Goal: Task Accomplishment & Management: Use online tool/utility

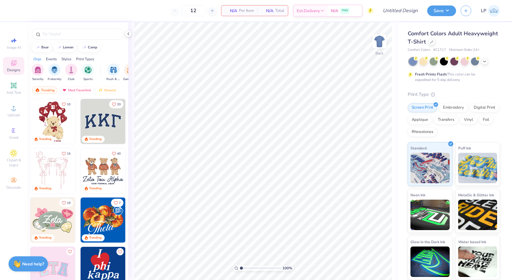
click at [482, 65] on div at bounding box center [454, 61] width 91 height 8
click at [482, 63] on div at bounding box center [454, 61] width 91 height 8
click at [483, 63] on icon at bounding box center [484, 60] width 5 height 5
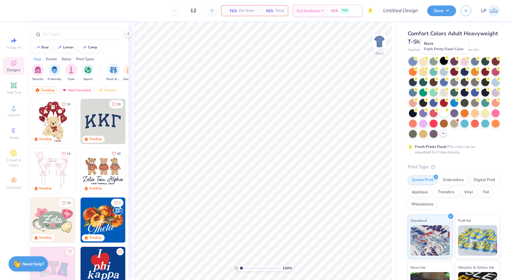
click at [442, 62] on div at bounding box center [444, 61] width 8 height 8
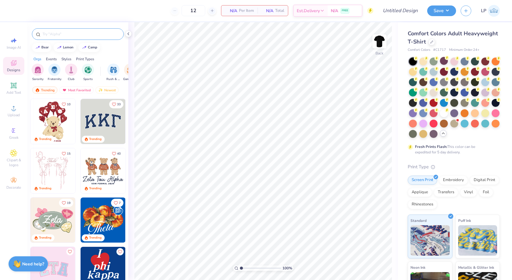
click at [61, 37] on div at bounding box center [78, 34] width 92 height 12
click at [59, 36] on input "text" at bounding box center [81, 34] width 78 height 6
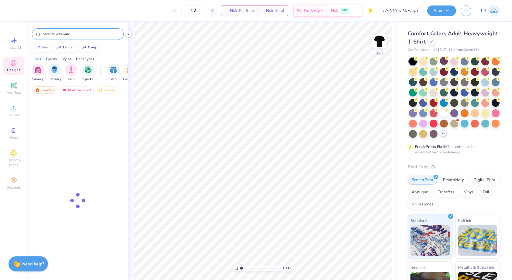
type input "parents weekend"
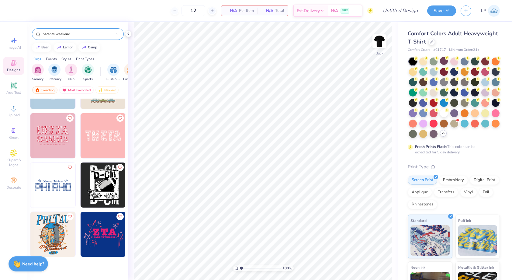
scroll to position [333, 0]
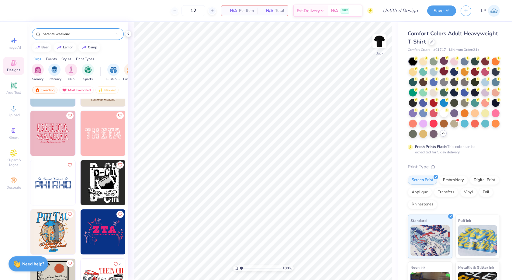
click at [444, 71] on div at bounding box center [444, 71] width 8 height 8
click at [495, 64] on div at bounding box center [496, 61] width 8 height 8
click at [442, 72] on div at bounding box center [444, 71] width 8 height 8
click at [431, 42] on icon at bounding box center [431, 41] width 3 height 3
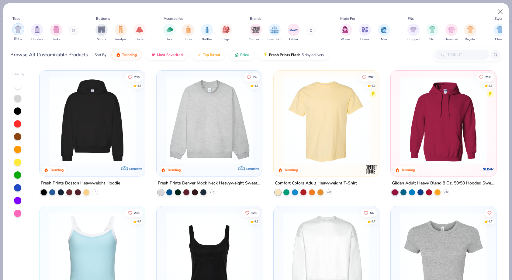
click at [19, 33] on div "filter for Shirts" at bounding box center [18, 29] width 12 height 12
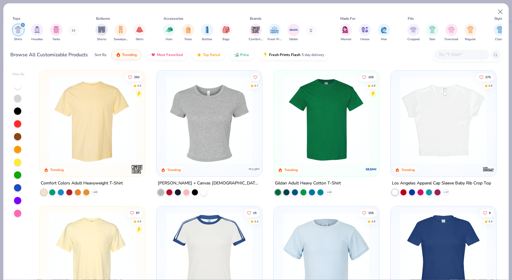
click at [21, 126] on div at bounding box center [18, 149] width 12 height 136
click at [20, 126] on div at bounding box center [18, 124] width 8 height 8
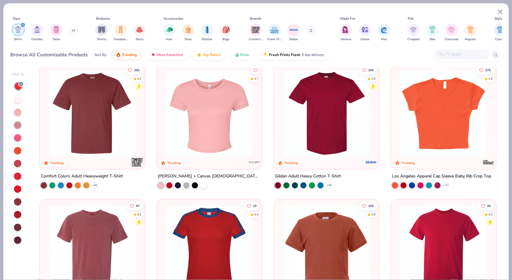
scroll to position [7, 0]
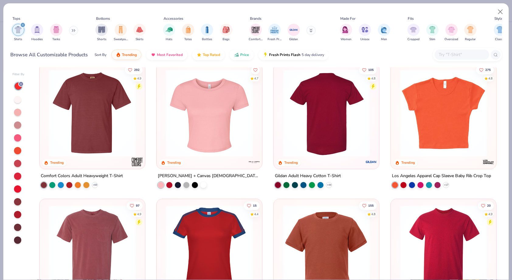
click at [352, 132] on img at bounding box center [326, 112] width 93 height 87
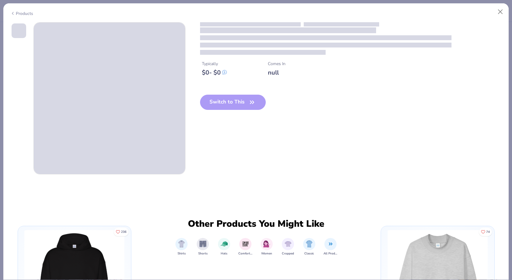
click at [227, 103] on div "Switch to This" at bounding box center [233, 107] width 66 height 25
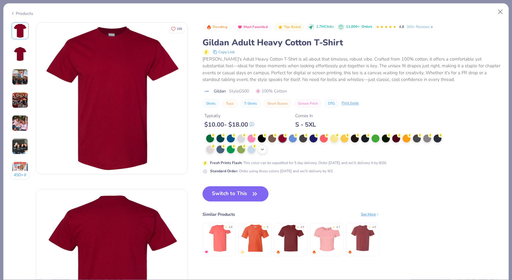
click at [261, 150] on icon at bounding box center [262, 149] width 5 height 5
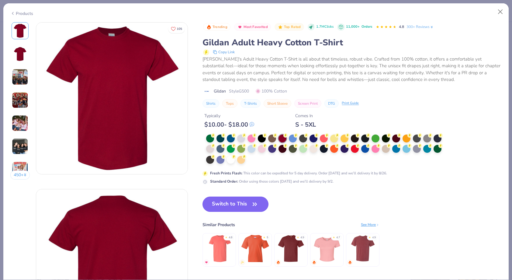
click at [224, 203] on button "Switch to This" at bounding box center [235, 203] width 66 height 15
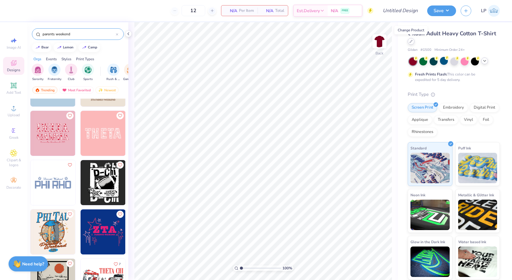
click at [410, 42] on icon at bounding box center [411, 41] width 2 height 2
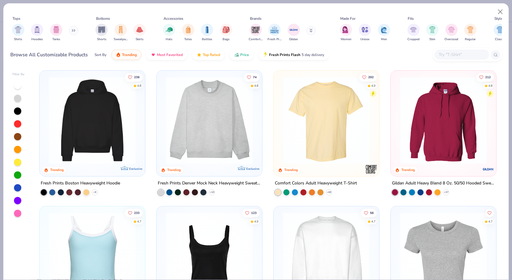
click at [466, 53] on input "text" at bounding box center [461, 54] width 47 height 7
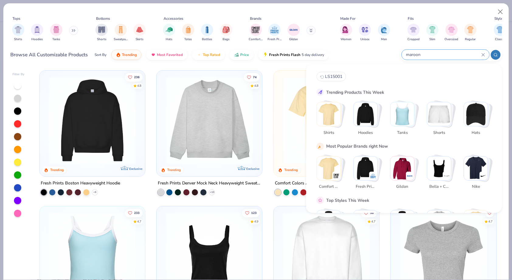
type input "maroon"
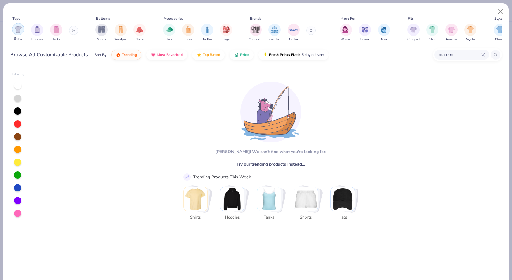
click at [22, 31] on div "filter for Shirts" at bounding box center [18, 29] width 12 height 12
click at [484, 54] on icon at bounding box center [483, 54] width 3 height 3
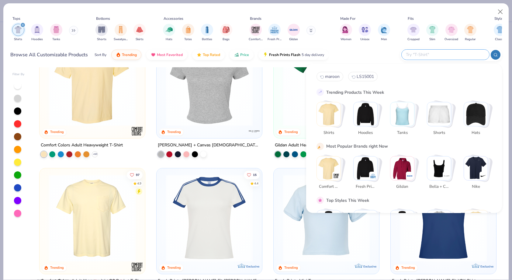
scroll to position [42, 0]
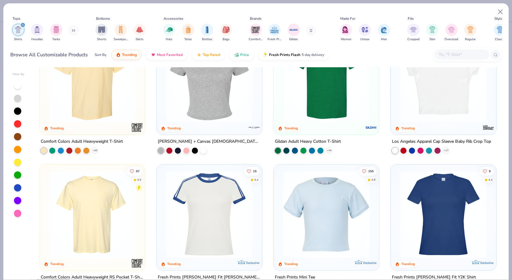
click at [16, 125] on div at bounding box center [17, 123] width 7 height 7
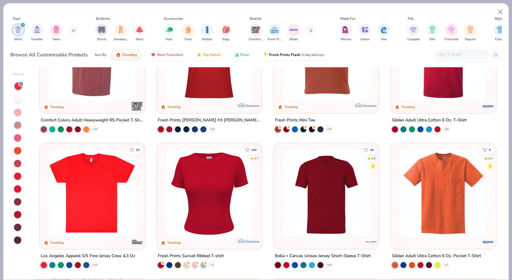
scroll to position [191, 0]
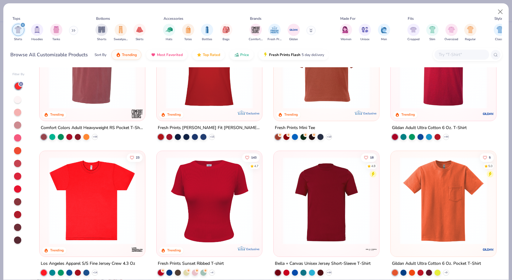
click at [325, 213] on img at bounding box center [326, 200] width 93 height 87
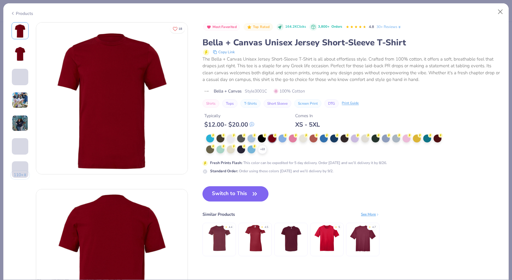
click at [236, 196] on button "Switch to This" at bounding box center [235, 193] width 66 height 15
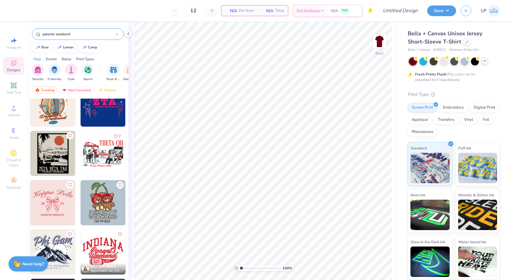
scroll to position [460, 0]
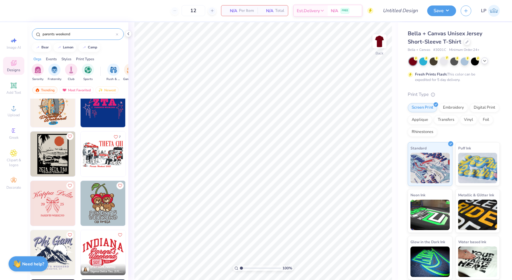
click at [80, 160] on img at bounding box center [57, 153] width 45 height 45
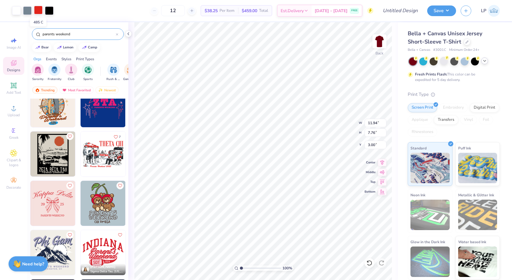
click at [37, 7] on div at bounding box center [38, 10] width 9 height 9
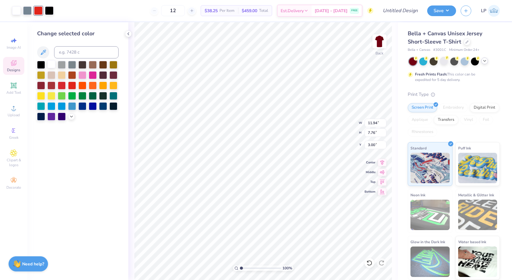
click at [53, 64] on div at bounding box center [51, 64] width 8 height 8
click at [43, 96] on div at bounding box center [41, 95] width 8 height 8
click at [368, 260] on icon at bounding box center [369, 263] width 6 height 6
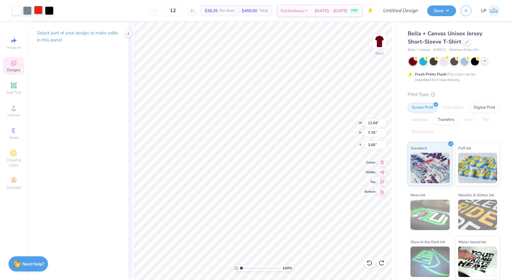
click at [39, 10] on div at bounding box center [38, 10] width 9 height 9
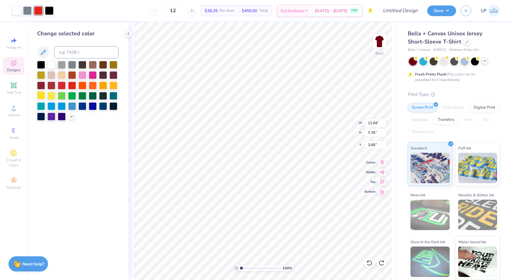
click at [43, 94] on div at bounding box center [41, 95] width 8 height 8
click at [49, 12] on div at bounding box center [49, 10] width 9 height 9
click at [23, 10] on div at bounding box center [27, 10] width 9 height 9
click at [63, 64] on div at bounding box center [62, 64] width 8 height 8
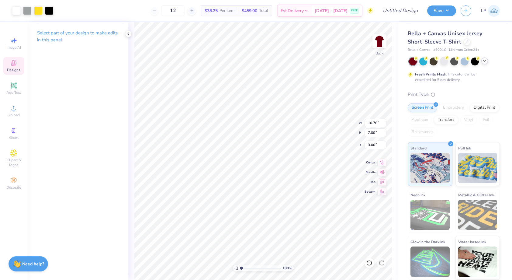
type input "10.78"
type input "7.00"
type input "6.34"
type input "1.44"
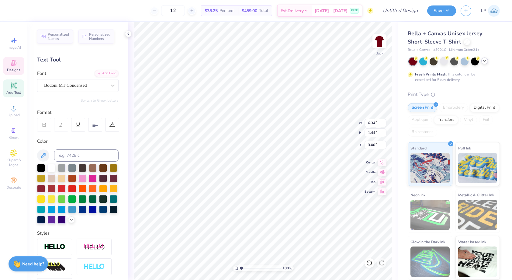
type textarea "X"
type textarea "Z"
type textarea "z"
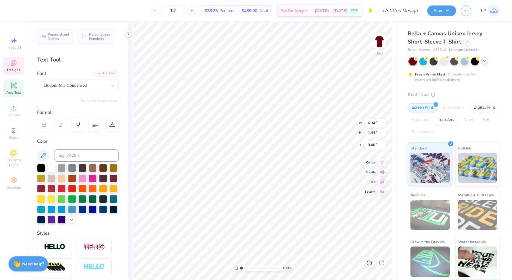
type textarea "ZETA BETA TAU"
type input "8.44"
type input "1.33"
type input "7.74"
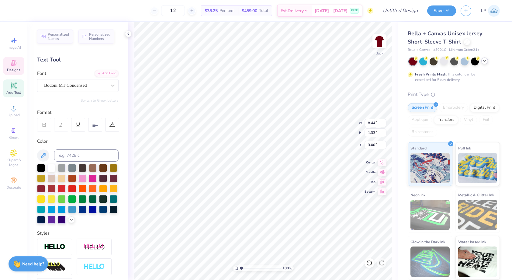
type input "1.22"
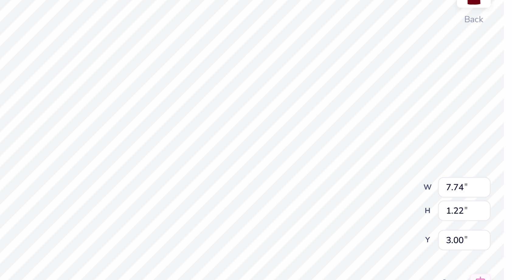
type input "3.29"
type input "7.44"
type input "1.18"
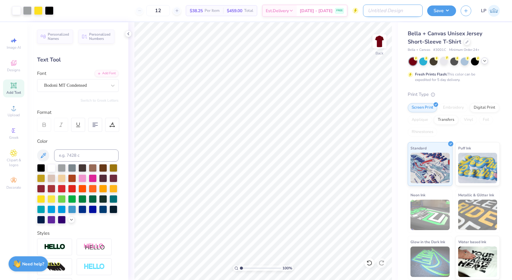
click at [404, 12] on input "Design Title" at bounding box center [393, 11] width 60 height 12
type input "ZBT 2025 Parents weekend"
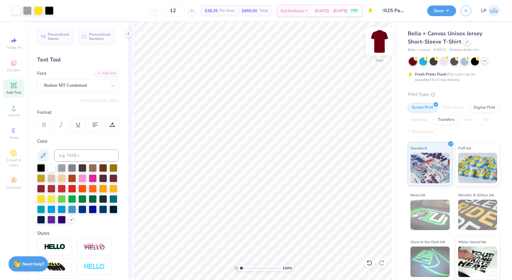
scroll to position [0, 0]
click at [442, 12] on button "Save" at bounding box center [441, 10] width 29 height 11
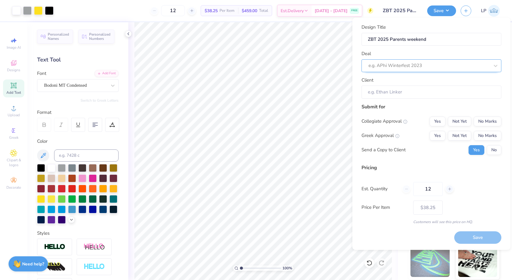
click at [424, 66] on div at bounding box center [428, 65] width 121 height 8
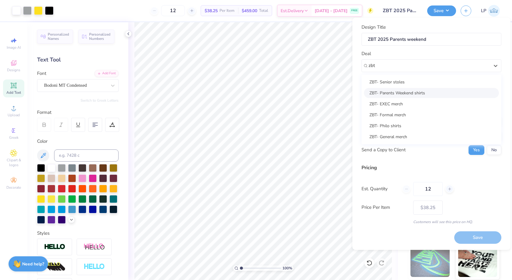
click at [399, 93] on div "ZBT- Parents Weekend shirts" at bounding box center [431, 93] width 135 height 10
type input "zbt"
type input "Ben Booganim"
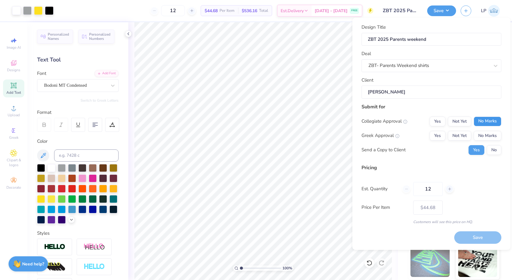
click at [487, 121] on button "No Marks" at bounding box center [488, 121] width 28 height 10
click at [484, 131] on button "No Marks" at bounding box center [488, 136] width 28 height 10
click at [463, 135] on button "Not Yet" at bounding box center [459, 136] width 23 height 10
type input "$44.68"
click at [498, 149] on button "No" at bounding box center [494, 150] width 15 height 10
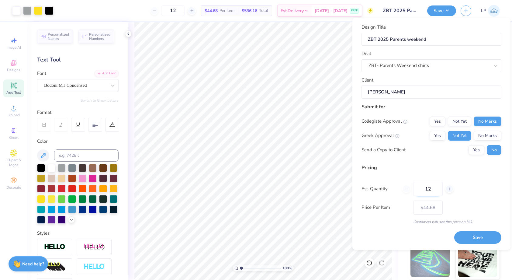
drag, startPoint x: 434, startPoint y: 188, endPoint x: 416, endPoint y: 188, distance: 17.6
click at [416, 188] on input "12" at bounding box center [427, 189] width 29 height 14
type input "50"
type input "$19.98"
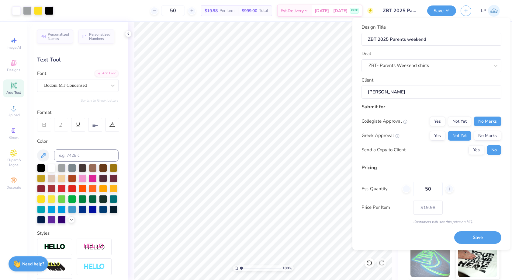
type input "50"
click at [468, 203] on div "Price Per Item $19.98" at bounding box center [431, 207] width 140 height 14
click at [482, 237] on button "Save" at bounding box center [477, 237] width 47 height 12
type input "$19.98"
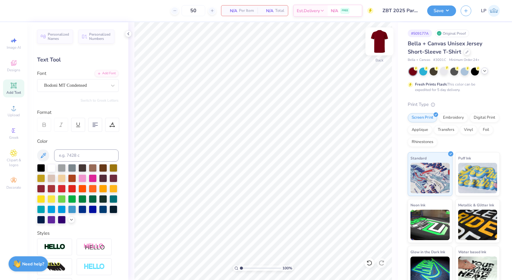
click at [378, 44] on img at bounding box center [379, 41] width 24 height 24
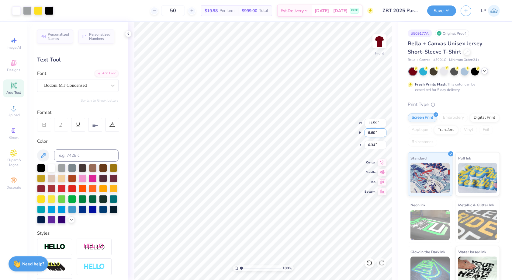
click at [336, 131] on div "100 % Front W 11.59 11.59 " H 6.60 6.60 " Y 6.34 6.34 " Center Middle Top Bottom" at bounding box center [263, 150] width 270 height 257
type input "11.22"
type input "6.39"
type input "5.12"
type input "7.08"
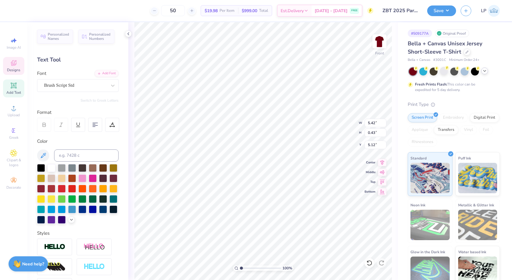
type input "1.12"
type input "12.94"
type input "9.85"
type input "1.56"
type input "11.65"
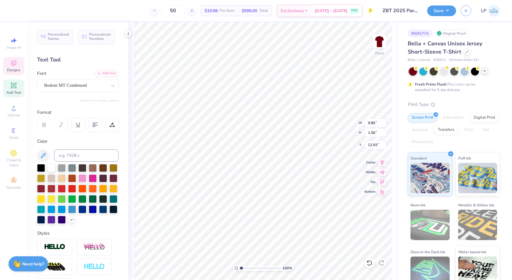
type input "1.84"
type input "13.58"
type input "10.42"
type input "6.23"
click at [368, 261] on icon at bounding box center [369, 263] width 6 height 6
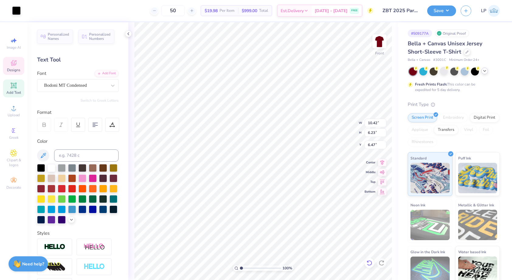
type input "10.26"
type input "6.13"
type input "11.27"
type input "6.78"
type input "6.80"
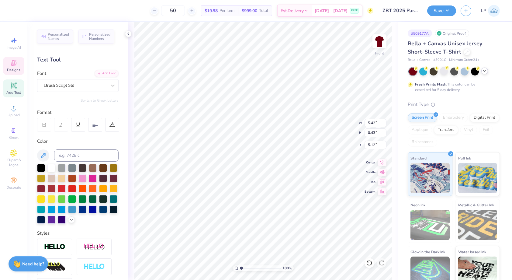
type input "7.11"
type input "7.05"
type input "0.55"
type input "6.99"
type input "11.27"
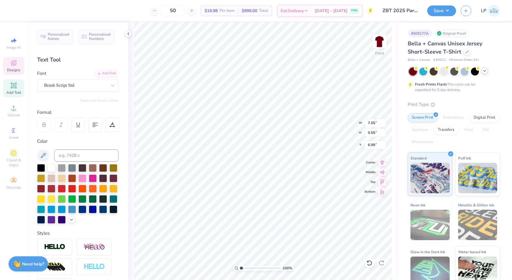
type input "6.74"
click at [368, 263] on icon at bounding box center [369, 263] width 6 height 6
type input "6.80"
type input "7.26"
type input "10.13"
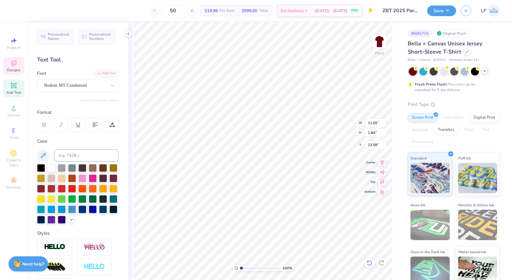
type input "1.60"
type input "13.70"
type input "3.69"
type input "12.17"
type input "8.91"
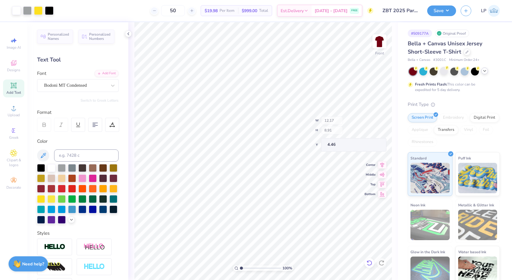
type input "4.46"
click at [380, 41] on img at bounding box center [379, 41] width 24 height 24
type input "8.23"
type input "1.30"
type input "3.58"
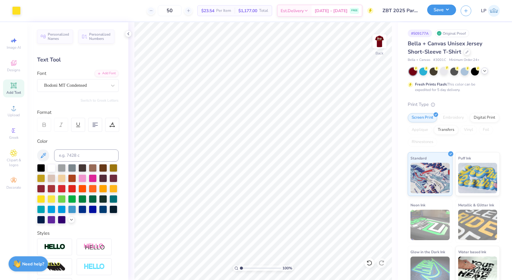
click at [438, 8] on button "Save" at bounding box center [441, 10] width 29 height 11
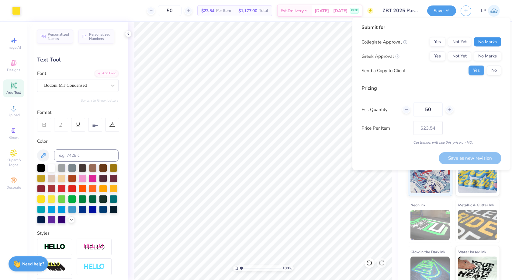
click at [494, 42] on button "No Marks" at bounding box center [488, 42] width 28 height 10
click at [459, 54] on button "Not Yet" at bounding box center [459, 56] width 23 height 10
click at [487, 69] on button "No" at bounding box center [494, 71] width 15 height 10
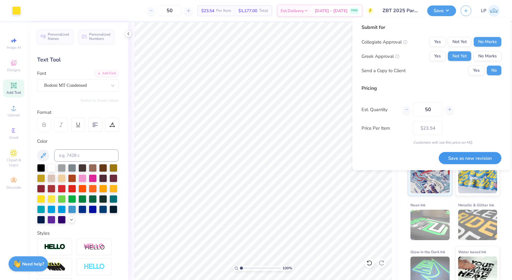
click at [485, 158] on button "Save as new revision" at bounding box center [470, 158] width 63 height 12
type input "$23.54"
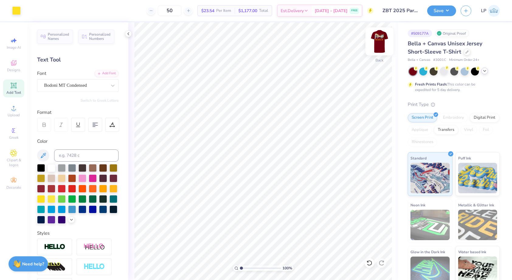
click at [381, 43] on img at bounding box center [379, 41] width 24 height 24
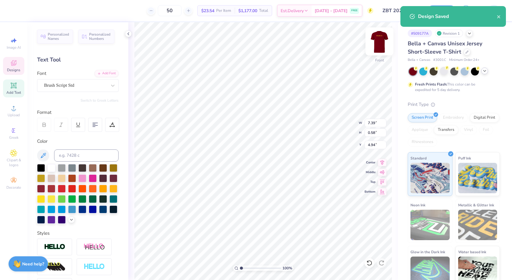
click at [378, 42] on img at bounding box center [379, 41] width 24 height 24
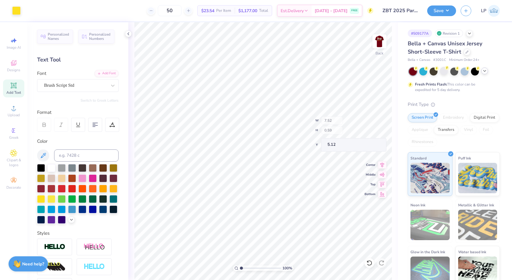
type input "5.12"
type input "6.30"
type input "0.49"
type input "5.14"
type input "3.68"
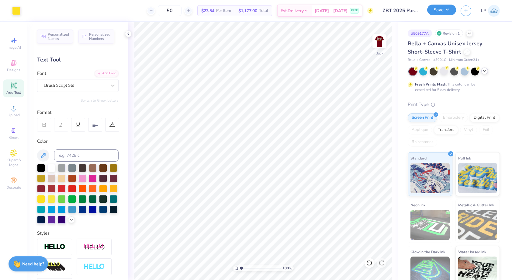
click at [440, 10] on button "Save" at bounding box center [441, 10] width 29 height 11
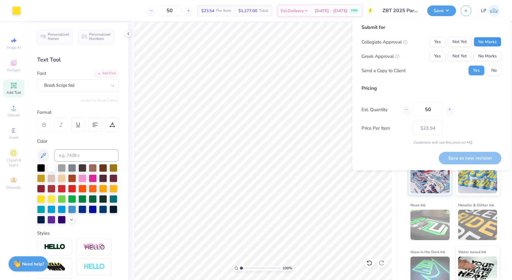
click at [492, 40] on button "No Marks" at bounding box center [488, 42] width 28 height 10
click at [457, 54] on button "Not Yet" at bounding box center [459, 56] width 23 height 10
click at [493, 71] on button "No" at bounding box center [494, 71] width 15 height 10
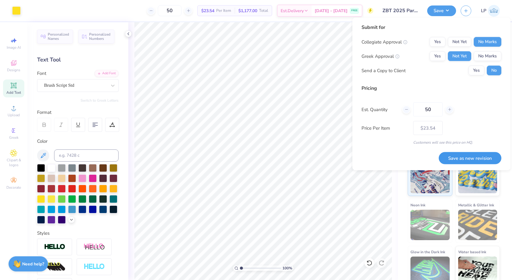
click at [478, 161] on button "Save as new revision" at bounding box center [470, 158] width 63 height 12
type input "$23.54"
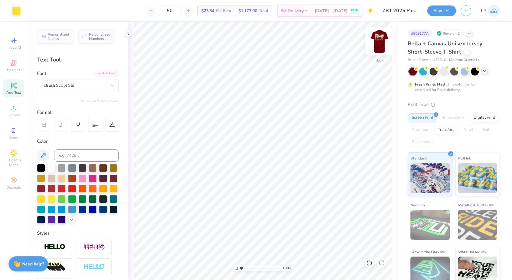
click at [372, 45] on img at bounding box center [379, 41] width 24 height 24
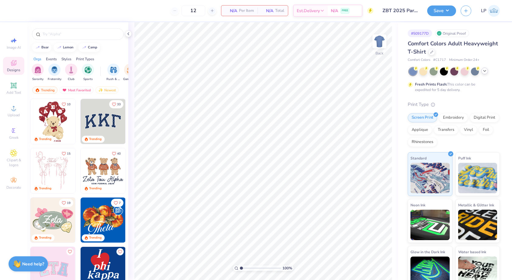
click at [485, 71] on icon at bounding box center [484, 70] width 5 height 5
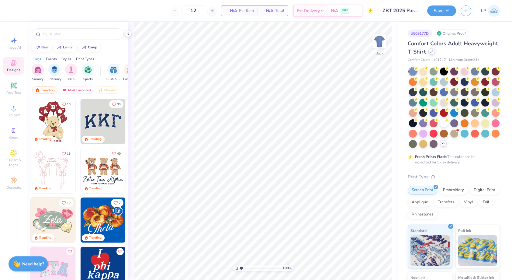
click at [432, 53] on icon at bounding box center [431, 51] width 3 height 3
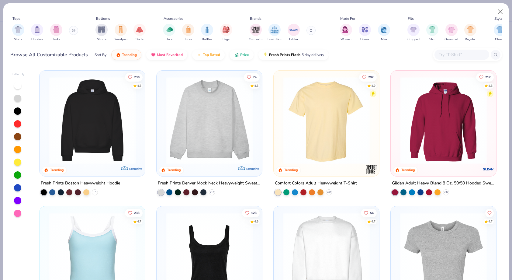
click at [446, 53] on input "text" at bounding box center [461, 54] width 47 height 7
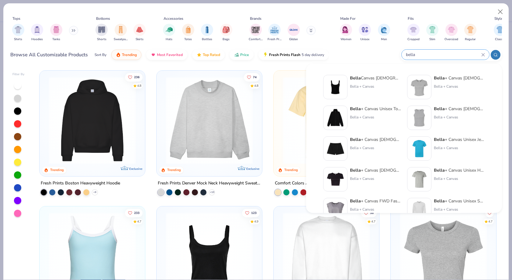
type input "bella"
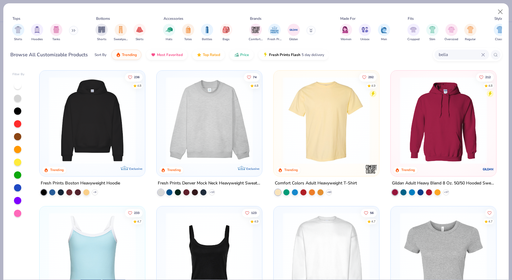
click at [316, 38] on div "Comfort Colors Fresh Prints Gildan" at bounding box center [286, 32] width 77 height 22
click at [308, 28] on button at bounding box center [310, 30] width 9 height 9
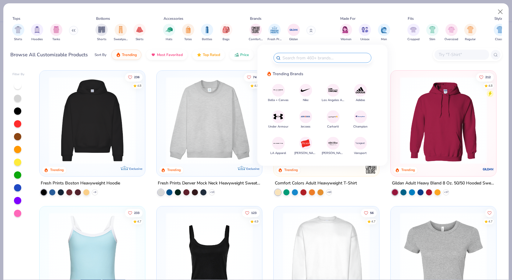
click at [286, 91] on button "Bella + Canvas" at bounding box center [278, 93] width 21 height 19
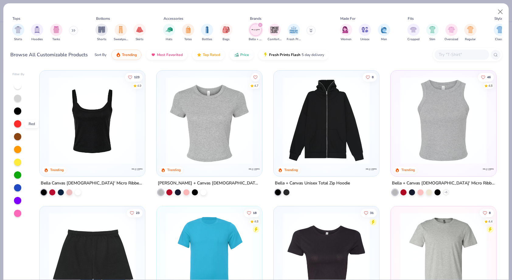
click at [18, 121] on div at bounding box center [17, 123] width 7 height 7
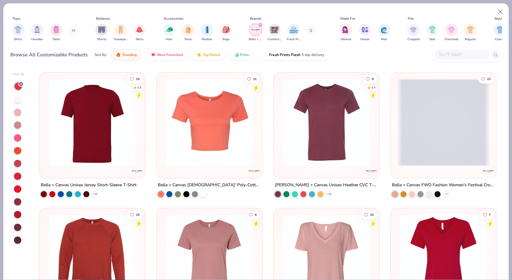
scroll to position [135, 0]
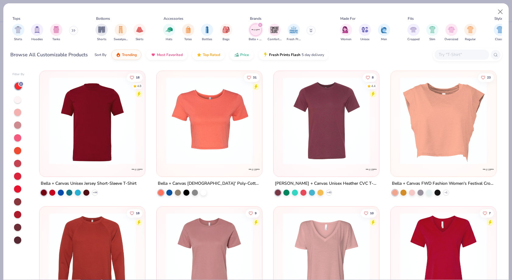
click at [109, 142] on img at bounding box center [92, 120] width 93 height 87
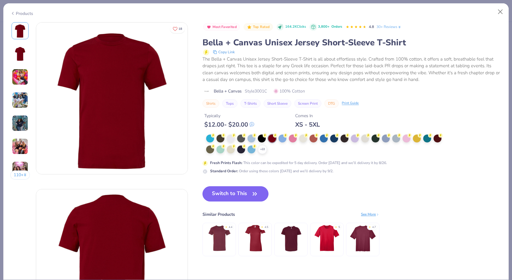
click at [244, 197] on button "Switch to This" at bounding box center [235, 193] width 66 height 15
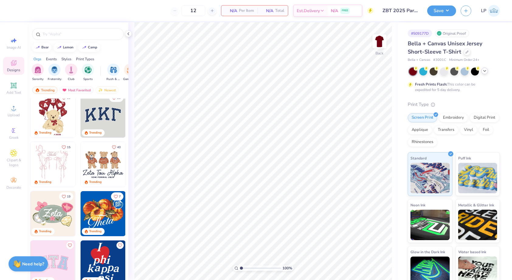
scroll to position [8, 0]
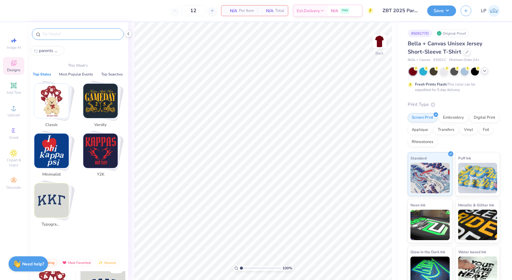
click at [66, 33] on input "text" at bounding box center [81, 34] width 78 height 6
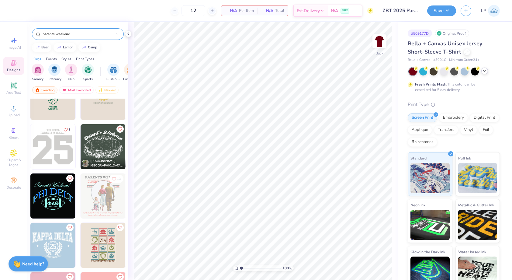
scroll to position [167, 0]
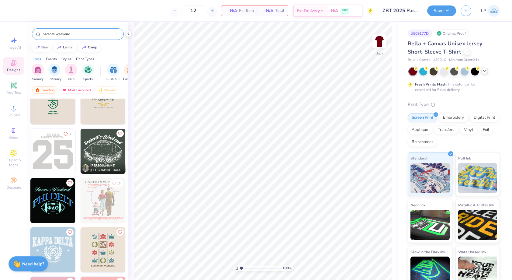
type input "parents weekend"
click at [57, 160] on img at bounding box center [52, 151] width 45 height 45
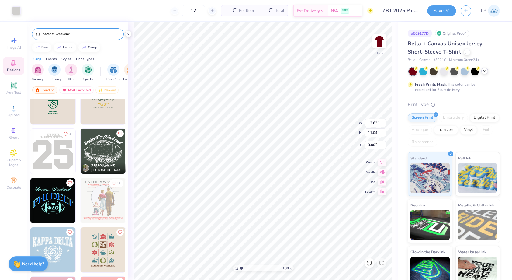
click at [485, 71] on icon at bounding box center [484, 70] width 5 height 5
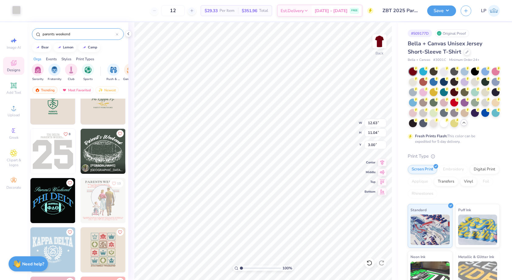
click at [14, 11] on div at bounding box center [16, 10] width 9 height 9
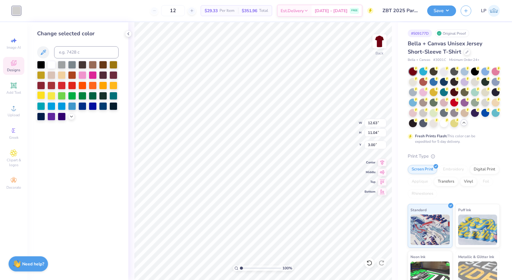
click at [42, 95] on div at bounding box center [41, 95] width 8 height 8
type input "10.99"
type input "9.61"
type input "4.76"
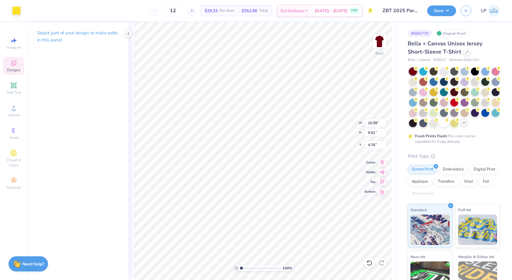
type input "4.75"
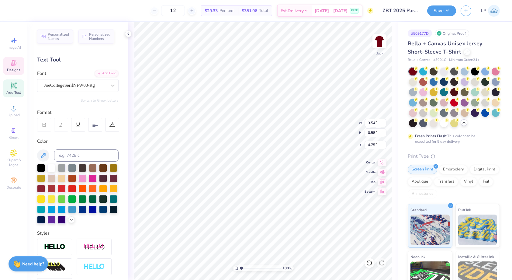
scroll to position [0, 0]
type textarea "T"
type textarea "Zeta beta tAU"
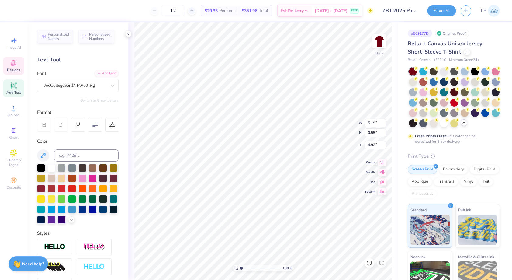
type input "4.69"
type input "6.80"
type input "1.36"
type input "8.86"
type input "1.77"
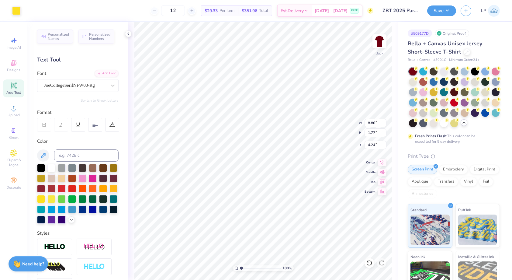
type input "4.08"
type input "6.60"
type input "8.86"
type input "0.75"
type input "5.10"
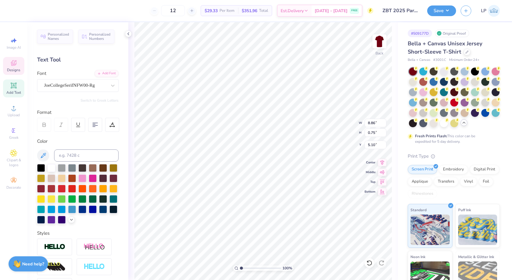
type input "1.77"
type input "4.08"
type input "8.03"
type input "1.61"
type input "4.25"
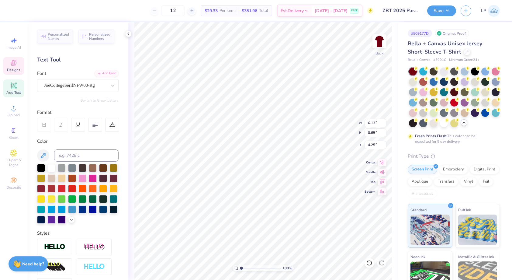
type input "8.03"
type input "1.61"
type input "4.39"
click at [383, 47] on img at bounding box center [379, 41] width 24 height 24
click at [11, 70] on span "Designs" at bounding box center [13, 69] width 13 height 5
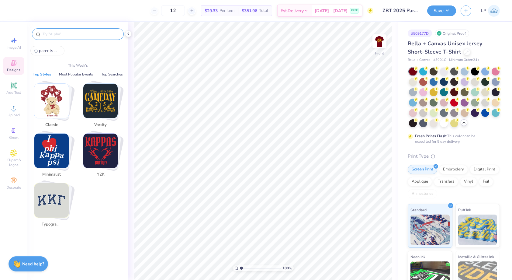
click at [76, 33] on input "text" at bounding box center [81, 34] width 78 height 6
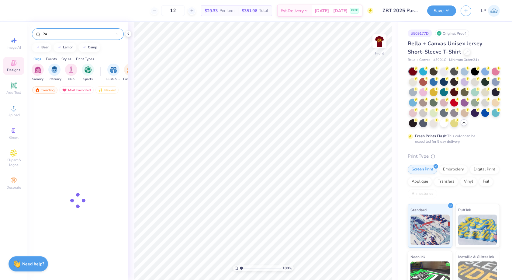
type input "P"
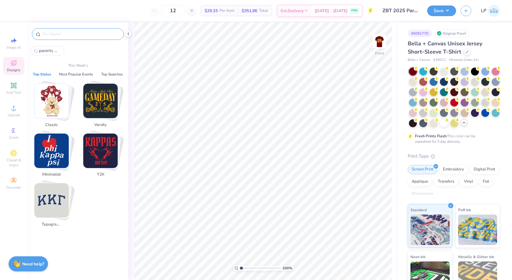
click at [106, 110] on img "Stack Card Button Varsity" at bounding box center [100, 101] width 34 height 34
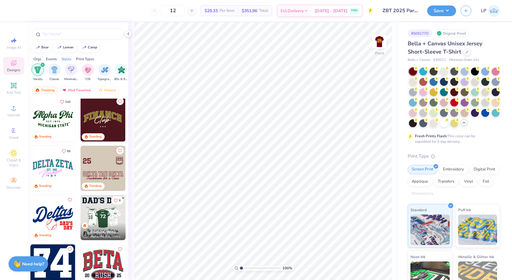
scroll to position [0, 0]
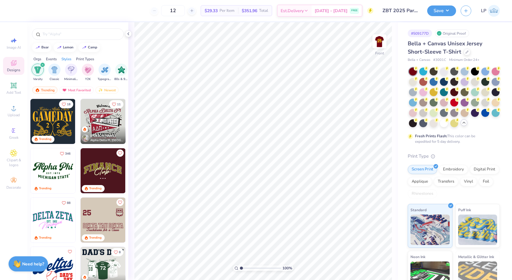
click at [53, 122] on img at bounding box center [52, 121] width 45 height 45
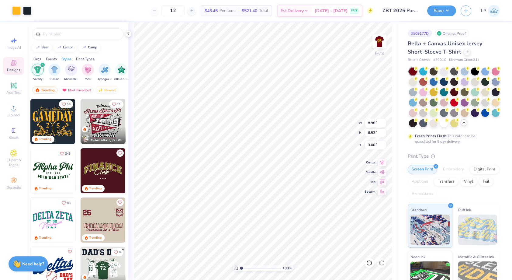
type input "8.98"
type input "6.53"
type input "12.67"
type input "9.21"
type input "4.17"
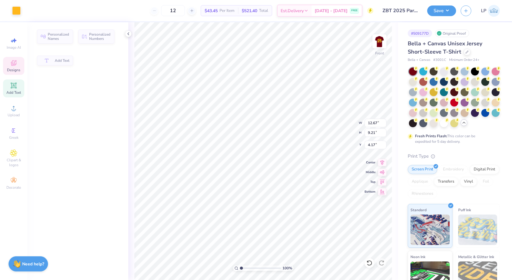
type input "3.24"
type input "5.57"
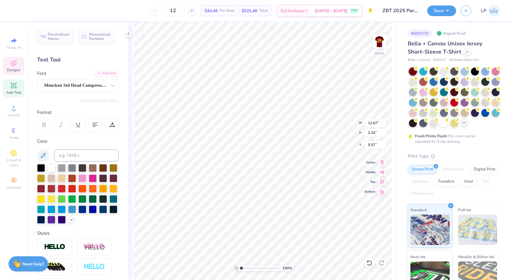
type textarea "PARENTS WEEKEND"
type input "12.82"
type input "1.61"
type input "6.39"
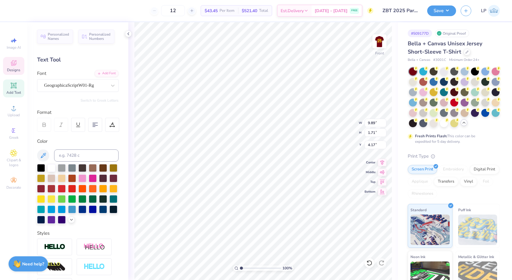
type input "4.68"
type textarea "Zeta Beta Tau"
click at [86, 87] on div "GeographicaScriptW01-Rg" at bounding box center [75, 85] width 64 height 9
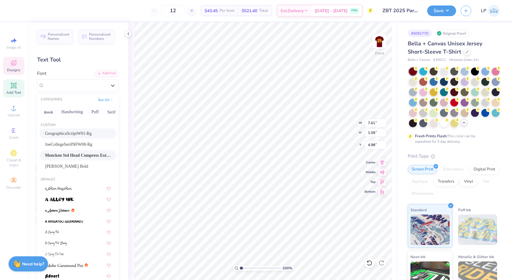
click at [82, 156] on span "Mencken Std Head Compress ExtraBold" at bounding box center [78, 155] width 66 height 6
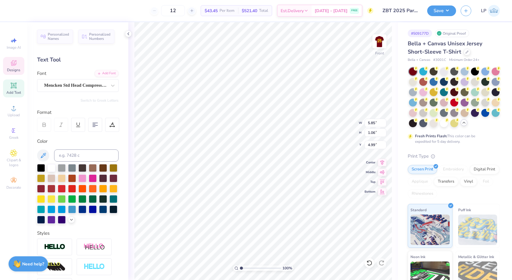
type input "5.85"
type input "1.06"
type input "4.99"
click at [82, 86] on div "Mencken Std Head Compress ExtraBold" at bounding box center [75, 85] width 64 height 9
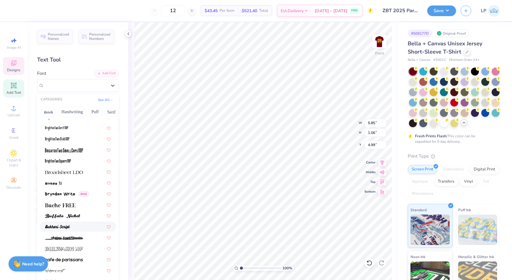
scroll to position [531, 0]
click at [78, 205] on div at bounding box center [78, 204] width 66 height 6
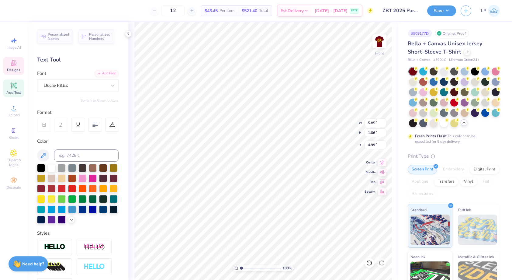
type input "9.23"
type input "1.01"
type input "5.02"
click at [62, 86] on div "Buche FREE" at bounding box center [75, 85] width 64 height 9
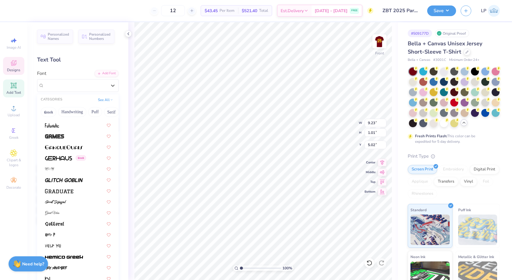
scroll to position [1434, 0]
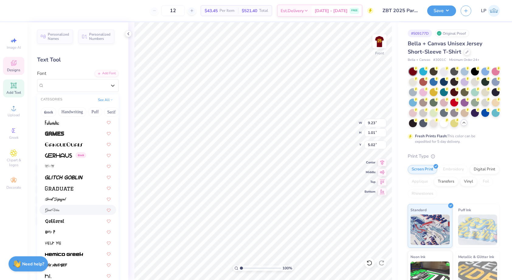
click at [60, 206] on div at bounding box center [78, 210] width 77 height 10
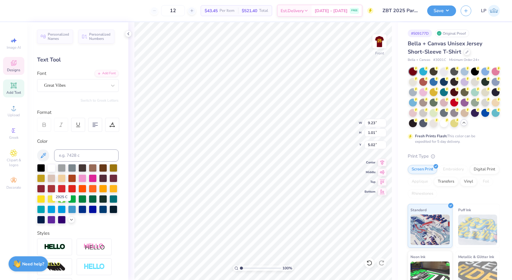
type input "8.19"
type input "1.40"
type input "4.83"
click at [82, 83] on div "Great Vibes" at bounding box center [75, 85] width 64 height 9
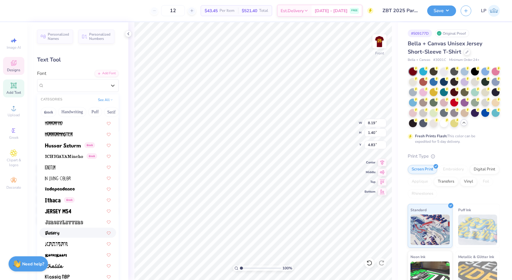
scroll to position [1640, 0]
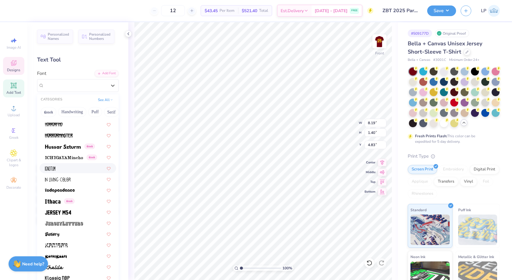
click at [78, 168] on div at bounding box center [78, 168] width 66 height 6
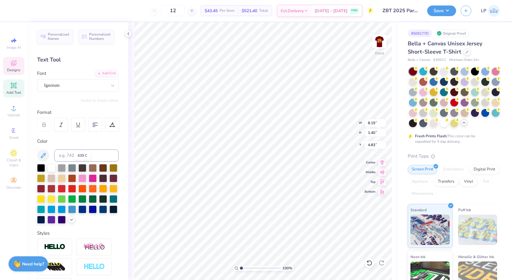
type input "6.83"
type input "1.33"
type input "4.86"
click at [372, 263] on icon at bounding box center [369, 263] width 6 height 6
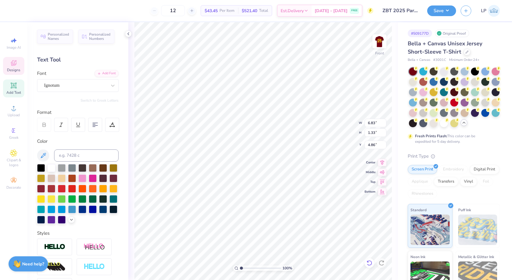
click at [372, 263] on icon at bounding box center [369, 263] width 6 height 6
type input "7.61"
type input "1.09"
click at [372, 263] on icon at bounding box center [369, 263] width 6 height 6
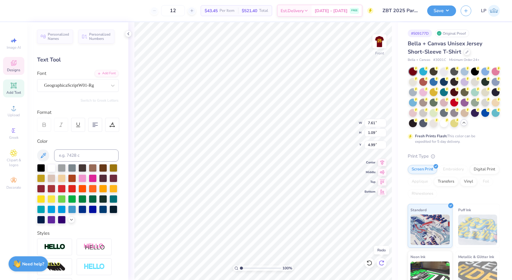
click at [380, 261] on icon at bounding box center [381, 263] width 6 height 6
type input "4.98"
click at [370, 266] on div at bounding box center [369, 263] width 10 height 10
type input "9.23"
click at [13, 9] on div at bounding box center [16, 10] width 9 height 9
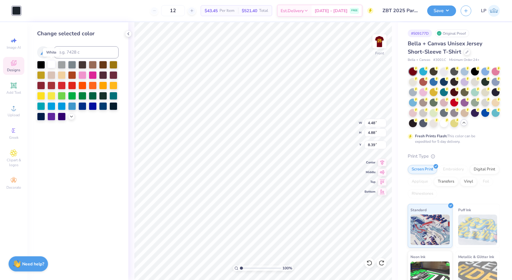
click at [50, 63] on div at bounding box center [51, 64] width 8 height 8
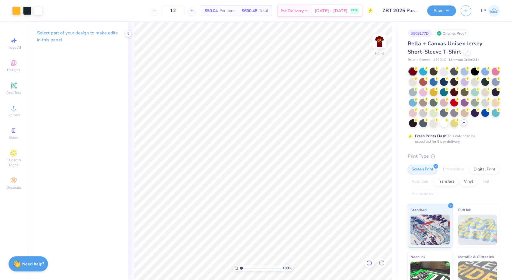
click at [372, 261] on icon at bounding box center [369, 263] width 6 height 6
click at [14, 8] on div at bounding box center [16, 10] width 9 height 9
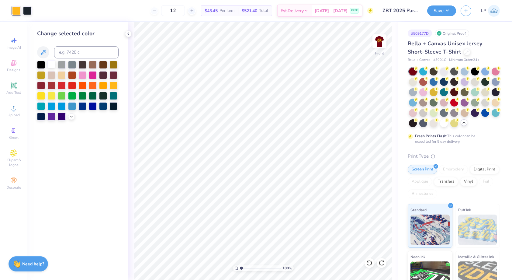
click at [51, 65] on div at bounding box center [51, 64] width 8 height 8
click at [27, 10] on div at bounding box center [27, 10] width 9 height 9
click at [40, 94] on div at bounding box center [41, 95] width 8 height 8
click at [114, 75] on div at bounding box center [113, 75] width 8 height 8
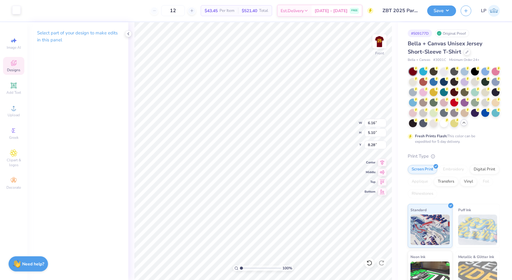
click at [19, 9] on div at bounding box center [16, 10] width 9 height 9
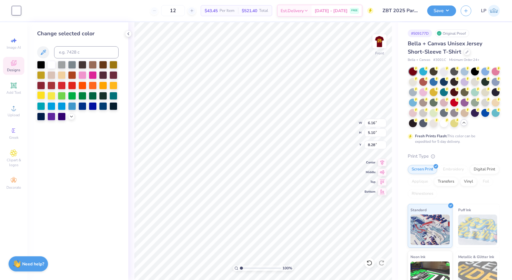
click at [43, 96] on div at bounding box center [41, 95] width 8 height 8
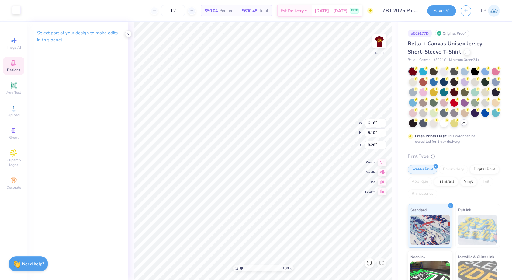
click at [17, 10] on div at bounding box center [16, 10] width 9 height 9
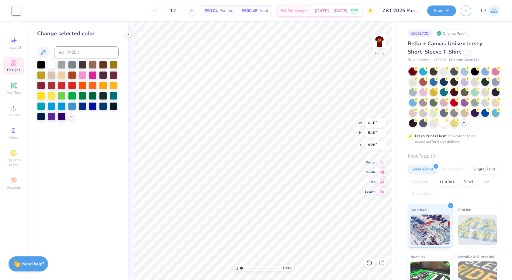
drag, startPoint x: 42, startPoint y: 95, endPoint x: 110, endPoint y: 117, distance: 71.9
click at [42, 95] on div at bounding box center [41, 96] width 8 height 8
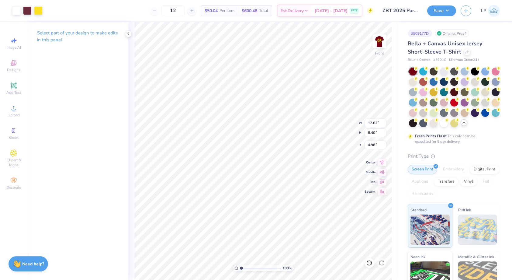
type input "12.62"
type input "8.26"
type input "5.02"
click at [384, 41] on img at bounding box center [379, 41] width 24 height 24
click at [381, 50] on img at bounding box center [379, 41] width 24 height 24
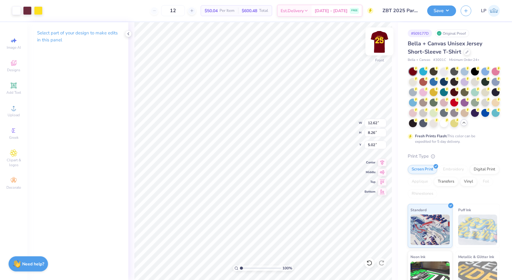
click at [379, 43] on img at bounding box center [379, 41] width 24 height 24
type input "5.78"
type input "3.79"
type input "15.96"
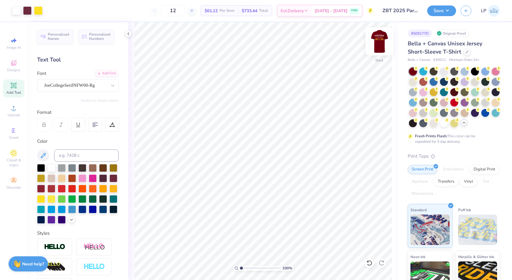
click at [378, 40] on img at bounding box center [379, 41] width 24 height 24
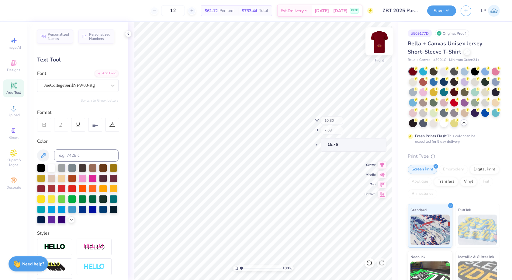
type input "15.76"
type input "6.31"
type input "11.30"
type input "8.03"
type input "12.10"
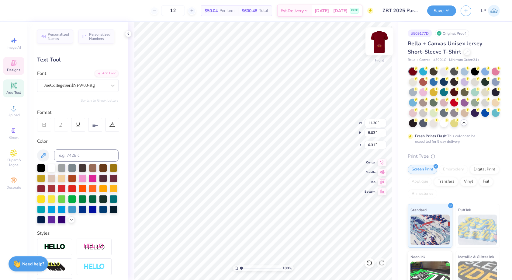
type input "8.60"
type input "6.32"
type input "11.74"
type input "8.34"
type input "6.16"
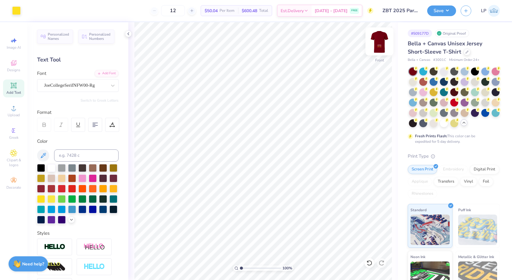
click at [380, 42] on img at bounding box center [379, 41] width 24 height 24
type input "7.73"
type input "5.06"
type input "14.68"
type input "7.74"
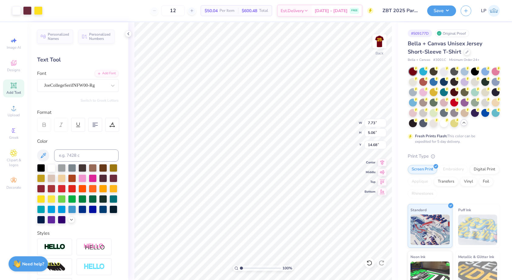
type input "5.07"
type input "3.73"
type input "4.39"
type input "1.87"
type input "5.83"
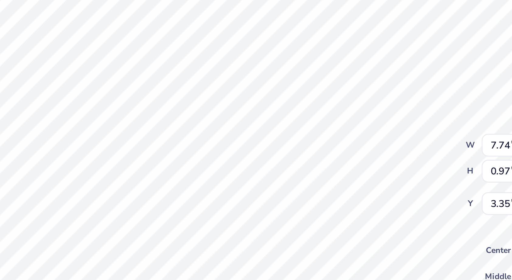
type input "3.35"
type textarea "ZETA BETA TAU"
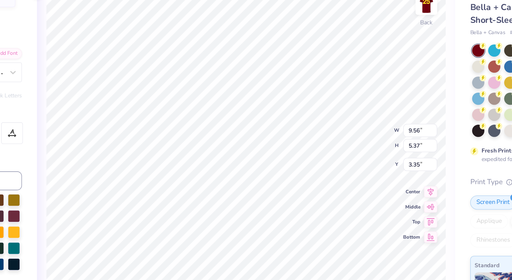
type input "9.56"
type input "5.37"
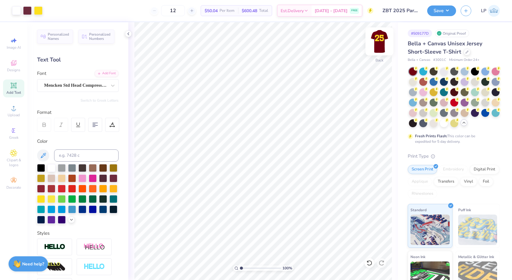
click at [377, 40] on img at bounding box center [379, 41] width 24 height 24
click at [381, 42] on img at bounding box center [379, 41] width 24 height 24
type input "3.59"
click at [381, 39] on img at bounding box center [379, 41] width 24 height 24
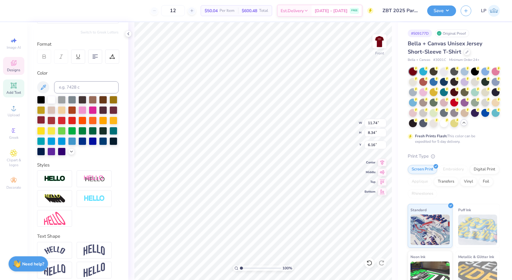
scroll to position [74, 0]
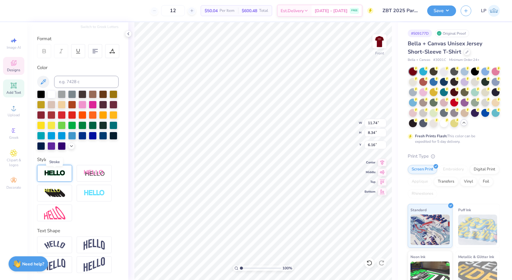
click at [60, 176] on img at bounding box center [54, 173] width 21 height 7
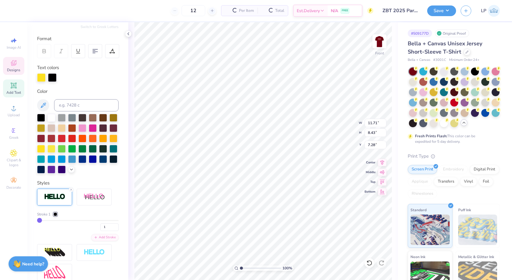
type input "11.71"
type input "8.43"
type input "7.28"
type input "2"
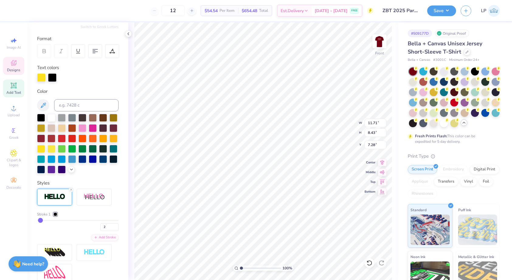
type input "3"
type input "4"
type input "5"
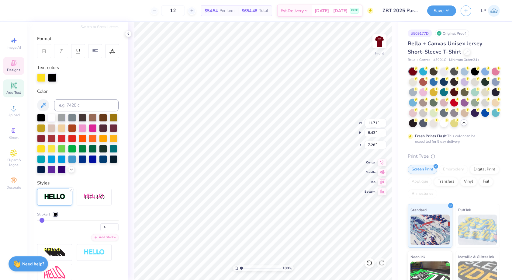
type input "5"
type input "6"
type input "7"
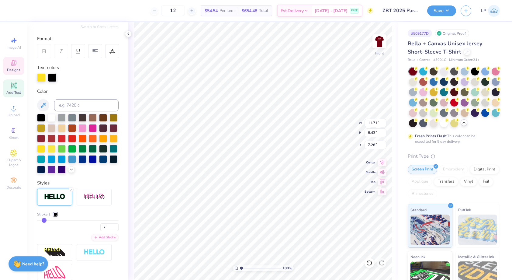
type input "8"
type input "9"
type input "10"
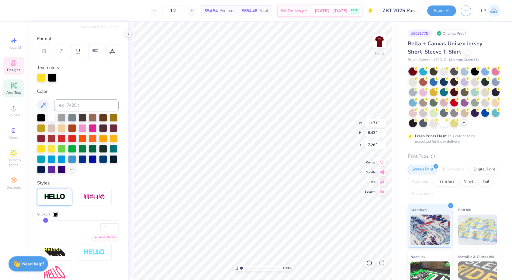
type input "10"
type input "11"
type input "12"
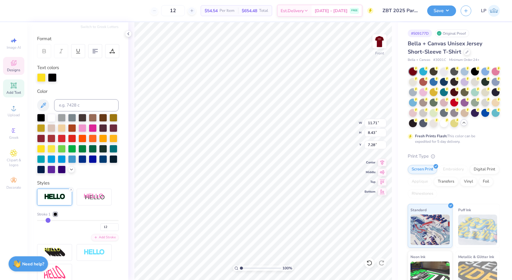
type input "13"
type input "14"
type input "15"
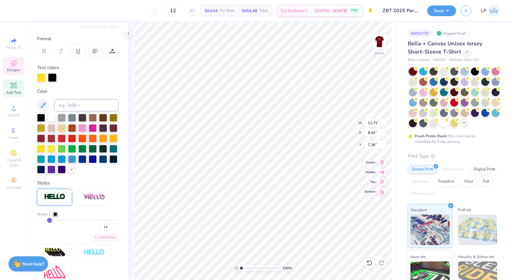
type input "15"
type input "16"
type input "17"
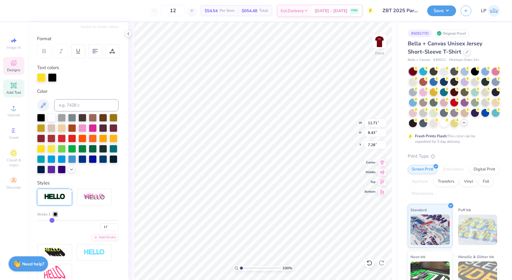
type input "18"
type input "19"
type input "20"
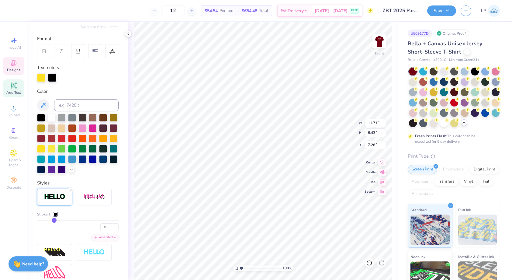
type input "20"
drag, startPoint x: 40, startPoint y: 219, endPoint x: 54, endPoint y: 220, distance: 14.3
type input "20"
click at [54, 220] on input "range" at bounding box center [77, 220] width 81 height 1
type input "12.27"
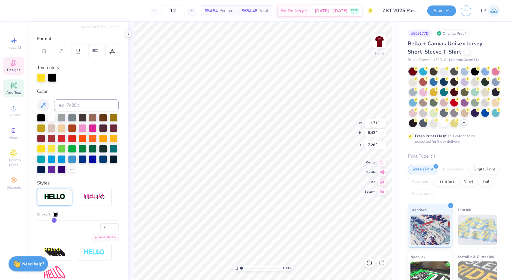
type input "8.99"
type input "7.01"
type input "18"
type input "17"
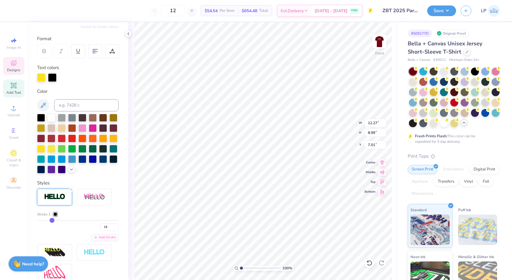
type input "17"
type input "16"
type input "15"
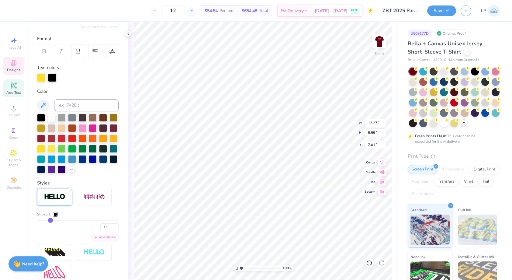
type input "14"
type input "13"
type input "12"
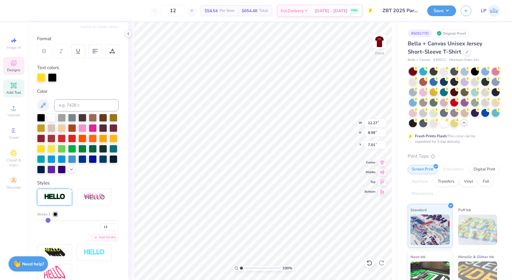
type input "12"
type input "11"
type input "10"
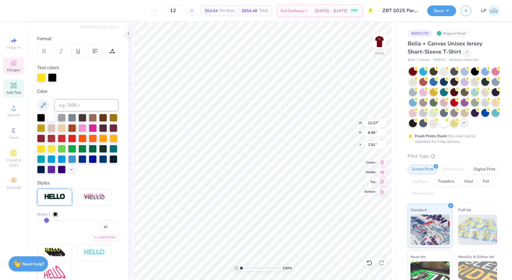
type input "9"
type input "8"
type input "7"
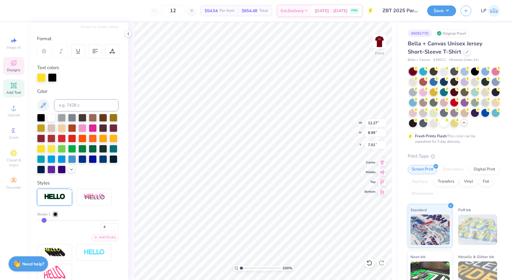
type input "7"
type input "6"
type input "5"
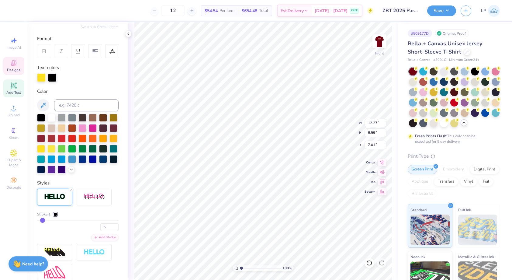
drag, startPoint x: 53, startPoint y: 220, endPoint x: 43, endPoint y: 222, distance: 10.4
type input "5"
click at [43, 221] on input "range" at bounding box center [77, 220] width 81 height 1
type input "11.83"
type input "8.55"
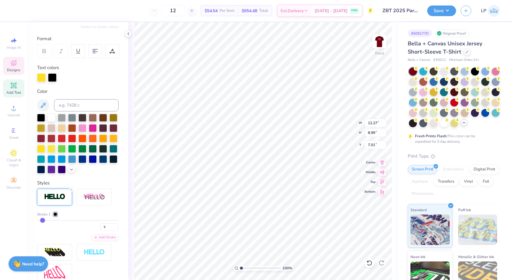
type input "7.23"
type input "6"
type input "7"
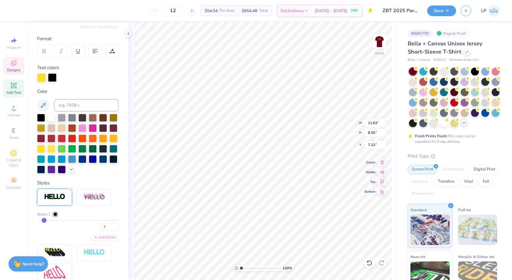
type input "7"
click at [44, 221] on input "range" at bounding box center [77, 220] width 81 height 1
type input "11.88"
type input "8.61"
type input "7.20"
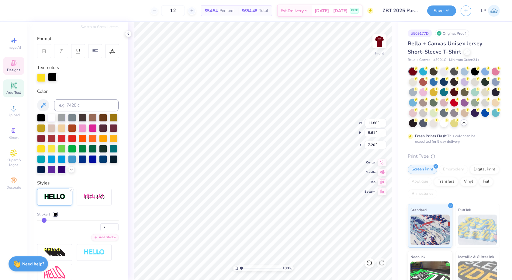
click at [50, 74] on div at bounding box center [52, 77] width 9 height 9
click at [53, 118] on div at bounding box center [51, 117] width 8 height 8
click at [370, 263] on icon at bounding box center [369, 263] width 6 height 6
click at [56, 214] on div at bounding box center [56, 214] width 4 height 4
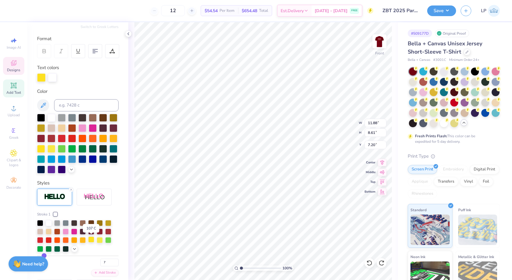
click at [92, 238] on div at bounding box center [91, 239] width 6 height 6
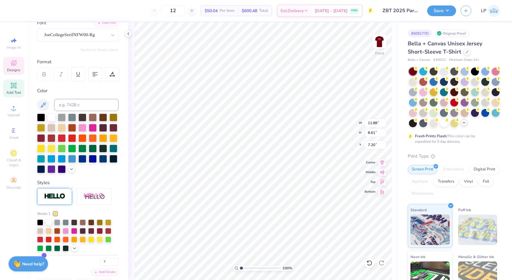
scroll to position [42, 0]
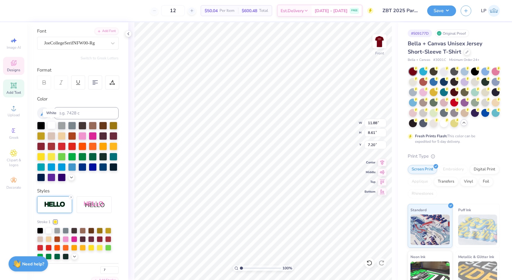
click at [52, 125] on div at bounding box center [51, 125] width 8 height 8
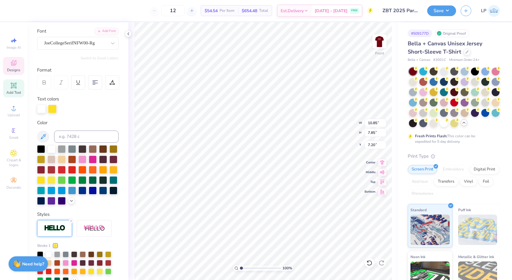
type input "10.85"
type input "7.85"
type input "7.17"
type input "11.66"
type input "8.45"
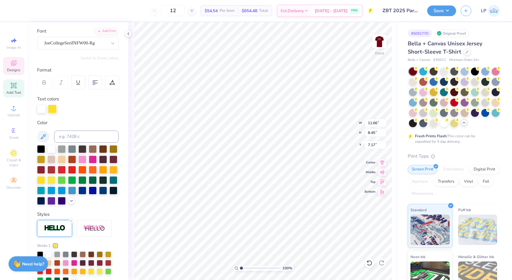
type input "6.82"
type input "12.00"
type input "8.69"
type input "5.50"
type input "5.81"
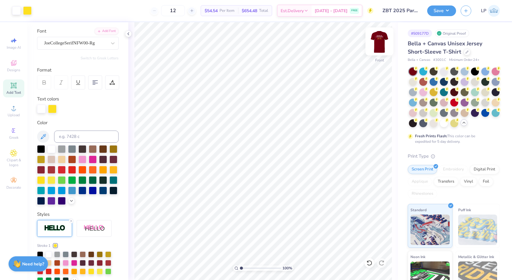
click at [380, 41] on img at bounding box center [379, 41] width 24 height 24
type input "3.88"
type input "9.07"
type input "5.09"
type input "4.15"
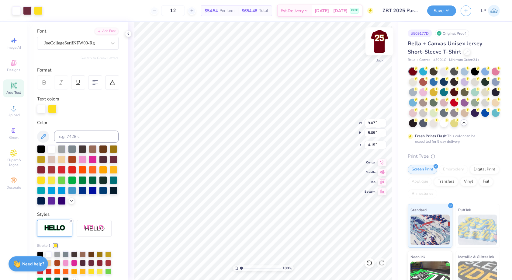
type input "9.06"
type input "4.16"
type input "8.25"
type input "4.63"
type input "3.63"
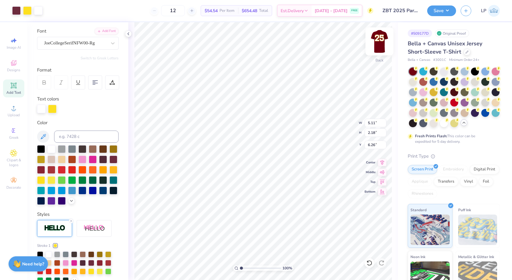
type input "5.11"
type input "2.18"
type input "6.33"
type input "6.45"
click at [439, 13] on button "Save" at bounding box center [441, 10] width 29 height 11
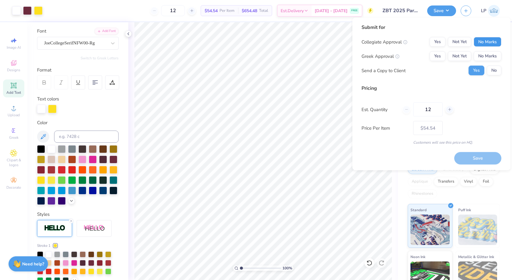
click at [481, 40] on button "No Marks" at bounding box center [488, 42] width 28 height 10
click at [457, 56] on button "Not Yet" at bounding box center [459, 56] width 23 height 10
type input "$54.54"
click at [491, 68] on button "No" at bounding box center [494, 71] width 15 height 10
drag, startPoint x: 432, startPoint y: 111, endPoint x: 401, endPoint y: 111, distance: 31.0
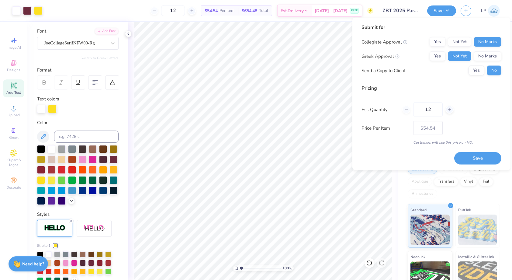
click at [401, 111] on div "Est. Quantity 12" at bounding box center [431, 109] width 140 height 14
type input "50"
type input "$21.58"
click at [478, 156] on button "Save" at bounding box center [477, 158] width 47 height 12
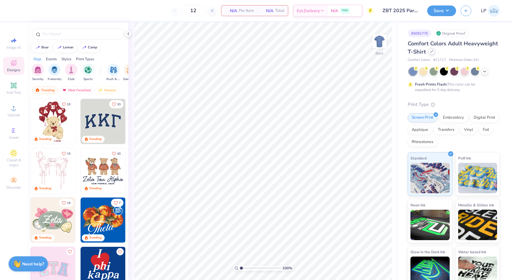
click at [431, 54] on div at bounding box center [431, 51] width 7 height 7
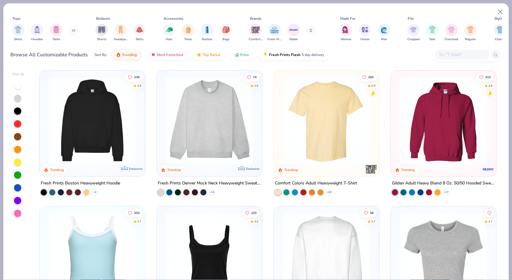
click at [314, 30] on button at bounding box center [310, 30] width 9 height 9
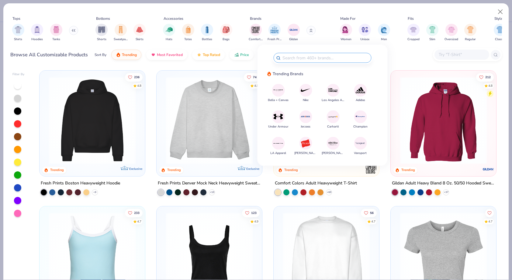
click at [278, 88] on img at bounding box center [278, 90] width 11 height 11
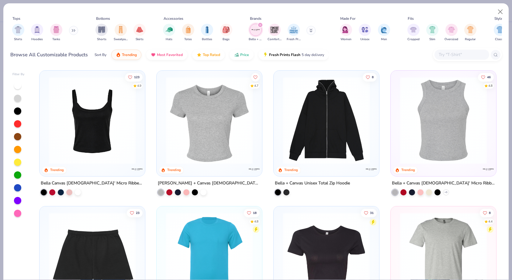
scroll to position [4, 0]
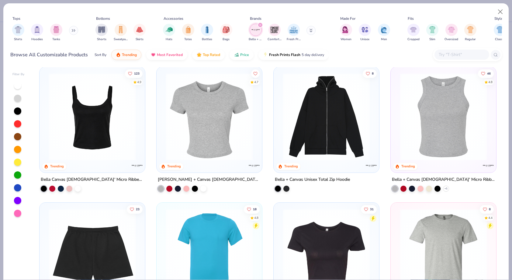
click at [14, 127] on div at bounding box center [18, 149] width 12 height 136
click at [15, 126] on div at bounding box center [17, 123] width 7 height 7
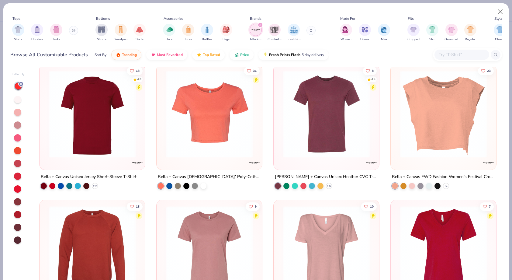
scroll to position [146, 0]
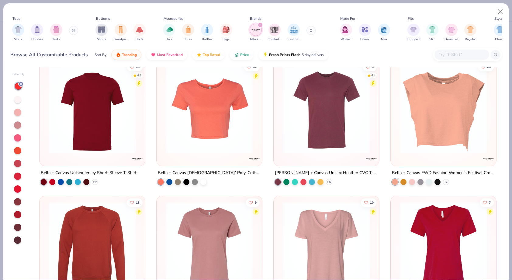
click at [104, 122] on img at bounding box center [92, 109] width 93 height 87
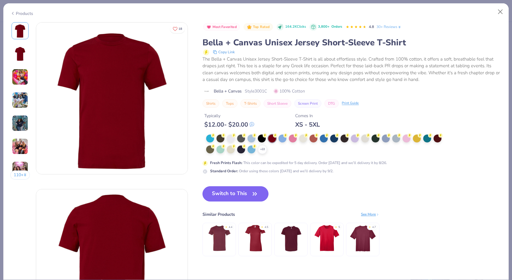
click at [239, 197] on button "Switch to This" at bounding box center [235, 193] width 66 height 15
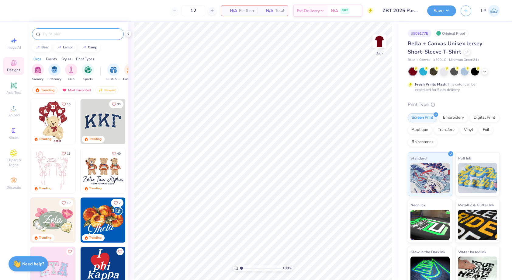
click at [49, 37] on div at bounding box center [78, 34] width 92 height 12
click at [49, 36] on input "text" at bounding box center [81, 34] width 78 height 6
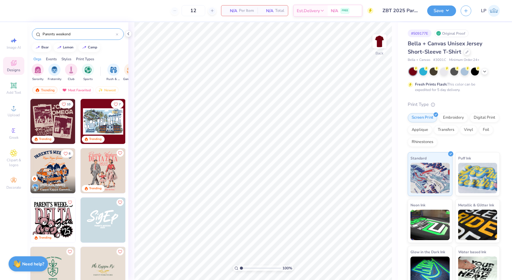
type input "Parents weekend"
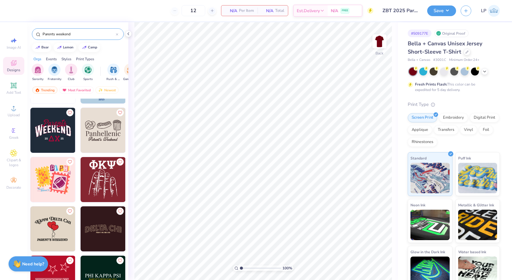
scroll to position [1300, 0]
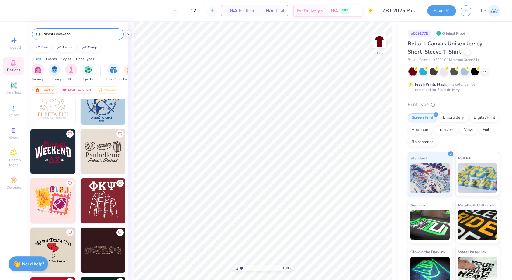
click at [58, 151] on img at bounding box center [52, 151] width 45 height 45
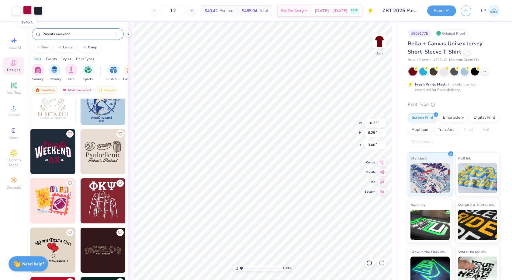
click at [28, 10] on div at bounding box center [27, 10] width 9 height 9
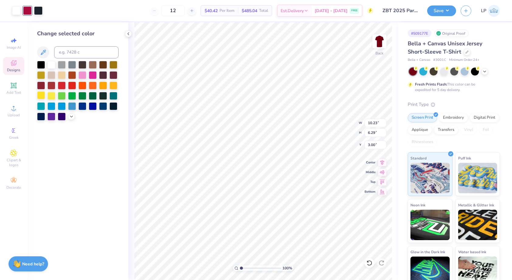
click at [41, 96] on div at bounding box center [41, 95] width 8 height 8
click at [37, 9] on div at bounding box center [38, 10] width 9 height 9
click at [50, 65] on div at bounding box center [51, 64] width 8 height 8
click at [43, 96] on div at bounding box center [41, 95] width 8 height 8
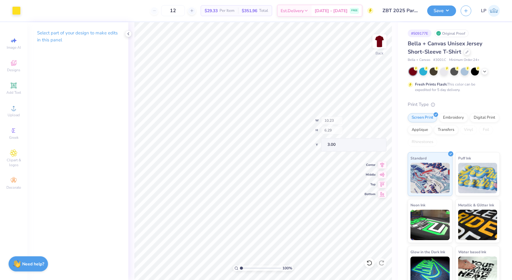
type input "3.17"
type input "1.60"
type input "7.69"
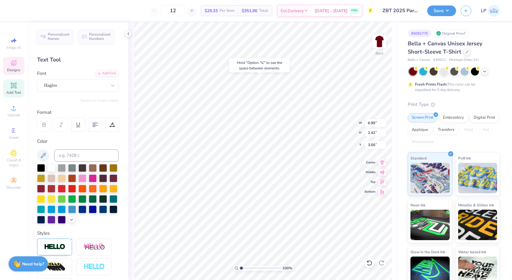
type input "10.23"
type input "5.10"
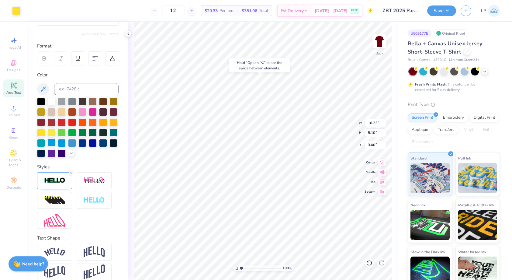
scroll to position [67, 0]
click at [58, 183] on img at bounding box center [54, 180] width 21 height 7
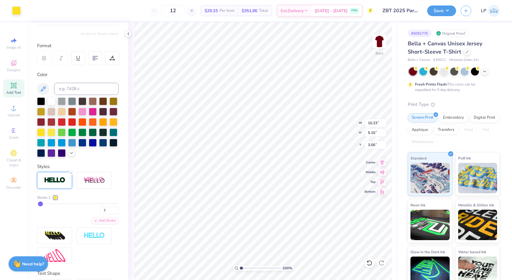
click at [55, 198] on div at bounding box center [56, 197] width 4 height 4
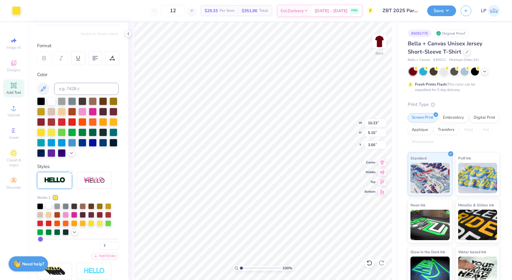
click at [49, 207] on div at bounding box center [49, 205] width 6 height 6
type input "1"
type input "2"
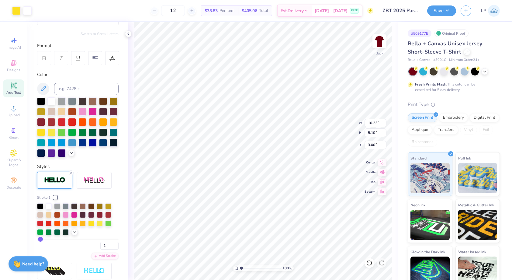
type input "3"
type input "5.11"
type input "2.99"
type input "4"
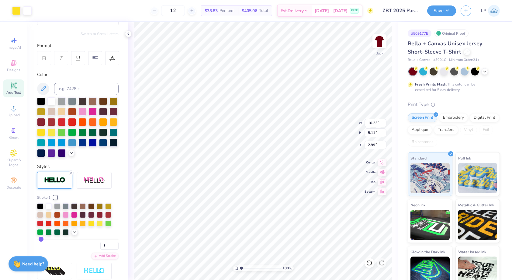
type input "4"
type input "5"
type input "6"
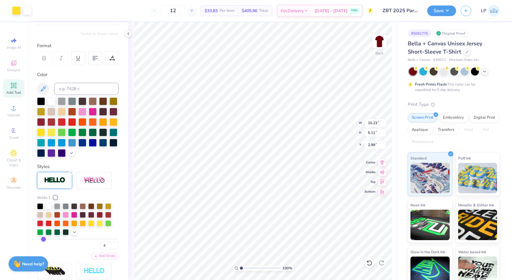
type input "7"
drag, startPoint x: 41, startPoint y: 239, endPoint x: 44, endPoint y: 239, distance: 3.3
type input "7"
click at [44, 239] on input "range" at bounding box center [77, 238] width 81 height 1
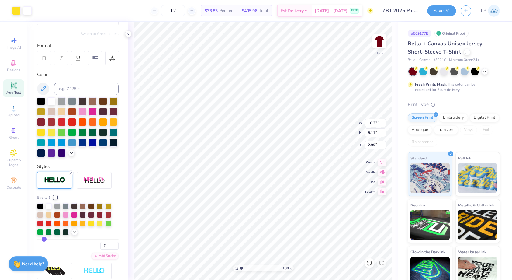
type input "5.13"
type input "2.97"
type input "6"
type input "5"
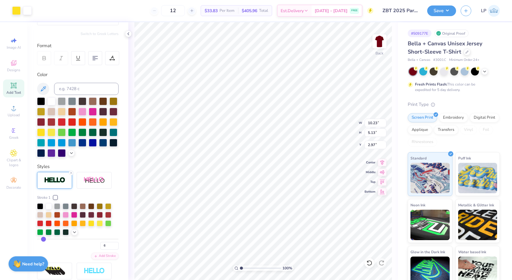
type input "5"
type input "4"
click at [42, 239] on input "range" at bounding box center [77, 238] width 81 height 1
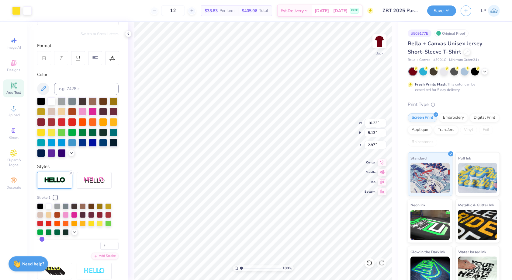
type input "5.11"
type input "2.99"
click at [54, 247] on div "4" at bounding box center [77, 243] width 81 height 11
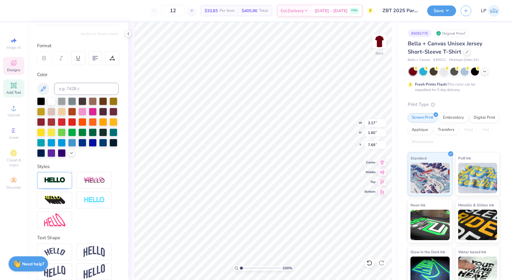
scroll to position [74, 0]
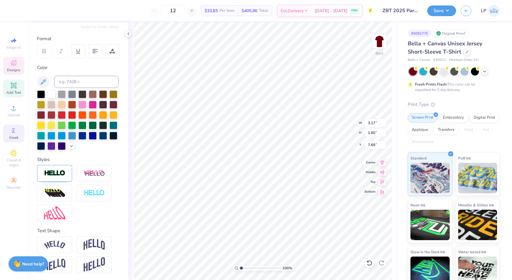
click at [18, 133] on div "Greek" at bounding box center [13, 133] width 21 height 18
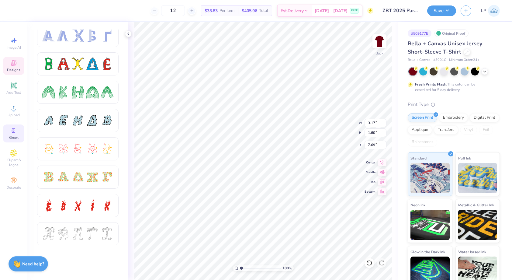
scroll to position [75, 0]
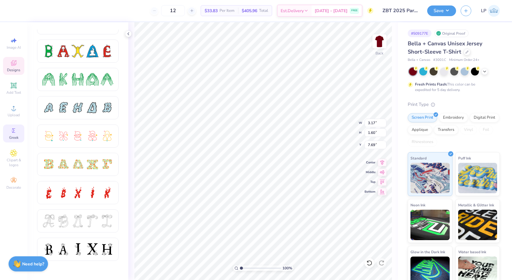
type textarea "ZBT"
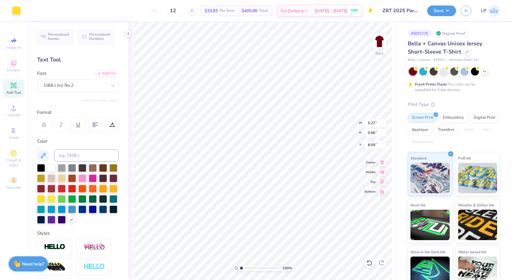
type input "6.76"
type input "0.66"
type input "8.16"
type input "4.21"
type input "1.60"
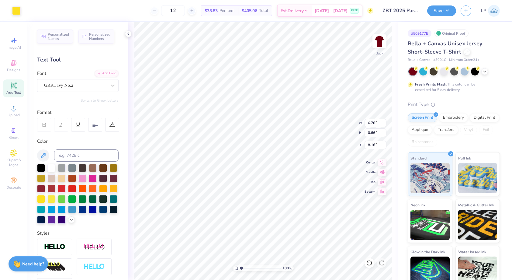
type input "7.69"
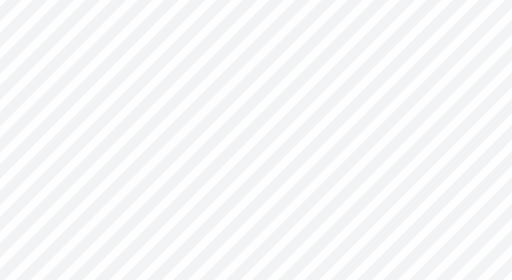
type input "4.21"
type input "1.60"
type input "7.69"
type input "1.01"
type input "0.66"
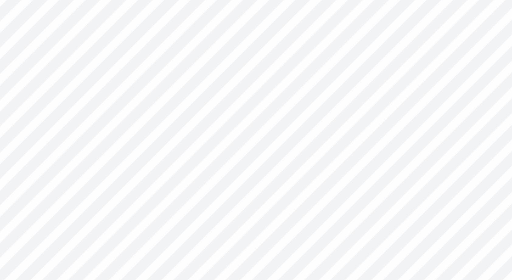
type input "8.16"
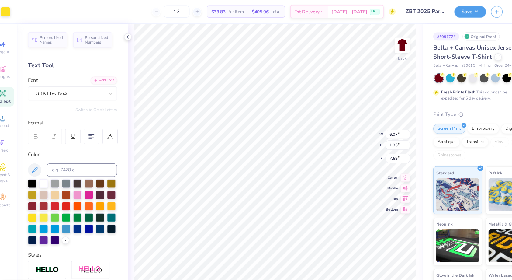
type input "6.07"
type input "1.35"
type input "7.42"
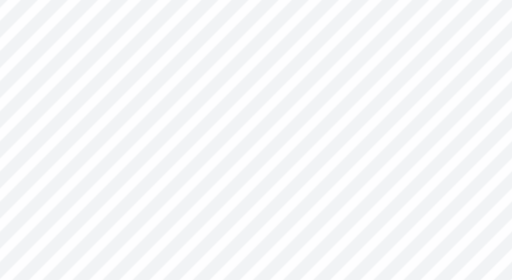
type input "0.85"
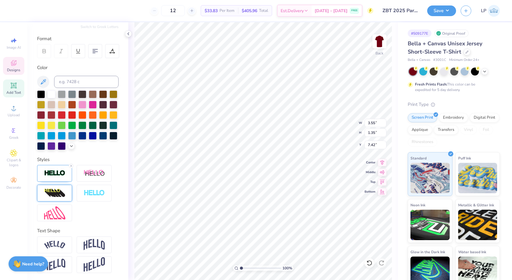
scroll to position [73, 0]
click at [48, 179] on div at bounding box center [54, 173] width 35 height 17
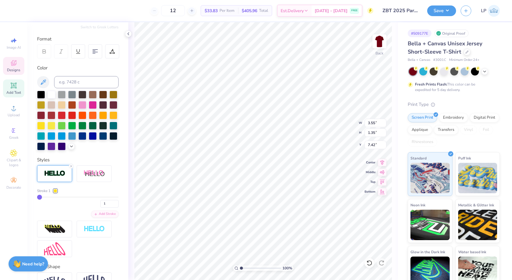
click at [56, 191] on div at bounding box center [56, 191] width 4 height 4
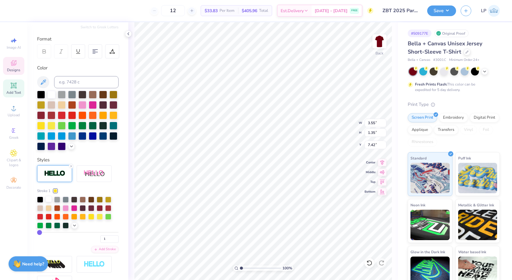
click at [50, 199] on div at bounding box center [49, 199] width 6 height 6
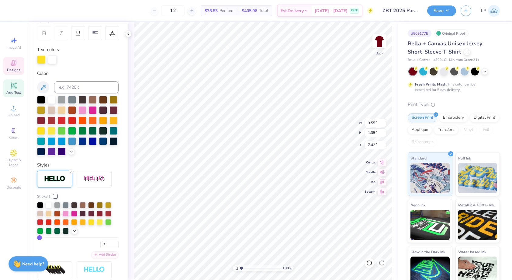
scroll to position [92, 0]
drag, startPoint x: 111, startPoint y: 243, endPoint x: 94, endPoint y: 243, distance: 16.7
click at [94, 243] on div "1" at bounding box center [77, 242] width 81 height 11
type input "2"
type input "3"
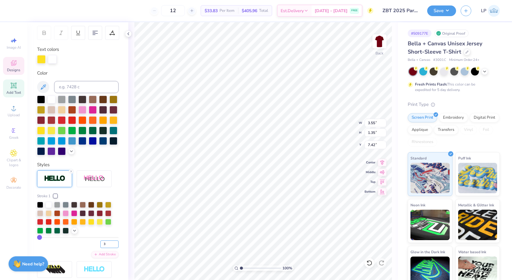
type input "3"
type input "3.57"
type input "1.37"
type input "7.41"
type input "7.01"
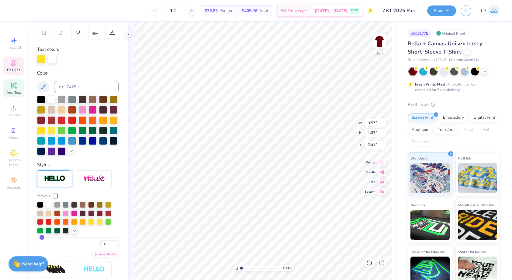
type input "2.44"
type input "2.99"
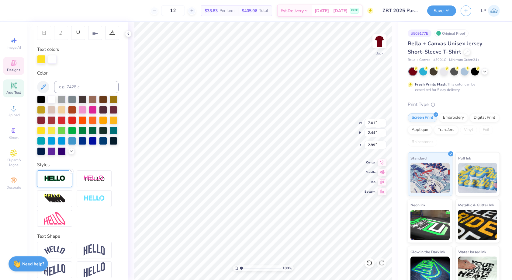
click at [58, 182] on div at bounding box center [54, 178] width 35 height 17
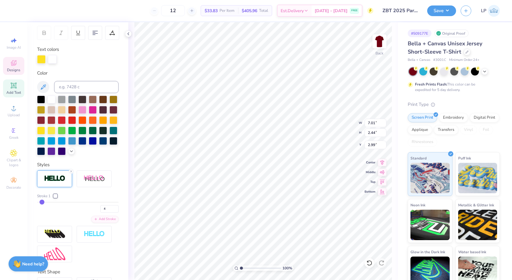
type input "3.57"
type input "1.37"
type input "7.41"
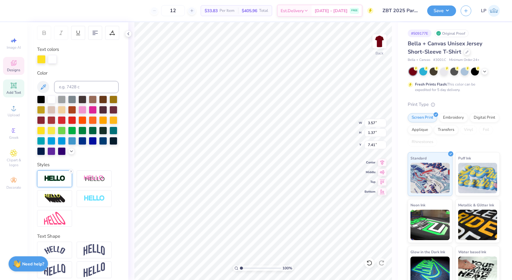
click at [57, 181] on img at bounding box center [54, 178] width 21 height 7
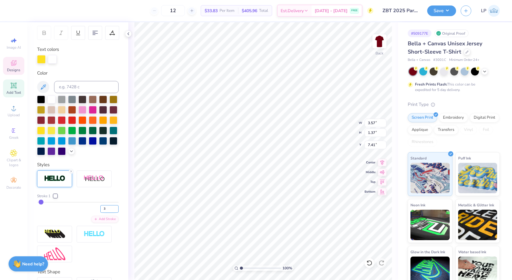
click at [106, 207] on input "3" at bounding box center [109, 209] width 18 height 8
type input "4"
click at [116, 207] on input "4" at bounding box center [109, 209] width 18 height 8
type input "4"
click at [129, 214] on div "100 % Back W 3.57 3.57 " H 1.37 1.37 " Y 7.41 7.41 " Center Middle Top Bottom" at bounding box center [263, 150] width 270 height 257
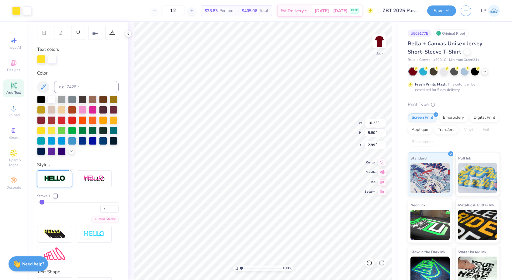
type input "3.58"
type input "9.33"
type input "5.29"
type input "3.55"
click at [377, 45] on img at bounding box center [379, 41] width 24 height 24
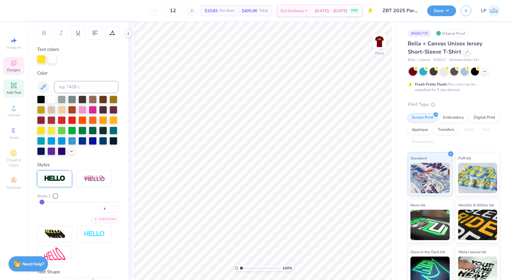
click at [15, 67] on div "Designs" at bounding box center [13, 66] width 21 height 18
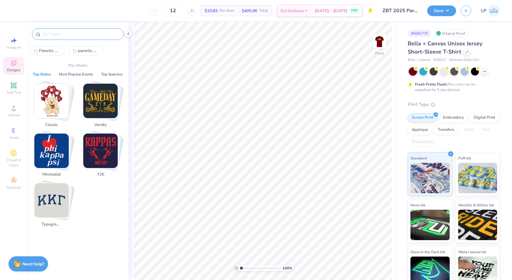
click at [90, 32] on input "text" at bounding box center [81, 34] width 78 height 6
click at [99, 93] on img "Stack Card Button Varsity" at bounding box center [100, 101] width 34 height 34
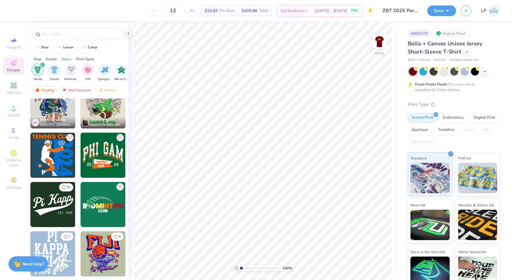
scroll to position [1105, 0]
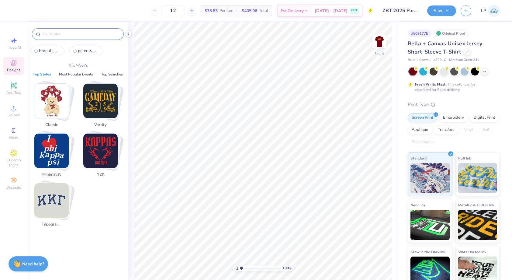
click at [77, 36] on input "text" at bounding box center [81, 34] width 78 height 6
click at [53, 50] on span "Parents weekend" at bounding box center [50, 51] width 22 height 6
type input "Parents weekend"
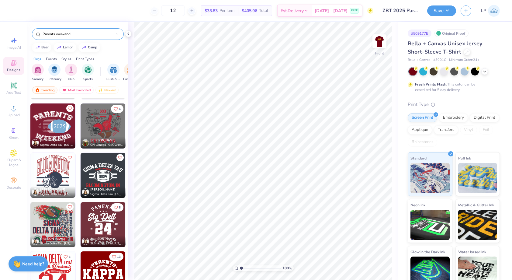
scroll to position [231, 0]
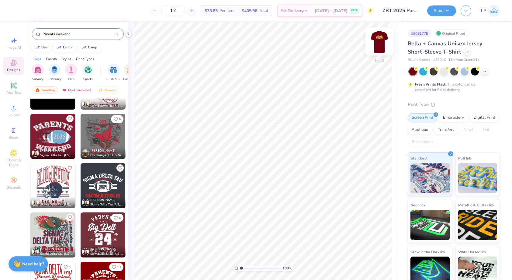
click at [379, 41] on img at bounding box center [379, 41] width 24 height 24
click at [375, 38] on img at bounding box center [379, 41] width 24 height 24
type input "11.18"
type input "6.34"
type input "4.17"
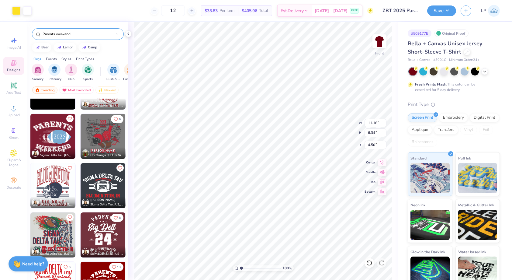
type input "4.50"
click at [374, 40] on img at bounding box center [379, 41] width 24 height 24
click at [47, 183] on img at bounding box center [52, 185] width 45 height 45
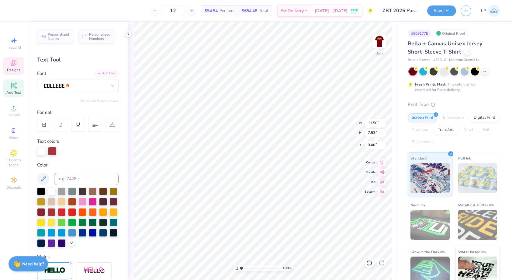
scroll to position [0, 0]
type textarea "Zeta beta tau"
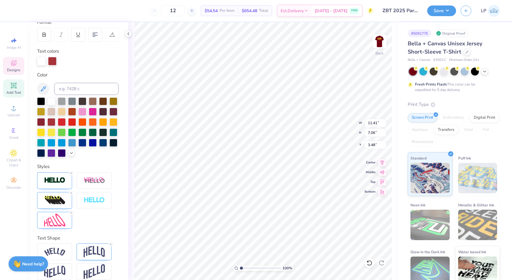
scroll to position [97, 0]
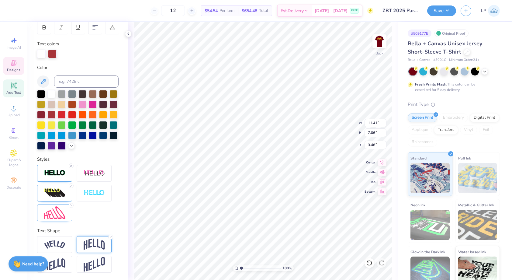
click at [89, 242] on img at bounding box center [94, 244] width 21 height 12
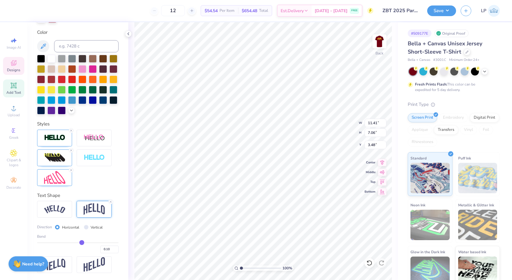
type input "0.09"
type input "0.08"
type input "0.07"
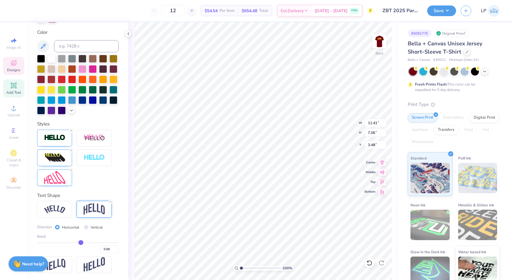
type input "0.07"
type input "0.06"
click at [80, 242] on input "range" at bounding box center [77, 242] width 81 height 1
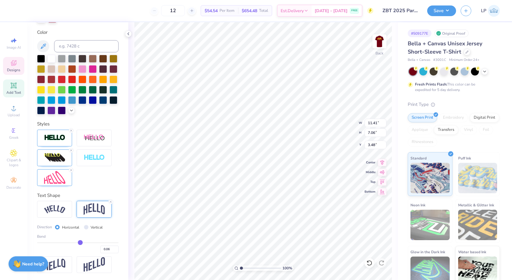
type input "6.34"
type input "4.19"
type input "0.05"
type input "0.06"
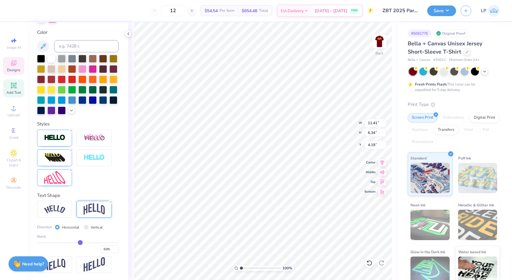
type input "0.06"
type input "0.07"
type input "0.09"
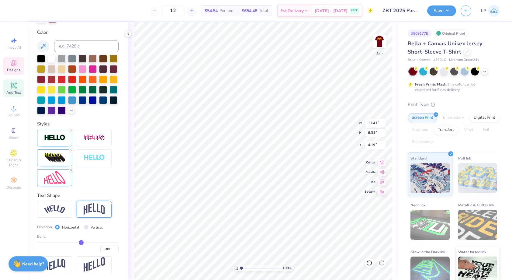
type input "0.11"
type input "0.12"
type input "0.13"
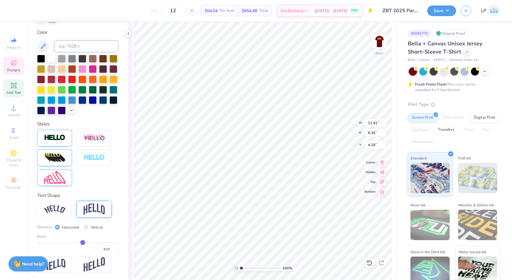
type input "0.13"
type input "0.14"
type input "0.15"
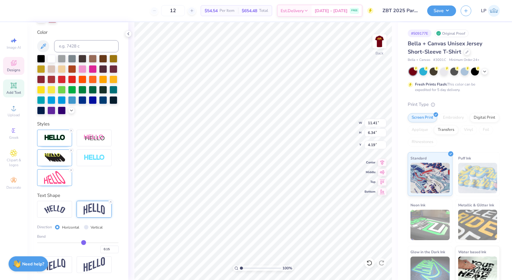
type input "0.16"
type input "0.17"
type input "0.18"
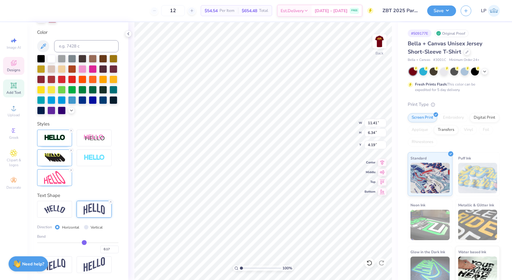
type input "0.18"
type input "0.19"
type input "0.2"
type input "0.20"
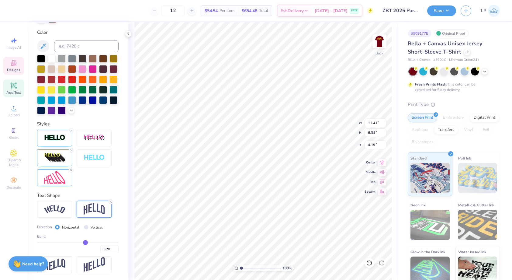
type input "0.21"
type input "0.22"
type input "0.23"
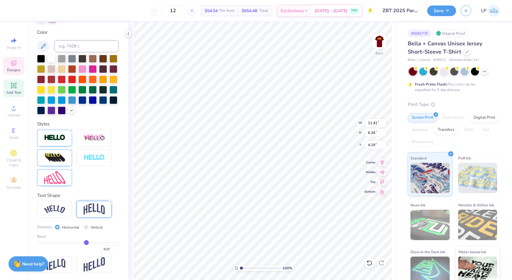
type input "0.23"
type input "0.24"
type input "0.25"
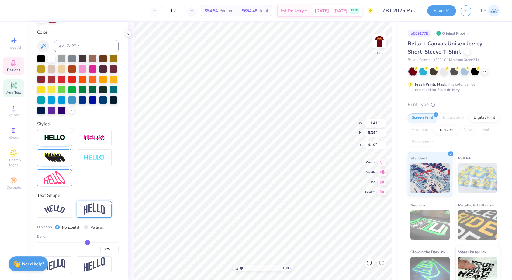
type input "0.26"
type input "0.27"
drag, startPoint x: 80, startPoint y: 242, endPoint x: 88, endPoint y: 242, distance: 8.5
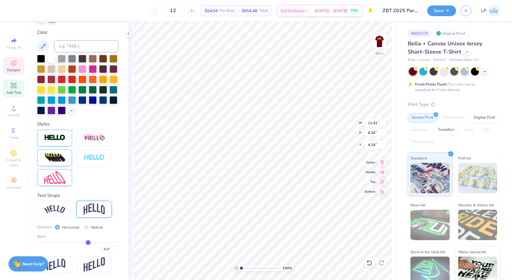
type input "0.27"
click at [88, 242] on input "range" at bounding box center [77, 242] width 81 height 1
type input "11.40"
type input "7.53"
type input "3.00"
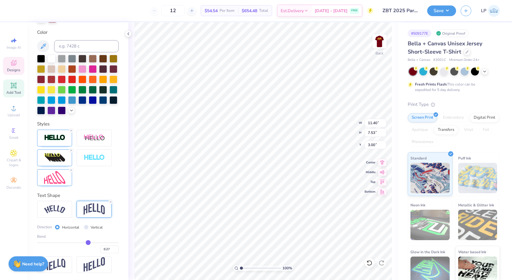
type input "0.26"
type input "0.25"
type input "0.24"
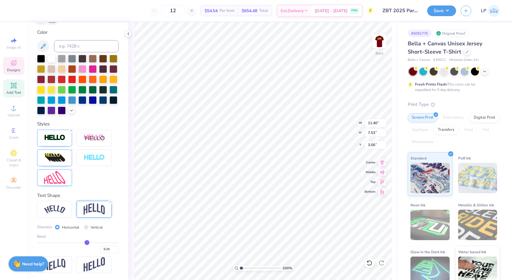
type input "0.24"
type input "0.23"
type input "0.22"
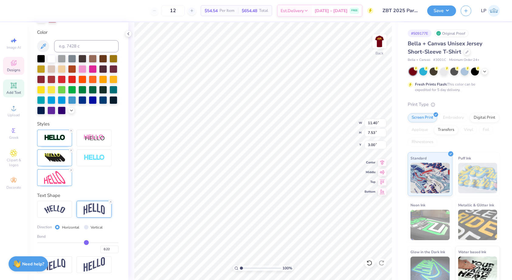
type input "0.21"
type input "0.2"
type input "0.20"
type input "0.19"
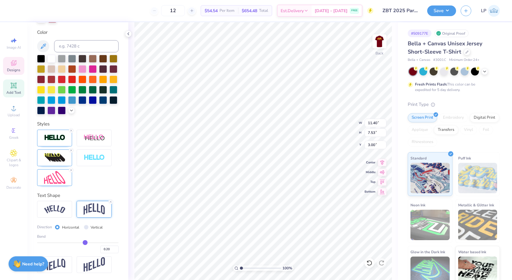
type input "0.19"
type input "0.18"
type input "0.17"
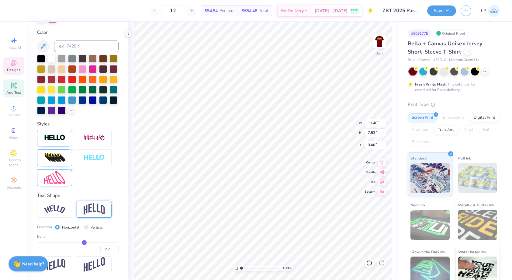
drag, startPoint x: 88, startPoint y: 242, endPoint x: 84, endPoint y: 242, distance: 3.6
click at [84, 242] on input "range" at bounding box center [77, 242] width 81 height 1
type input "0.16"
type input "0.15"
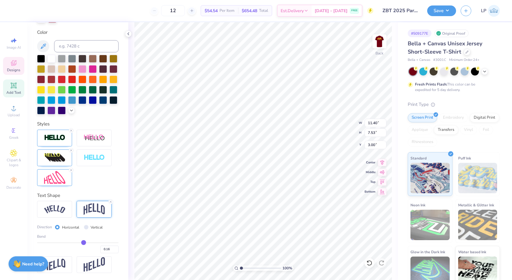
type input "0.15"
type input "0.14"
type input "0.13"
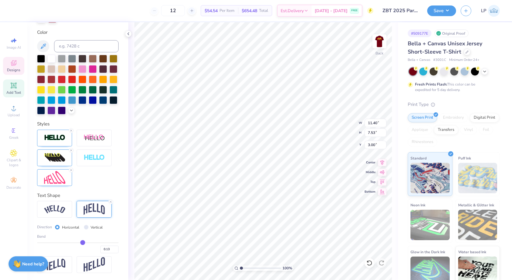
type input "0.12"
type input "0.11"
type input "0.1"
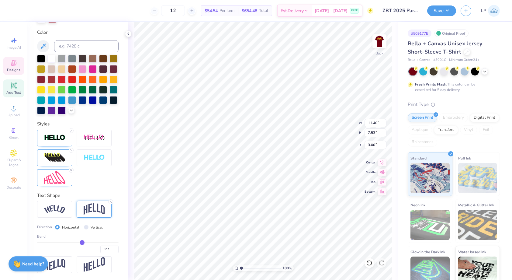
type input "0.10"
type input "0.09"
type input "0.08"
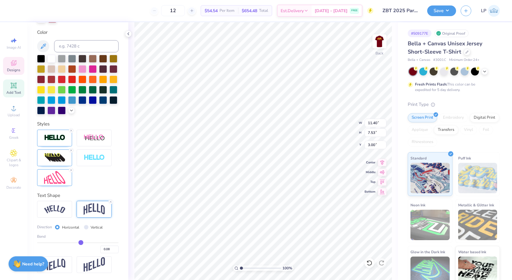
type input "0.07"
type input "0.06"
drag, startPoint x: 84, startPoint y: 242, endPoint x: 80, endPoint y: 242, distance: 4.3
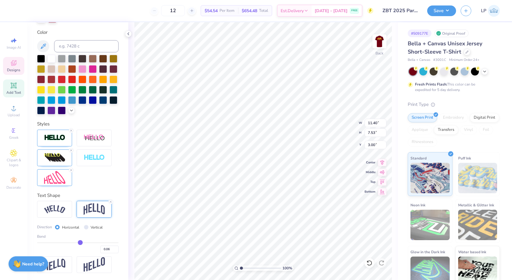
type input "0.06"
click at [80, 242] on input "range" at bounding box center [77, 242] width 81 height 1
type input "11.41"
type input "6.34"
type input "3.72"
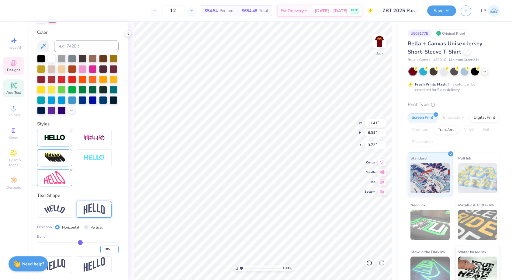
click at [116, 250] on input "0.05" at bounding box center [109, 249] width 18 height 8
click at [116, 248] on input "0.06" at bounding box center [109, 249] width 18 height 8
type input "0.07"
click at [116, 248] on input "0.07" at bounding box center [109, 249] width 18 height 8
type input "0.08"
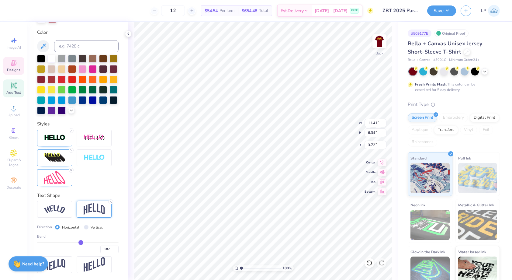
type input "0.08"
type input "0.09"
type input "0.1"
type input "0.10"
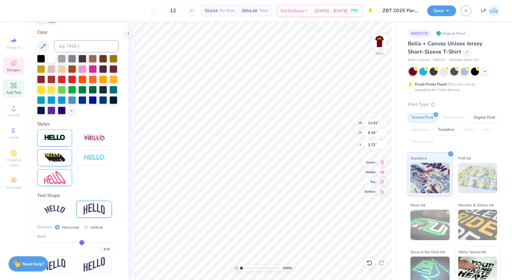
type input "0.11"
type input "0.12"
type input "0.11"
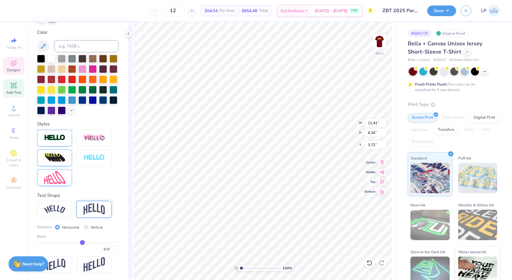
type input "0.11"
click at [82, 243] on input "range" at bounding box center [77, 242] width 81 height 1
type input "7.23"
type input "3.00"
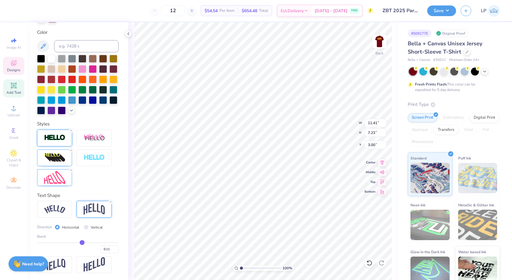
click at [48, 139] on img at bounding box center [54, 137] width 21 height 7
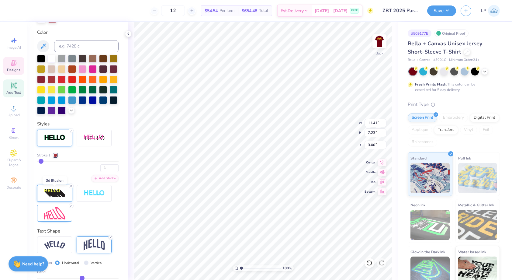
click at [59, 197] on img at bounding box center [54, 193] width 21 height 10
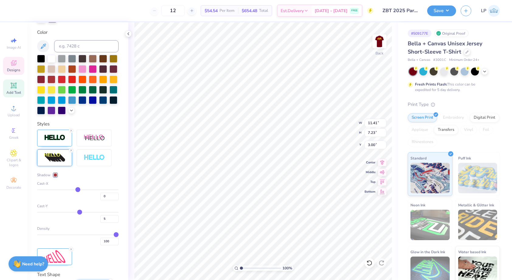
click at [54, 174] on div at bounding box center [56, 175] width 4 height 4
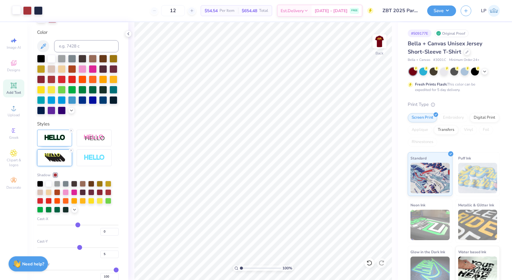
click at [17, 10] on div at bounding box center [16, 10] width 9 height 9
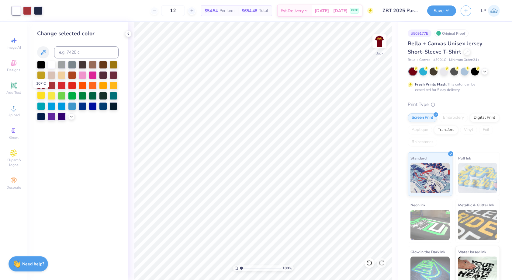
click at [42, 96] on div at bounding box center [41, 95] width 8 height 8
click at [26, 10] on div at bounding box center [27, 10] width 9 height 9
click at [54, 64] on div at bounding box center [51, 64] width 8 height 8
click at [91, 84] on div at bounding box center [93, 85] width 8 height 8
click at [19, 11] on div at bounding box center [16, 10] width 9 height 9
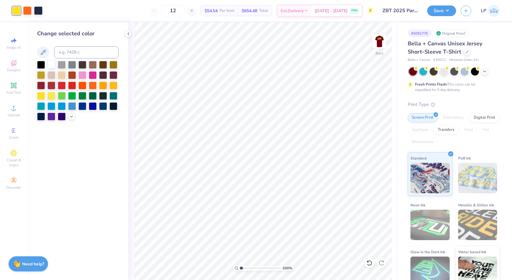
click at [51, 62] on div at bounding box center [51, 64] width 8 height 8
click at [28, 11] on div at bounding box center [27, 10] width 9 height 9
click at [40, 93] on div at bounding box center [41, 95] width 8 height 8
click at [370, 264] on icon at bounding box center [369, 263] width 6 height 6
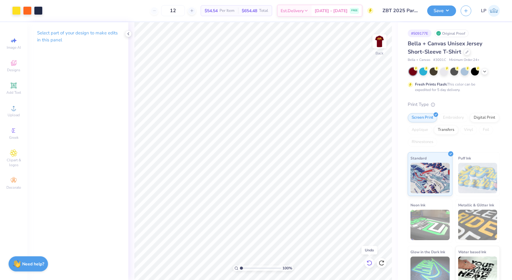
click at [370, 264] on icon at bounding box center [369, 263] width 6 height 6
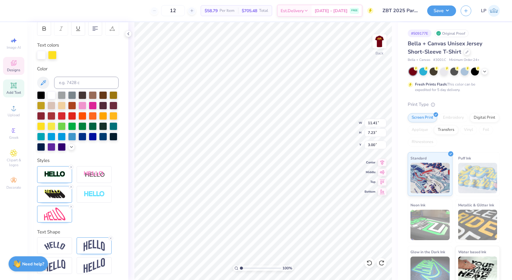
scroll to position [97, 0]
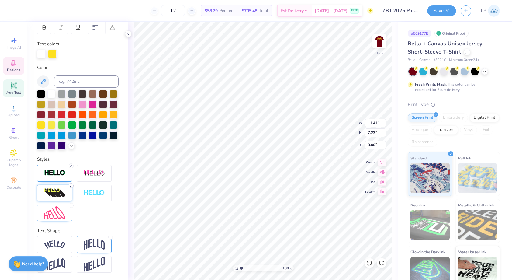
click at [70, 186] on icon at bounding box center [71, 186] width 4 height 4
type input "6.92"
type input "3.35"
click at [53, 55] on div at bounding box center [52, 53] width 9 height 9
click at [63, 114] on div at bounding box center [62, 115] width 8 height 8
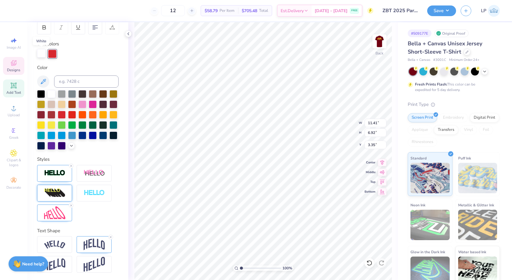
click at [42, 53] on div at bounding box center [41, 53] width 9 height 9
click at [41, 123] on div at bounding box center [41, 124] width 8 height 8
click at [52, 55] on div at bounding box center [52, 53] width 9 height 9
click at [49, 94] on div at bounding box center [51, 93] width 8 height 8
click at [39, 10] on div at bounding box center [38, 10] width 9 height 9
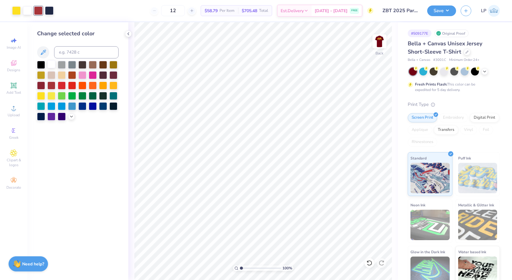
click at [54, 64] on div at bounding box center [51, 64] width 8 height 8
click at [39, 10] on div at bounding box center [38, 10] width 9 height 9
click at [42, 97] on div at bounding box center [41, 95] width 8 height 8
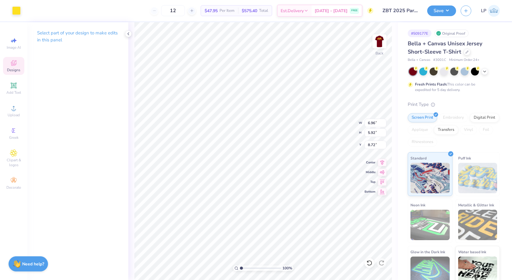
type input "2.04"
type input "1.80"
type input "10.12"
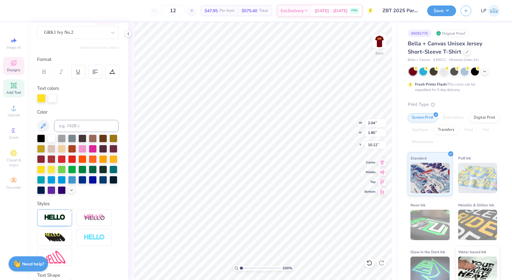
scroll to position [58, 0]
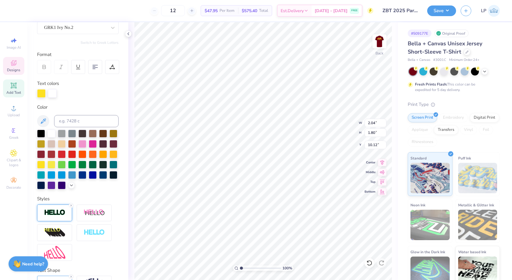
type textarea "ZBT"
click at [57, 212] on img at bounding box center [54, 212] width 21 height 7
drag, startPoint x: 41, startPoint y: 235, endPoint x: 45, endPoint y: 235, distance: 4.0
click at [45, 236] on input "range" at bounding box center [77, 236] width 81 height 1
click at [43, 236] on input "range" at bounding box center [77, 236] width 81 height 1
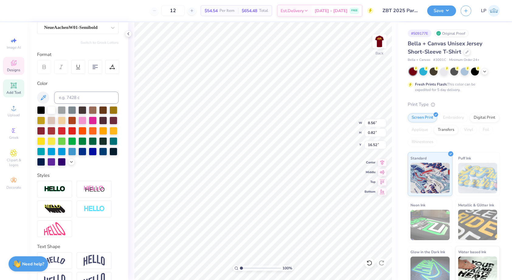
scroll to position [0, 1]
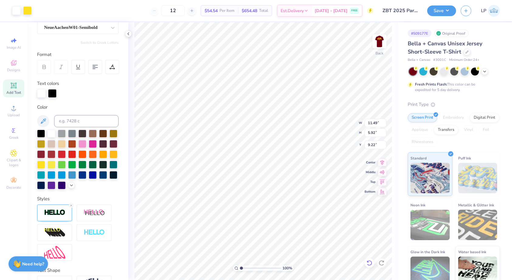
click at [368, 261] on icon at bounding box center [367, 261] width 1 height 1
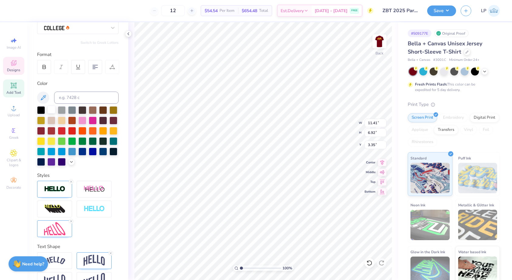
click at [49, 109] on div at bounding box center [51, 109] width 8 height 8
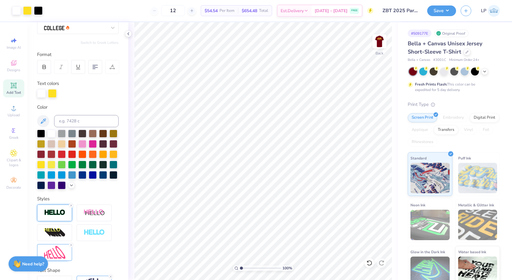
click at [57, 218] on div at bounding box center [54, 212] width 35 height 17
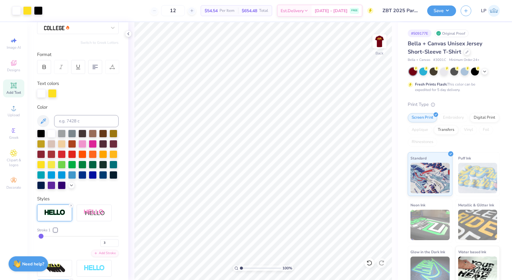
click at [56, 229] on div at bounding box center [56, 230] width 4 height 4
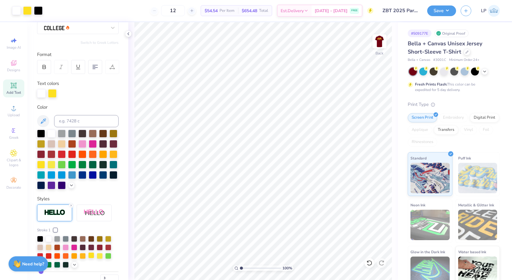
click at [89, 255] on div at bounding box center [91, 255] width 6 height 6
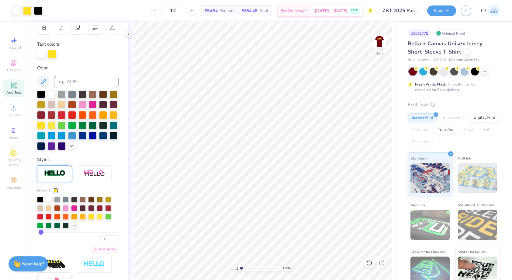
click at [49, 198] on div at bounding box center [49, 199] width 6 height 6
click at [44, 54] on div at bounding box center [41, 53] width 9 height 9
click at [42, 125] on div at bounding box center [41, 125] width 8 height 8
click at [369, 262] on icon at bounding box center [369, 263] width 6 height 6
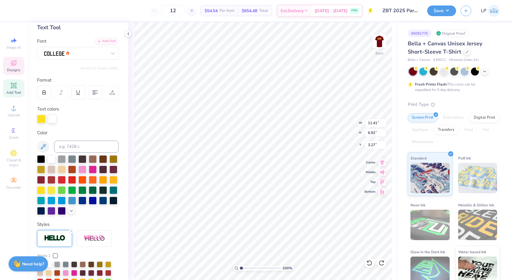
scroll to position [0, 0]
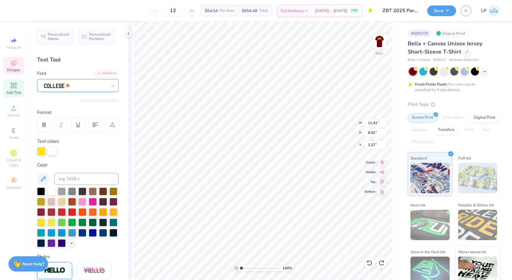
click at [84, 84] on div at bounding box center [75, 85] width 64 height 9
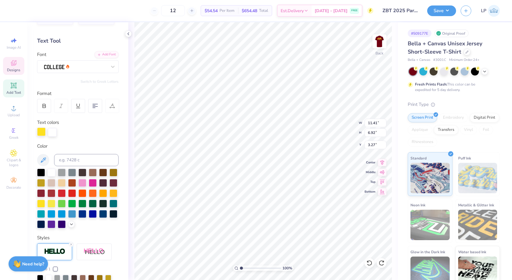
click at [40, 130] on div at bounding box center [41, 131] width 9 height 9
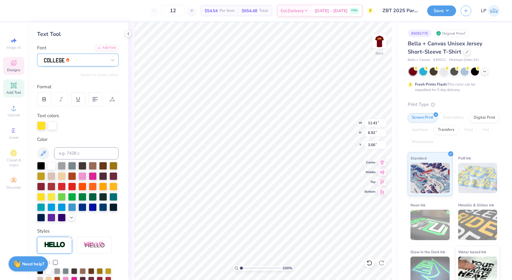
scroll to position [22, 0]
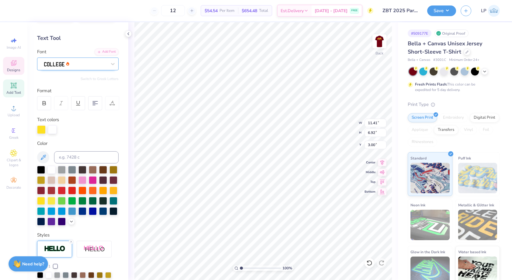
click at [71, 62] on div at bounding box center [75, 63] width 64 height 9
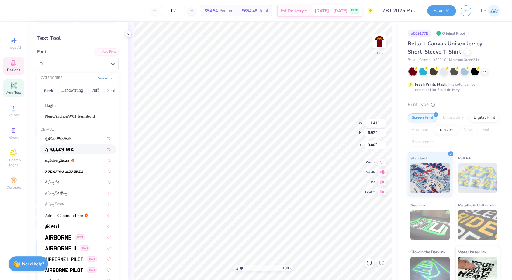
scroll to position [29, 0]
click at [85, 63] on div at bounding box center [75, 63] width 63 height 7
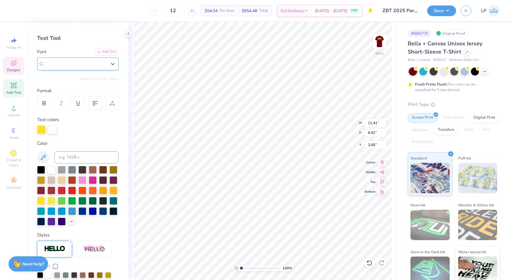
click at [85, 63] on div at bounding box center [75, 63] width 63 height 7
click at [97, 66] on div at bounding box center [100, 64] width 11 height 6
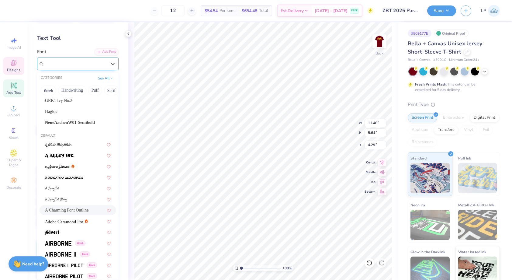
scroll to position [22, 0]
click at [365, 259] on div "100 % Back W 11.48 11.48 " H 5.64 5.64 " Y 4.29 4.29 " Center Middle Top Bottom" at bounding box center [263, 150] width 270 height 257
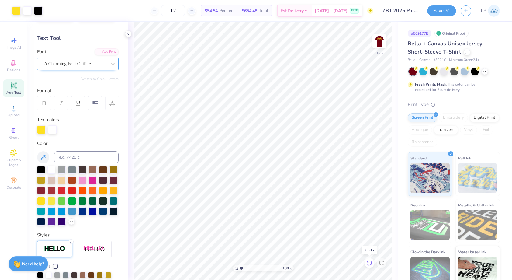
click at [371, 261] on icon at bounding box center [369, 262] width 5 height 5
click at [86, 64] on div "A Charming Font Outline" at bounding box center [75, 63] width 64 height 9
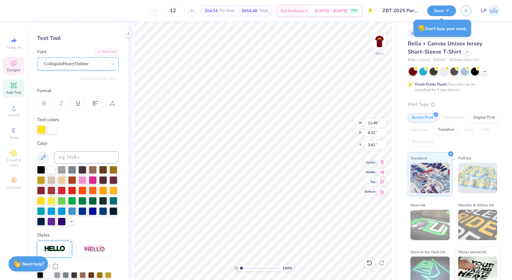
click at [70, 240] on icon at bounding box center [71, 242] width 4 height 4
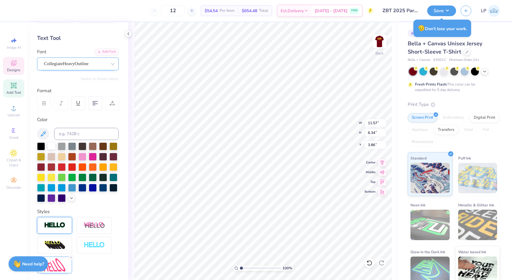
click at [52, 149] on div at bounding box center [51, 146] width 8 height 8
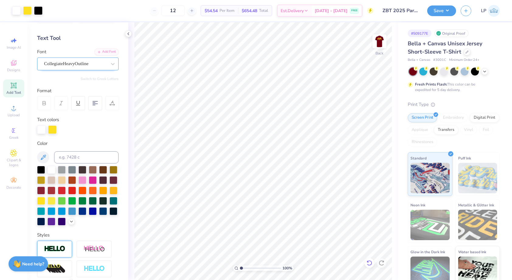
click at [370, 262] on icon at bounding box center [369, 263] width 6 height 6
click at [380, 262] on icon at bounding box center [381, 263] width 6 height 6
click at [369, 261] on icon at bounding box center [369, 263] width 6 height 6
click at [370, 261] on icon at bounding box center [369, 263] width 6 height 6
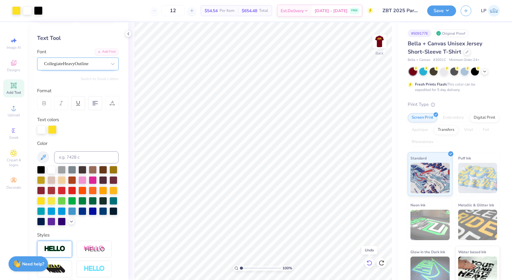
click at [370, 261] on icon at bounding box center [369, 263] width 6 height 6
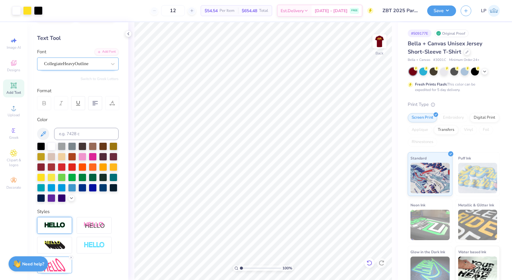
click at [368, 258] on div at bounding box center [369, 263] width 10 height 10
click at [382, 261] on icon at bounding box center [381, 263] width 6 height 6
click at [369, 263] on icon at bounding box center [369, 263] width 6 height 6
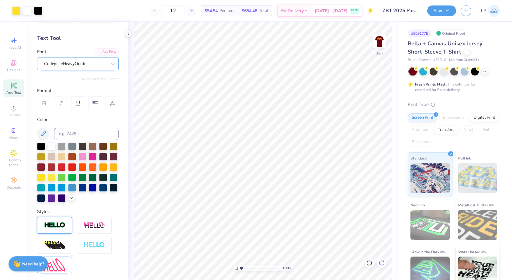
click at [383, 262] on icon at bounding box center [381, 263] width 6 height 6
click at [371, 263] on icon at bounding box center [369, 263] width 6 height 6
click at [379, 264] on icon at bounding box center [381, 263] width 6 height 6
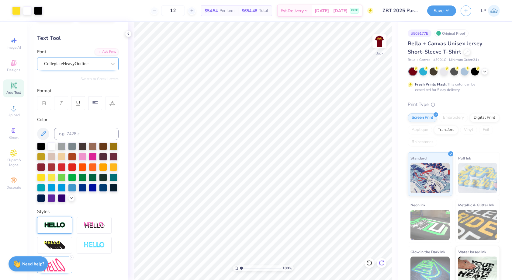
click at [379, 264] on icon at bounding box center [381, 263] width 6 height 6
click at [370, 266] on div at bounding box center [369, 263] width 10 height 10
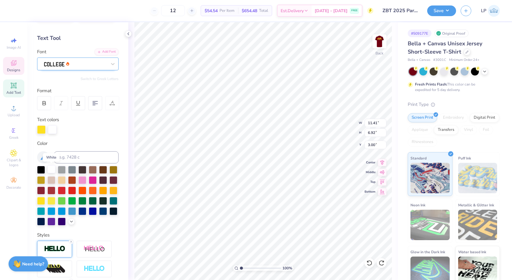
click at [52, 168] on div at bounding box center [51, 169] width 8 height 8
click at [72, 242] on icon at bounding box center [71, 242] width 4 height 4
click at [58, 250] on img at bounding box center [54, 248] width 21 height 7
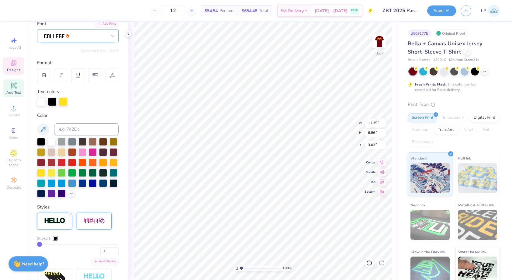
scroll to position [59, 0]
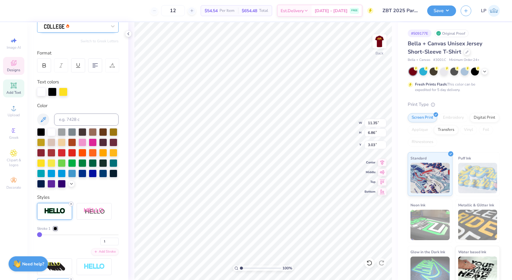
click at [71, 205] on div at bounding box center [71, 203] width 5 height 5
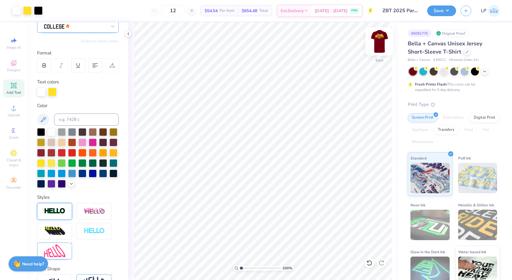
click at [377, 38] on img at bounding box center [379, 41] width 24 height 24
click at [390, 38] on img at bounding box center [379, 41] width 24 height 24
click at [379, 43] on img at bounding box center [379, 41] width 24 height 24
click at [382, 44] on img at bounding box center [379, 41] width 24 height 24
click at [378, 50] on img at bounding box center [379, 41] width 24 height 24
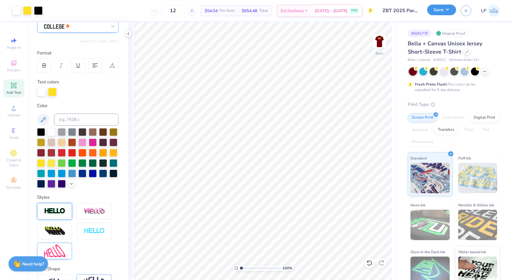
click at [440, 10] on button "Save" at bounding box center [441, 10] width 29 height 11
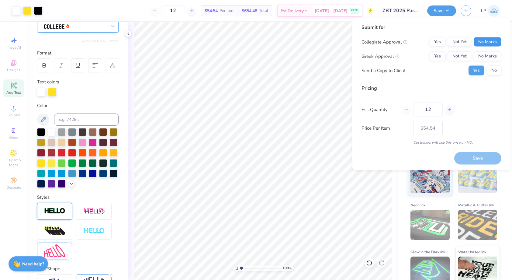
click at [493, 45] on button "No Marks" at bounding box center [488, 42] width 28 height 10
click at [465, 53] on button "Not Yet" at bounding box center [459, 56] width 23 height 10
click at [495, 68] on button "No" at bounding box center [494, 71] width 15 height 10
drag, startPoint x: 433, startPoint y: 111, endPoint x: 412, endPoint y: 111, distance: 21.3
click at [412, 111] on div "12" at bounding box center [427, 109] width 51 height 14
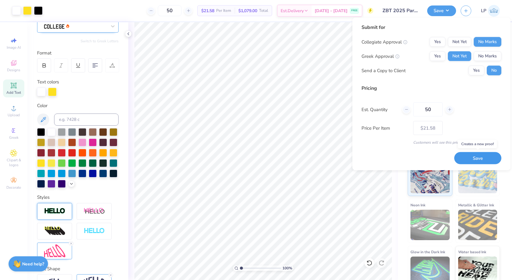
click at [479, 157] on button "Save" at bounding box center [477, 158] width 47 height 12
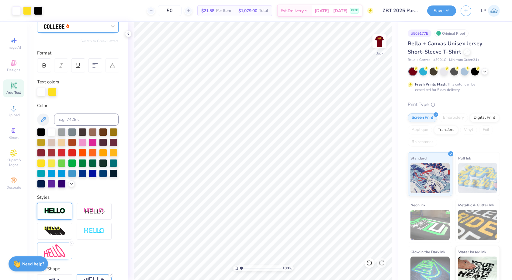
drag, startPoint x: 376, startPoint y: 40, endPoint x: 364, endPoint y: 0, distance: 41.8
click at [376, 40] on img at bounding box center [379, 41] width 12 height 12
click at [435, 13] on button "Save" at bounding box center [441, 10] width 29 height 11
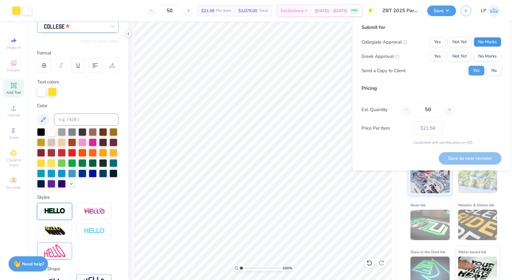
click at [489, 41] on button "No Marks" at bounding box center [488, 42] width 28 height 10
click at [462, 57] on button "Not Yet" at bounding box center [459, 56] width 23 height 10
click at [495, 71] on button "No" at bounding box center [494, 71] width 15 height 10
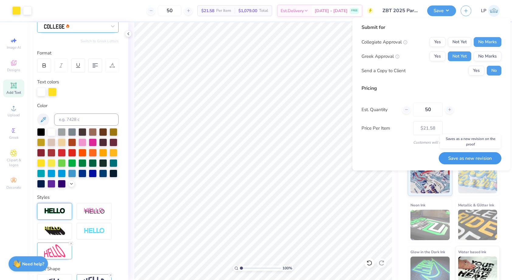
click at [477, 157] on button "Save as new revision" at bounding box center [470, 158] width 63 height 12
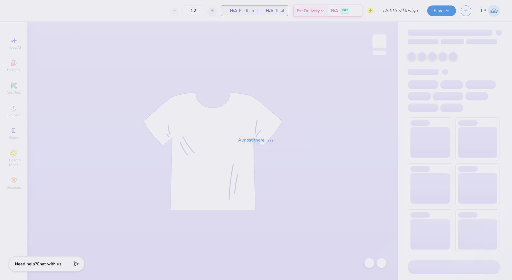
type input "ZBT 2025 Parents weekend"
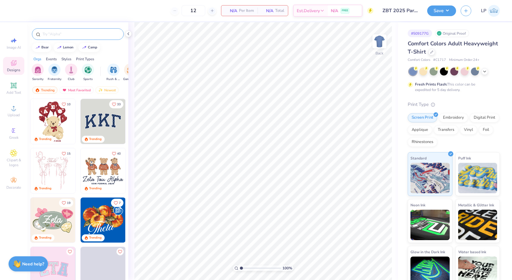
click at [61, 29] on div at bounding box center [78, 34] width 92 height 12
click at [61, 34] on input "text" at bounding box center [81, 34] width 78 height 6
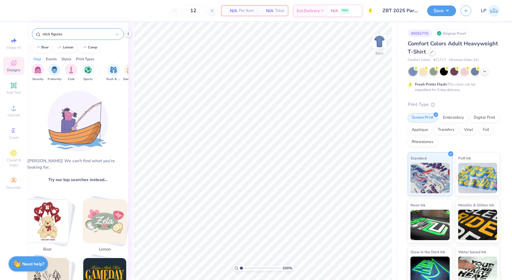
drag, startPoint x: 63, startPoint y: 34, endPoint x: 50, endPoint y: 34, distance: 12.8
click at [50, 35] on input "stick figures" at bounding box center [79, 34] width 74 height 6
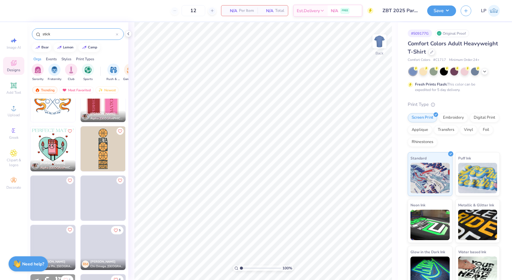
scroll to position [672, 0]
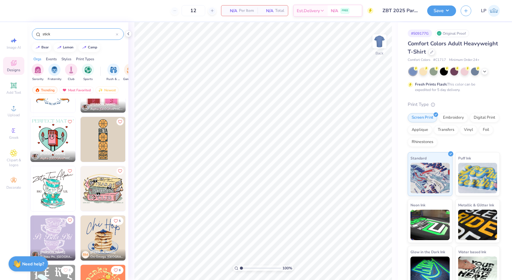
drag, startPoint x: 77, startPoint y: 33, endPoint x: 39, endPoint y: 32, distance: 38.6
click at [39, 32] on div "stick" at bounding box center [78, 34] width 92 height 12
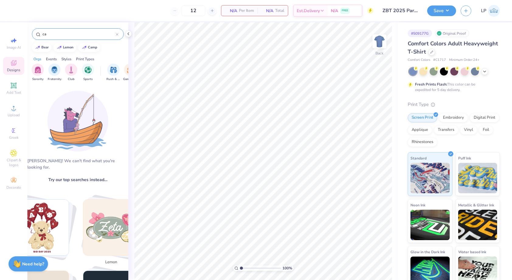
type input "c"
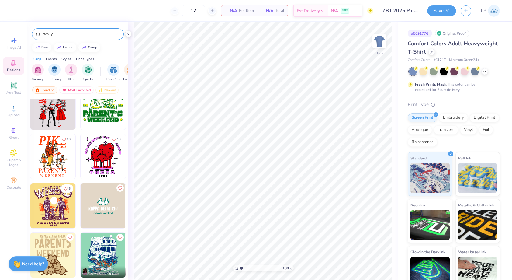
scroll to position [587, 0]
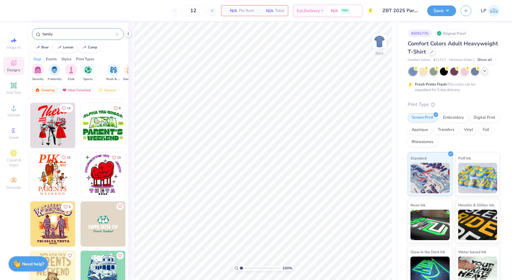
click at [486, 70] on icon at bounding box center [484, 70] width 5 height 5
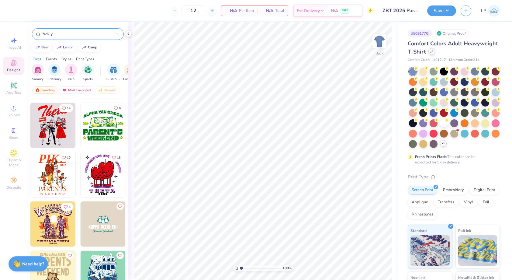
click at [432, 51] on icon at bounding box center [431, 51] width 3 height 3
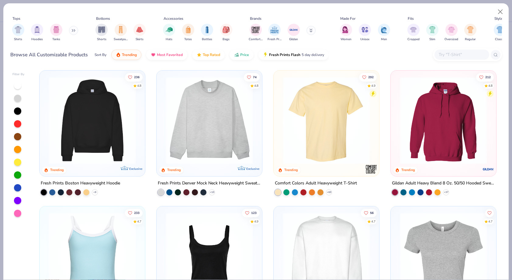
click at [309, 33] on button at bounding box center [310, 30] width 9 height 9
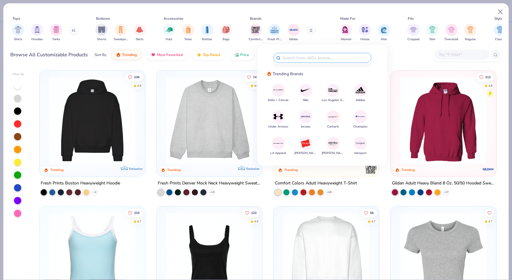
click at [282, 90] on img at bounding box center [278, 90] width 11 height 11
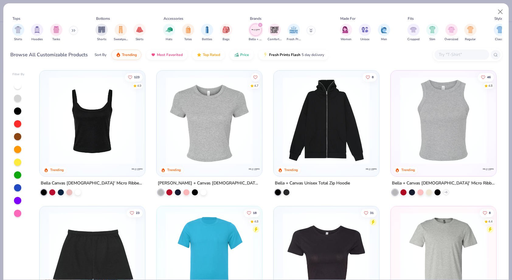
click at [20, 123] on div at bounding box center [17, 123] width 7 height 7
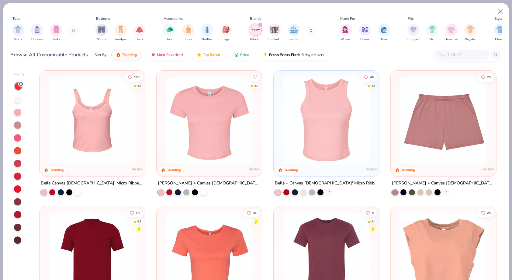
click at [104, 240] on img at bounding box center [92, 255] width 93 height 87
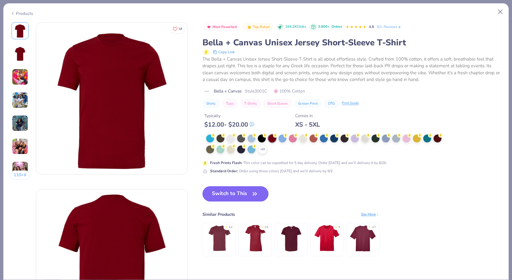
click at [237, 192] on button "Switch to This" at bounding box center [235, 193] width 66 height 15
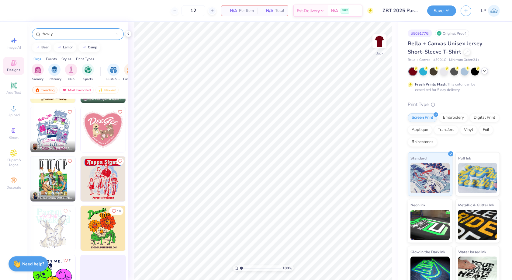
scroll to position [781, 0]
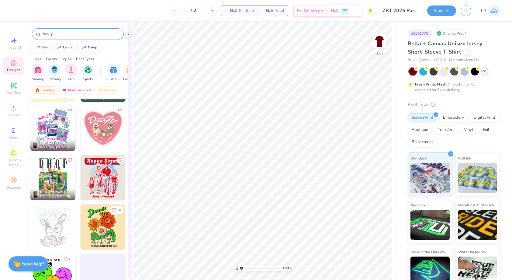
drag, startPoint x: 66, startPoint y: 36, endPoint x: 31, endPoint y: 34, distance: 35.0
click at [31, 34] on div "family" at bounding box center [77, 32] width 101 height 21
type input "parents weekend"
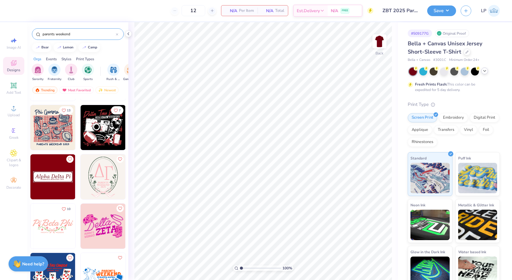
scroll to position [2506, 0]
click at [118, 132] on img at bounding box center [103, 127] width 45 height 45
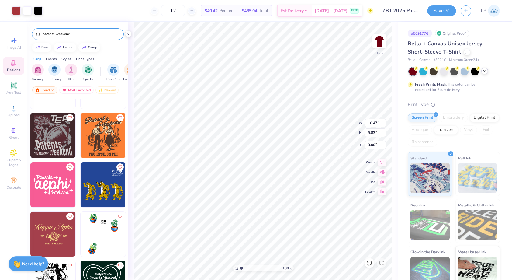
scroll to position [2742, 0]
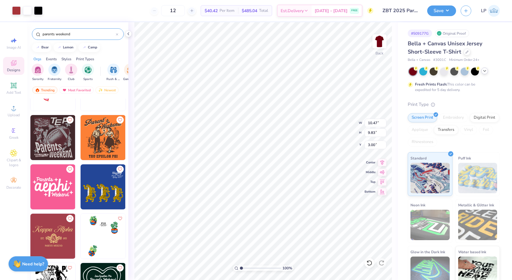
click at [57, 131] on img at bounding box center [52, 137] width 45 height 45
type input "11.97"
type input "12.18"
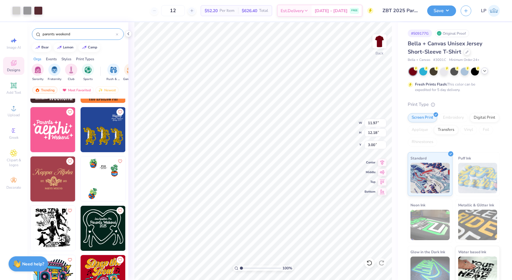
scroll to position [2800, 0]
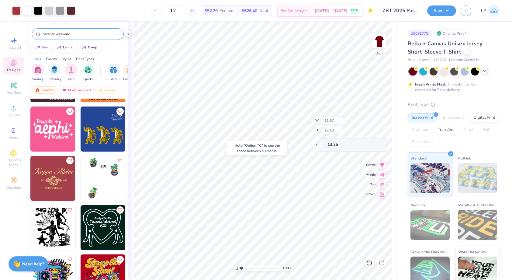
type input "13.25"
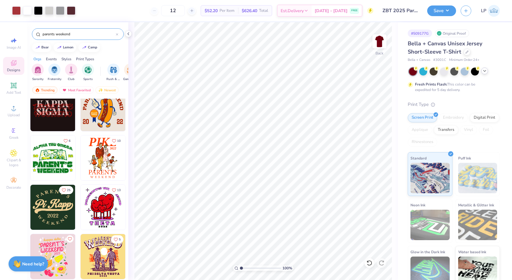
scroll to position [4989, 0]
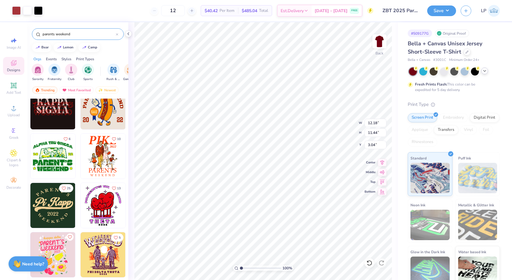
type input "12.18"
type input "11.44"
type input "3.00"
type input "11.56"
type input "2.89"
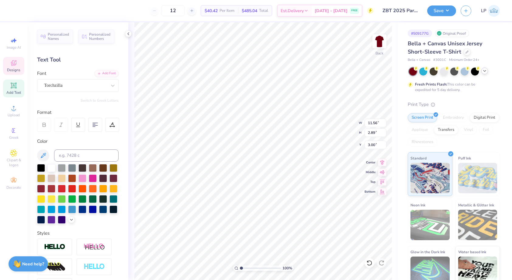
scroll to position [0, 1]
type textarea "Zeta Beta Tau"
click at [39, 198] on div at bounding box center [41, 198] width 8 height 8
type input "6.12"
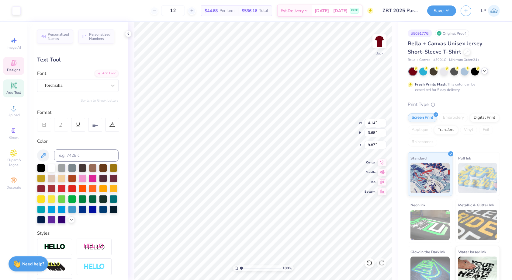
type input "8.89"
type input "5.02"
click at [17, 10] on div at bounding box center [16, 10] width 9 height 9
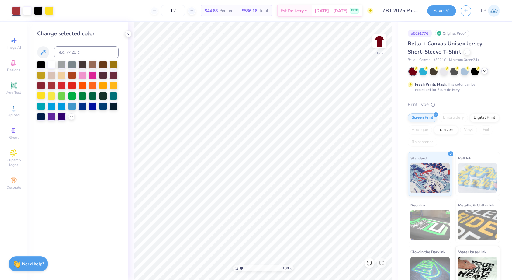
click at [40, 93] on div at bounding box center [41, 95] width 8 height 8
click at [51, 85] on div at bounding box center [51, 85] width 8 height 8
click at [370, 262] on icon at bounding box center [369, 263] width 6 height 6
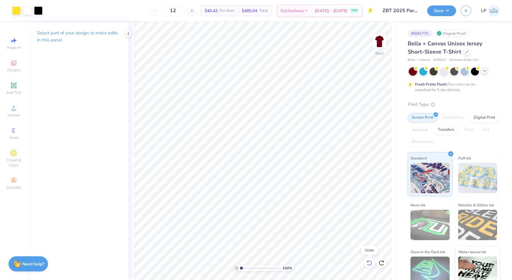
click at [370, 262] on icon at bounding box center [369, 263] width 6 height 6
click at [28, 12] on div at bounding box center [27, 10] width 9 height 9
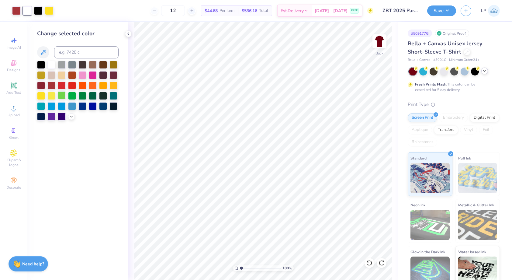
click at [61, 96] on div at bounding box center [62, 95] width 8 height 8
click at [18, 10] on div at bounding box center [16, 10] width 9 height 9
click at [53, 66] on div at bounding box center [51, 64] width 8 height 8
click at [27, 12] on div at bounding box center [27, 10] width 9 height 9
click at [41, 94] on div at bounding box center [41, 95] width 8 height 8
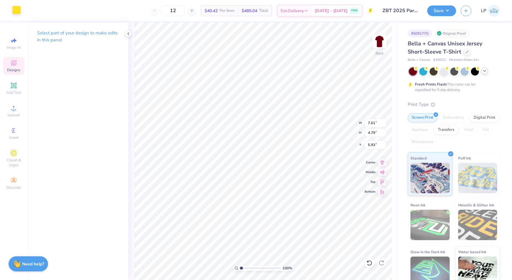
click at [17, 7] on div at bounding box center [16, 10] width 9 height 9
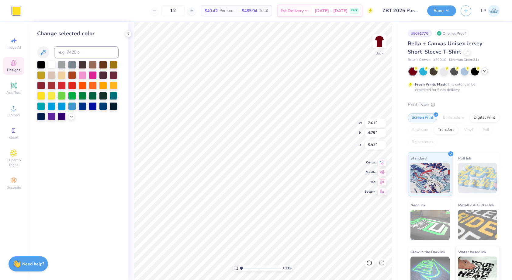
click at [54, 65] on div at bounding box center [51, 64] width 8 height 8
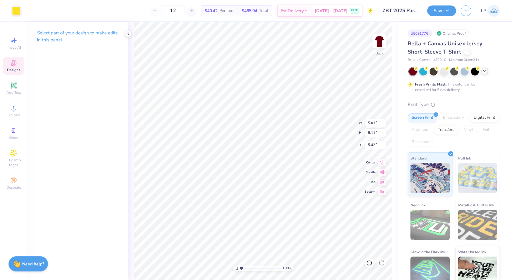
type input "5.01"
type input "8.11"
type input "5.42"
click at [19, 12] on div at bounding box center [16, 10] width 9 height 9
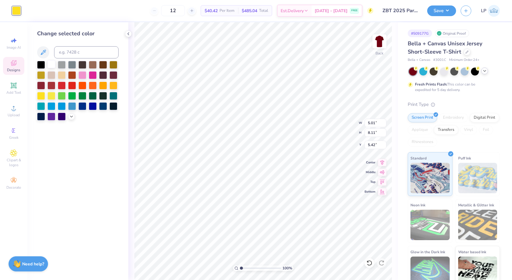
click at [52, 63] on div at bounding box center [51, 64] width 8 height 8
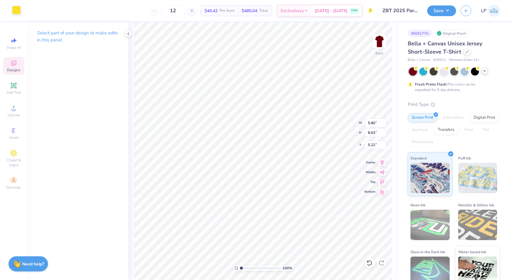
click at [15, 9] on div at bounding box center [16, 10] width 9 height 9
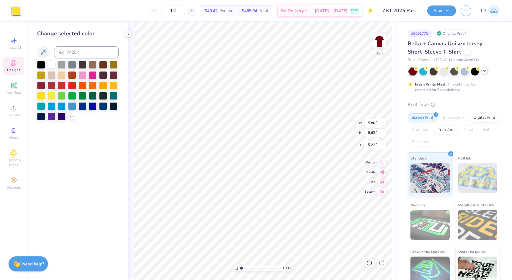
click at [52, 65] on div at bounding box center [51, 64] width 8 height 8
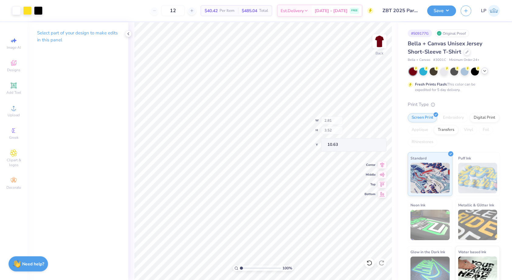
type input "10.63"
type input "2.81"
type input "3.52"
type input "10.63"
type input "12.50"
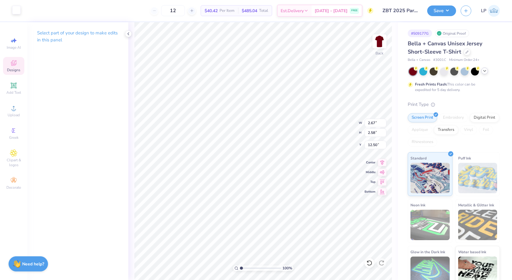
click at [17, 9] on div at bounding box center [16, 10] width 9 height 9
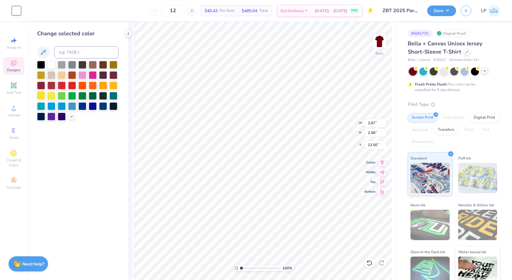
click at [42, 95] on div at bounding box center [41, 95] width 8 height 8
type input "2.56"
type input "2.57"
type input "12.43"
type input "2.70"
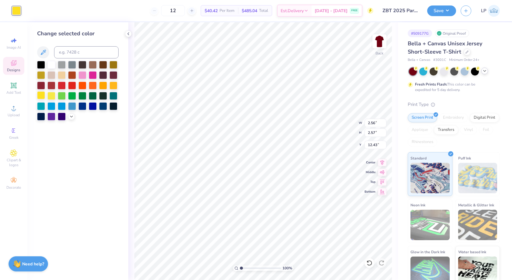
type input "2.71"
type input "12.10"
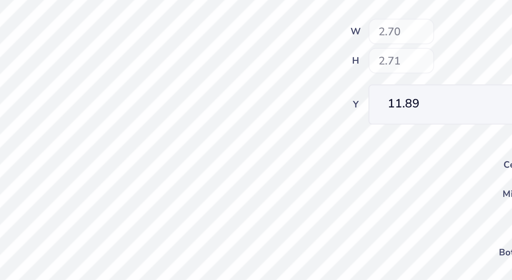
type input "11.89"
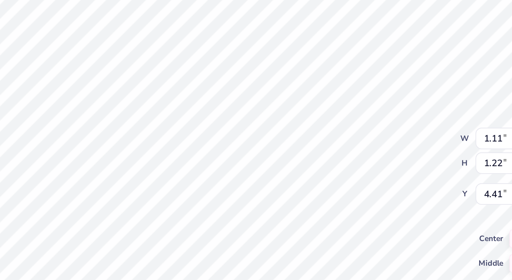
type input "12.03"
type input "1.62"
type input "1.77"
type input "12.02"
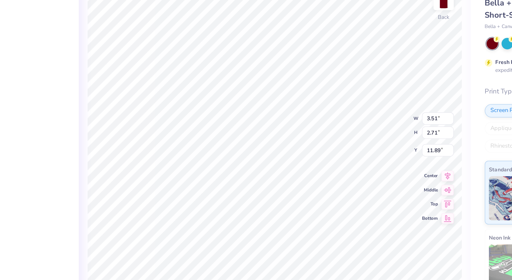
type input "2.75"
type input "2.13"
type input "12.72"
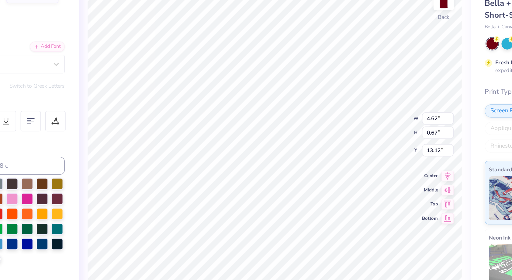
scroll to position [0, 1]
type textarea "Tempe, AZ"
type input "4.57"
type input "0.91"
type input "12.97"
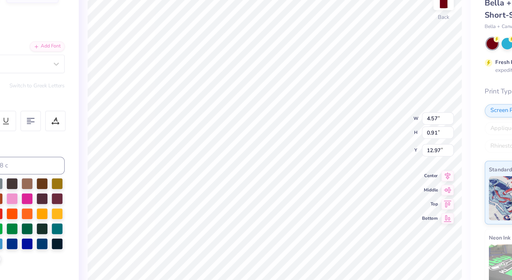
type input "2.93"
type input "0.55"
type input "13.17"
type input "4.57"
type input "0.91"
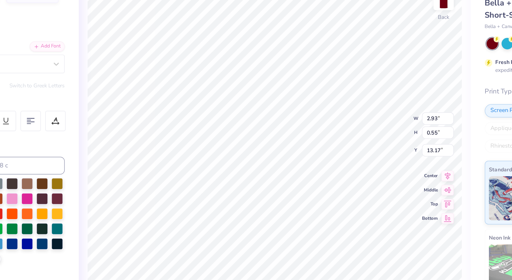
type input "12.97"
type input "3.77"
type input "0.75"
type input "13.25"
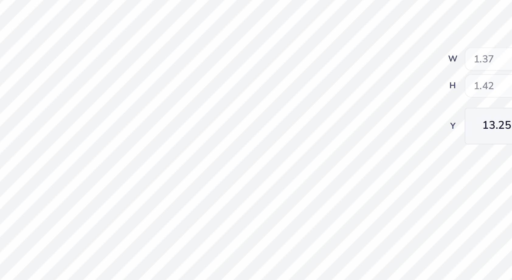
type input "2.34"
type input "1.42"
type input "13.25"
type input "3.77"
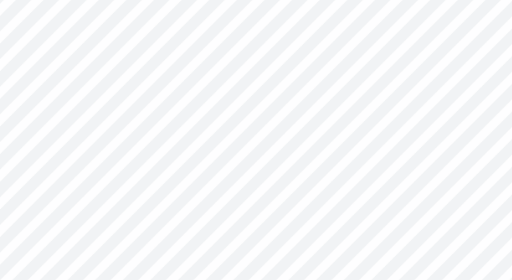
type input "0.75"
type input "2.65"
type input "0.50"
type input "14.85"
type input "2.76"
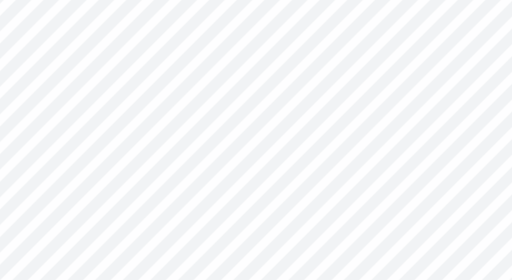
type input "13.65"
type input "2.57"
type input "0.46"
type input "6.12"
type input "8.89"
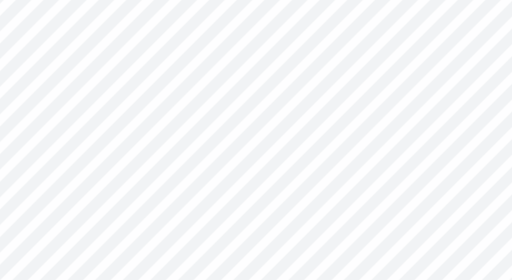
type input "5.02"
type input "3.77"
type input "0.75"
type input "13.25"
type input "2.65"
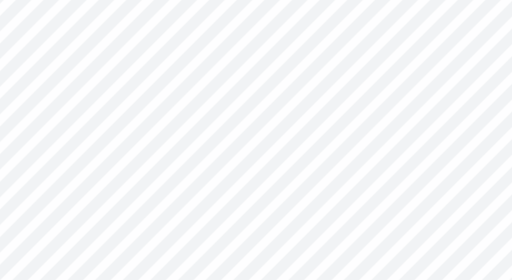
type input "0.50"
type input "14.60"
type input "2.64"
type input "0.41"
type input "15.43"
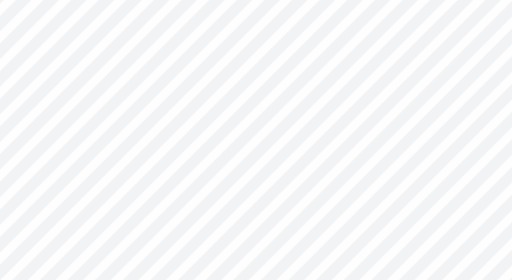
type input "2.54"
type input "0.39"
type input "15.53"
type input "2.52"
type input "15.44"
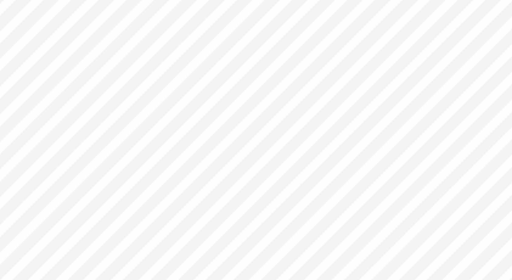
type input "12.96"
type input "2.75"
type input "0.68"
type input "12.91"
type input "3.19"
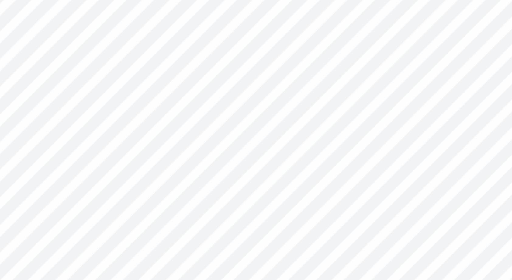
type input "0.79"
type input "13.25"
type input "4.90"
type input "13.90"
type input "13.63"
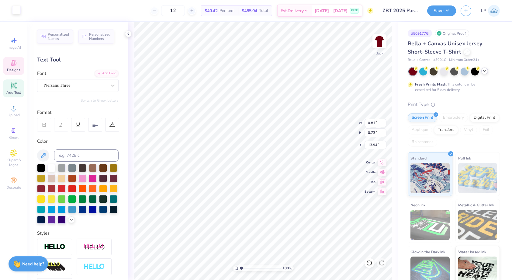
click at [19, 8] on div at bounding box center [16, 10] width 9 height 9
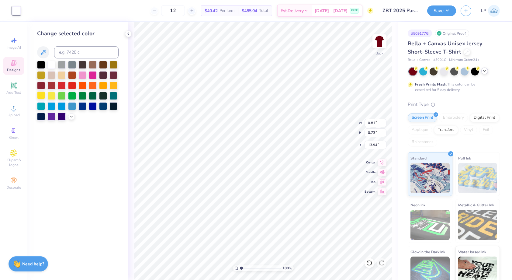
click at [43, 96] on div at bounding box center [41, 95] width 8 height 8
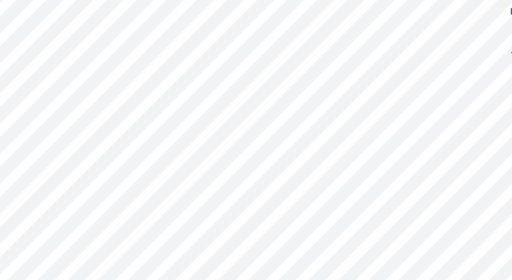
type input "13.00"
type input "13.90"
type input "0.89"
type input "0.81"
type input "14.31"
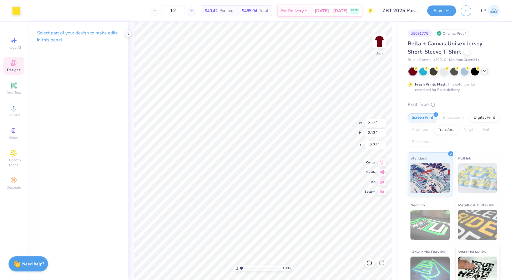
type input "12.84"
type input "2.12"
type input "2.13"
type input "12.84"
type input "1.01"
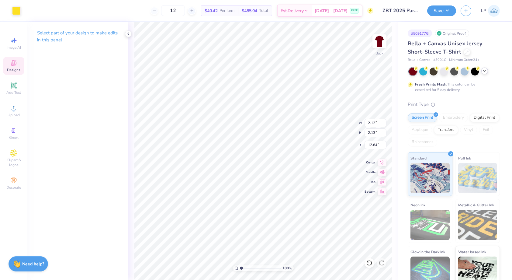
type input "1.02"
type input "13.25"
type input "1.27"
type input "1.39"
type input "12.82"
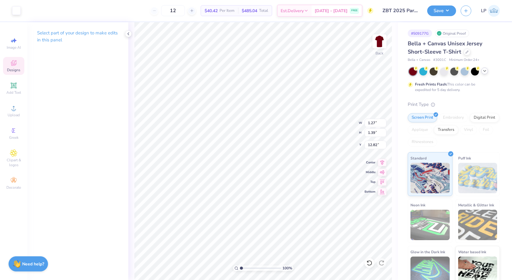
type input "0.49"
type input "0.53"
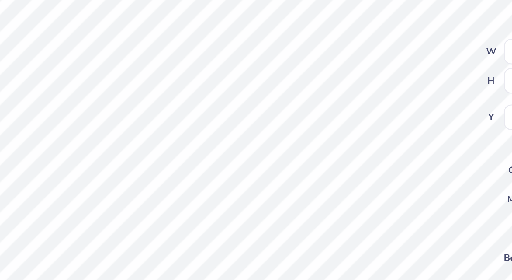
type input "6.12"
type input "8.89"
type input "4.90"
type input "6.12"
type input "8.89"
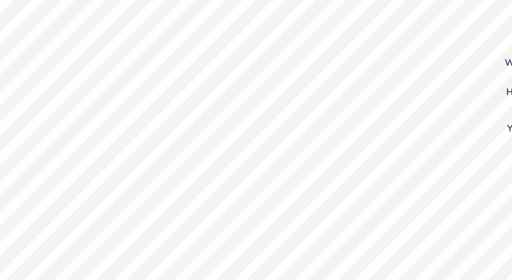
type input "4.90"
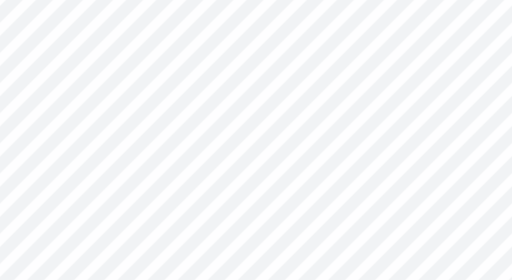
type input "5.02"
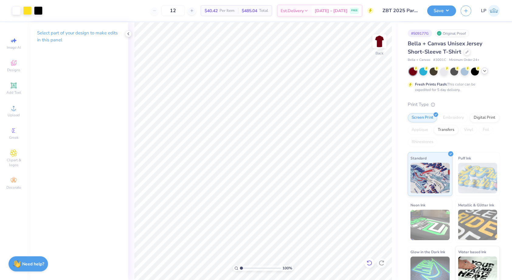
click at [368, 261] on icon at bounding box center [369, 263] width 6 height 6
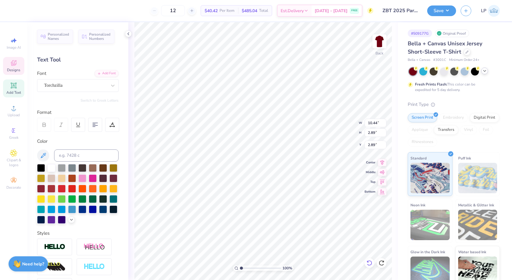
type input "7.42"
type input "0.88"
type input "5.11"
click at [19, 9] on div at bounding box center [16, 10] width 9 height 9
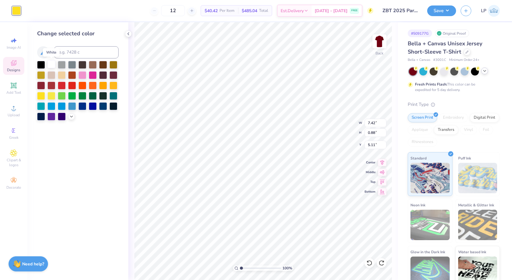
click at [51, 66] on div at bounding box center [51, 64] width 8 height 8
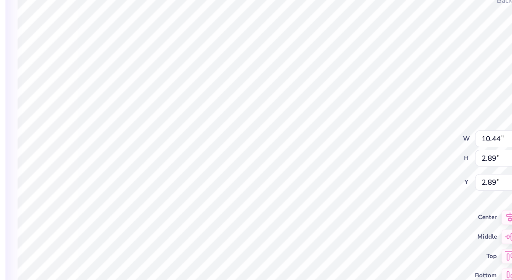
type input "7.51"
type input "0.53"
type input "5.29"
type input "0.88"
type input "4.85"
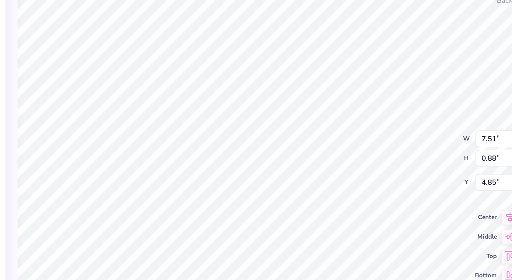
type input "7.50"
type input "1.52"
type input "4.52"
type input "7.12"
type input "1.45"
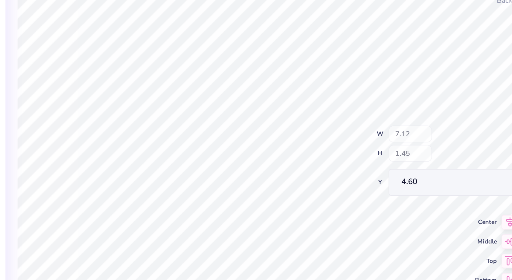
type input "4.57"
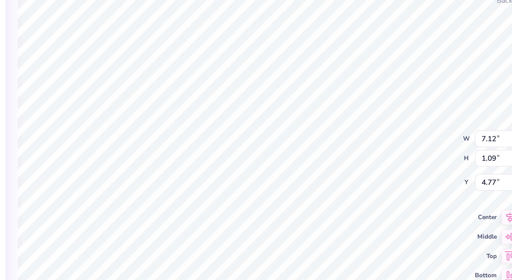
type input "7.06"
type input "1.45"
type input "4.57"
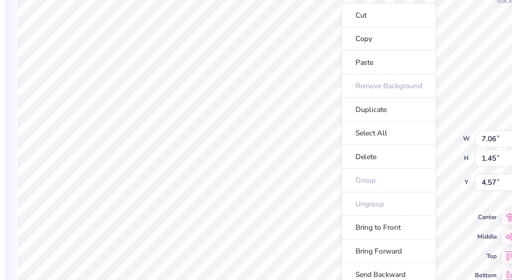
type input "7.51"
type input "4.74"
type input "5.98"
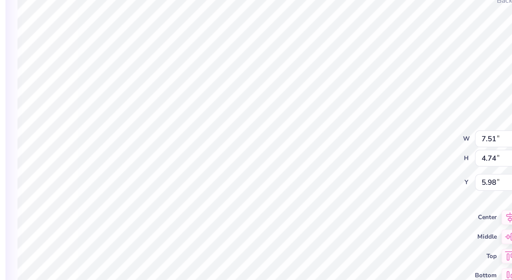
type input "7.06"
type input "1.45"
type input "4.57"
type input "1.33"
type input "4.63"
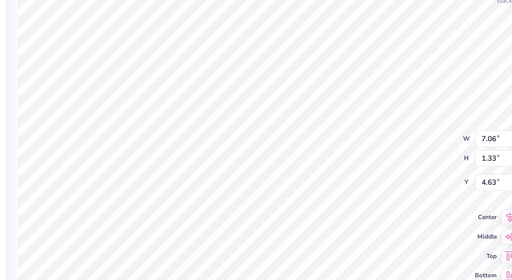
type input "7.12"
type input "1.19"
type input "4.90"
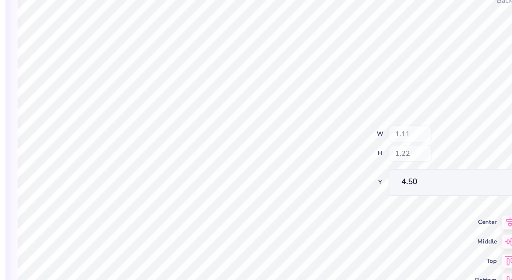
type input "4.50"
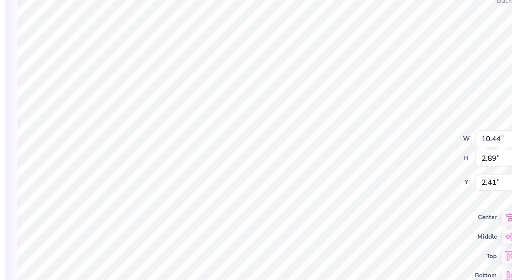
type input "3.00"
type input "9.90"
type input "2.74"
type input "3.00"
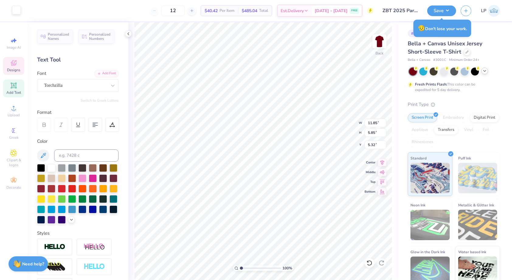
click at [16, 9] on div at bounding box center [16, 10] width 9 height 9
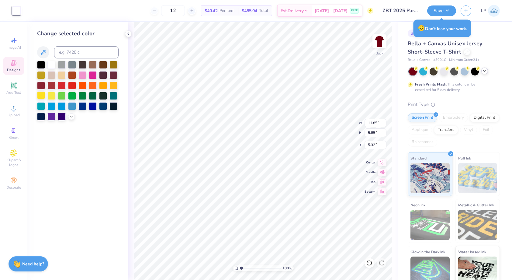
click at [42, 95] on div at bounding box center [41, 95] width 8 height 8
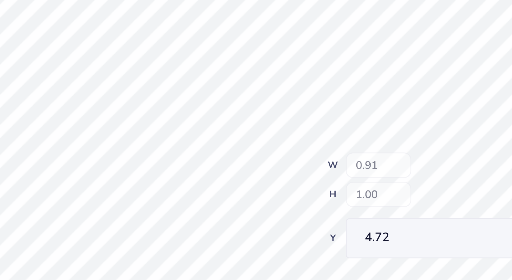
type input "0.91"
type input "1.00"
type input "4.72"
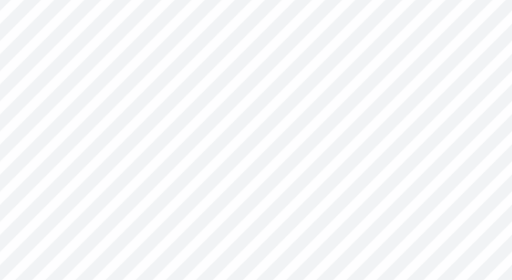
type input "7.06"
type input "0.94"
type input "5.27"
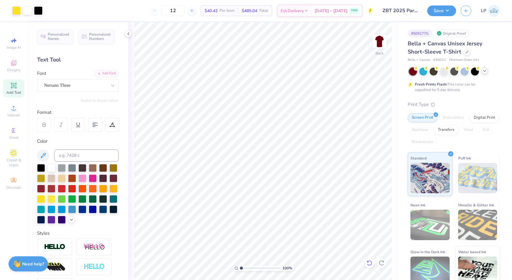
click at [369, 266] on div at bounding box center [369, 263] width 10 height 10
click at [370, 263] on icon at bounding box center [369, 263] width 6 height 6
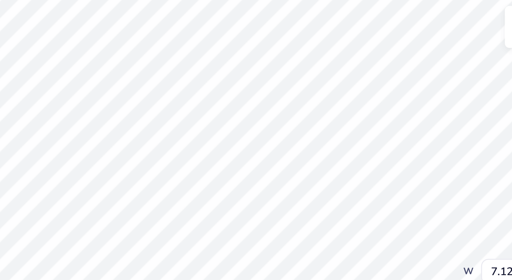
type input "6.77"
type input "0.90"
type input "5.16"
type input "7.06"
type input "1.19"
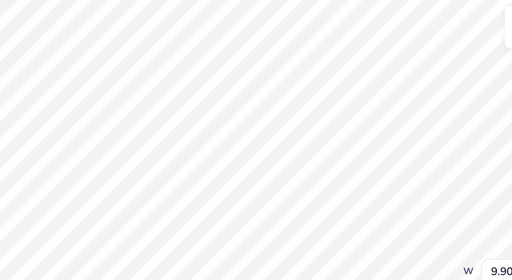
type input "4.90"
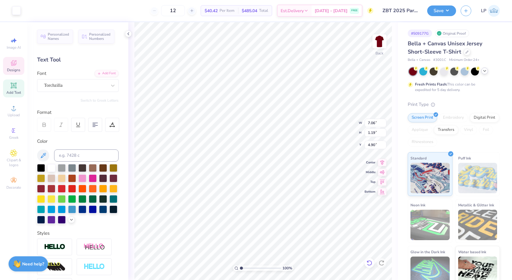
click at [369, 264] on icon at bounding box center [369, 263] width 6 height 6
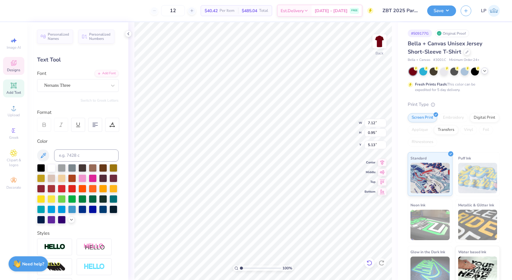
click at [368, 260] on icon at bounding box center [369, 262] width 5 height 5
type input "5.04"
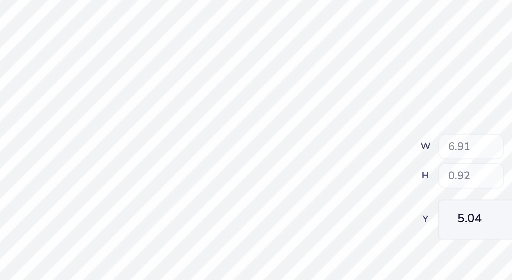
type input "6.91"
type input "0.92"
type input "5.05"
type input "6.80"
type input "0.91"
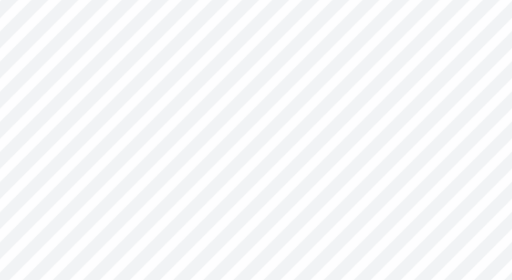
type input "7.06"
type input "1.19"
type input "4.90"
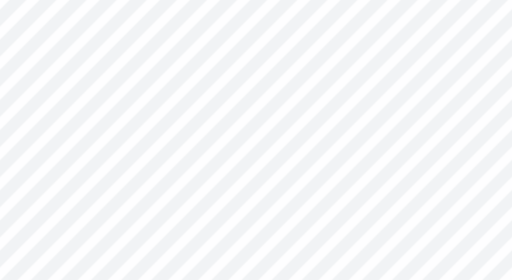
type input "3.19"
type input "0.79"
type input "13.25"
type input "5.80"
type input "0.96"
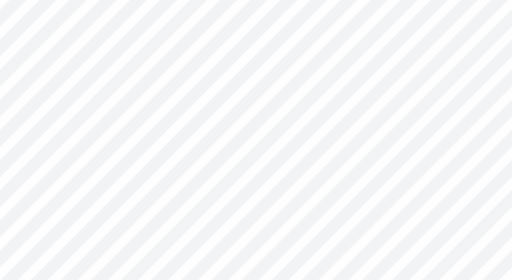
type input "5.77"
type input "1.11"
type input "13.25"
type input "5.80"
type input "0.94"
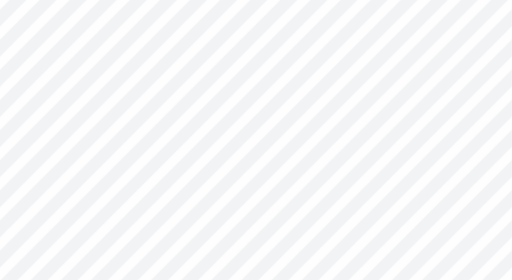
type input "13.25"
type input "2.76"
type input "0.88"
type input "13.46"
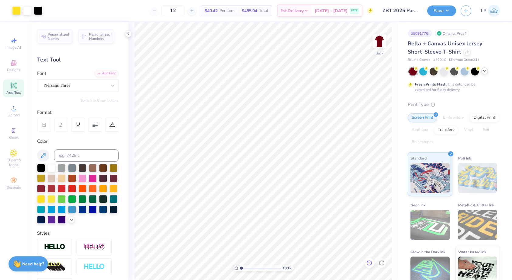
click at [372, 261] on icon at bounding box center [369, 263] width 6 height 6
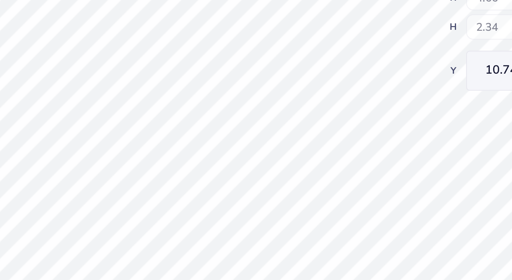
type input "4.66"
type input "2.34"
type input "2.73"
type input "0.56"
type input "13.62"
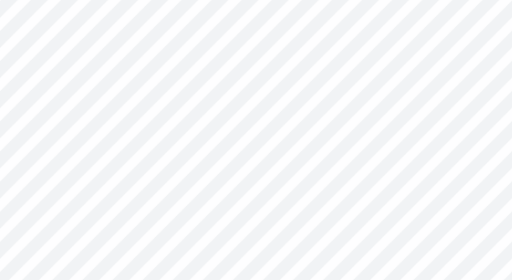
type input "6.31"
type input "1.02"
type input "13.15"
type input "0.89"
type input "0.81"
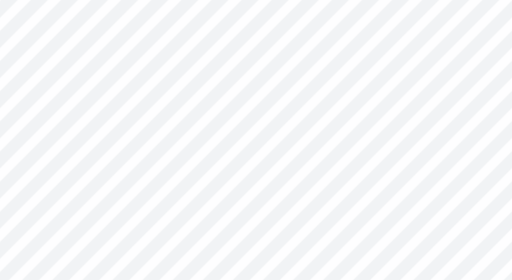
type input "13.89"
type input "14.04"
type input "14.27"
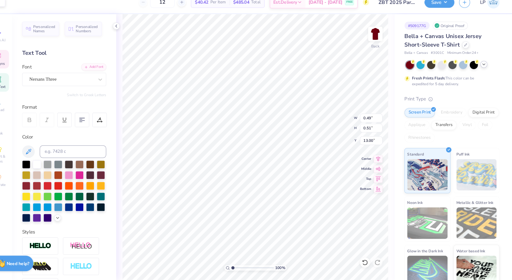
scroll to position [0, 0]
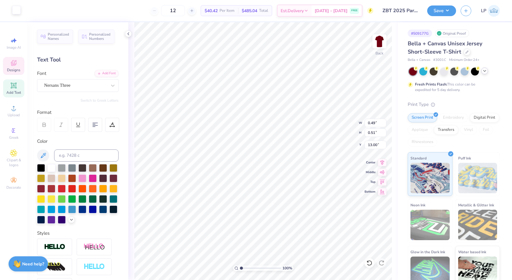
click at [17, 6] on div at bounding box center [16, 10] width 9 height 9
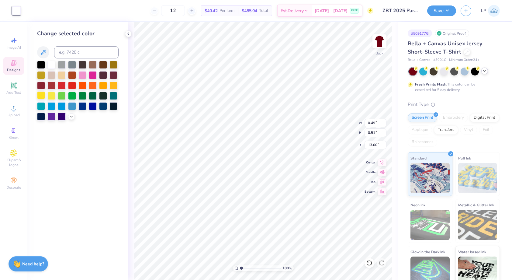
click at [43, 95] on div at bounding box center [41, 95] width 8 height 8
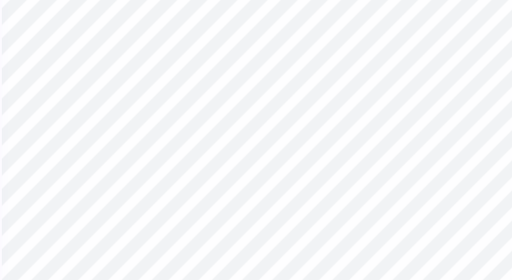
type input "0.63"
type input "0.66"
type input "12.84"
type input "0.65"
type input "12.93"
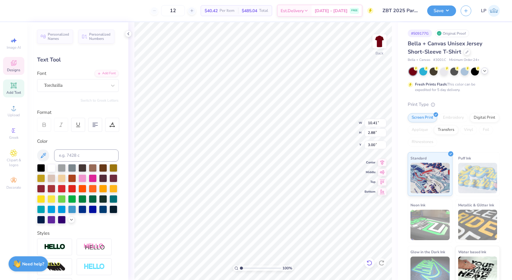
click at [368, 261] on icon at bounding box center [369, 263] width 6 height 6
click at [375, 41] on img at bounding box center [379, 41] width 24 height 24
click at [438, 12] on button "Save" at bounding box center [441, 10] width 29 height 11
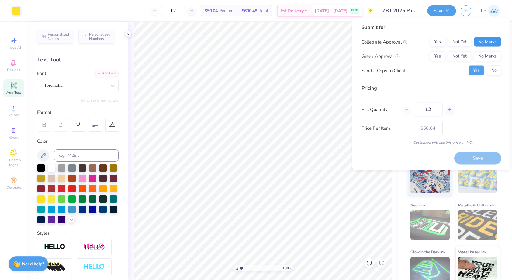
click at [495, 43] on button "No Marks" at bounding box center [488, 42] width 28 height 10
click at [464, 57] on button "Not Yet" at bounding box center [459, 56] width 23 height 10
click at [494, 68] on button "No" at bounding box center [494, 71] width 15 height 10
drag, startPoint x: 439, startPoint y: 108, endPoint x: 408, endPoint y: 108, distance: 31.6
click at [408, 108] on div "12" at bounding box center [427, 109] width 51 height 14
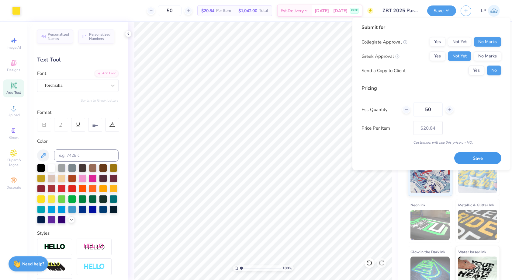
click at [482, 161] on button "Save" at bounding box center [477, 158] width 47 height 12
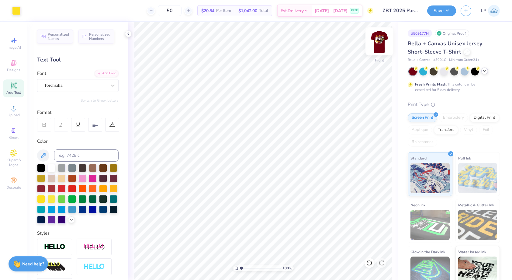
click at [376, 40] on img at bounding box center [379, 41] width 24 height 24
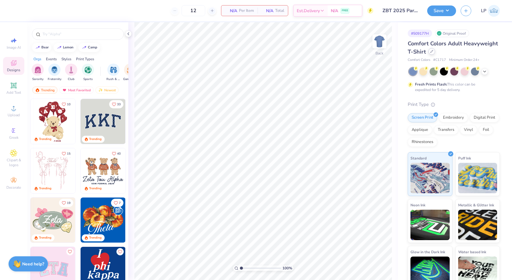
click at [431, 54] on div at bounding box center [431, 51] width 7 height 7
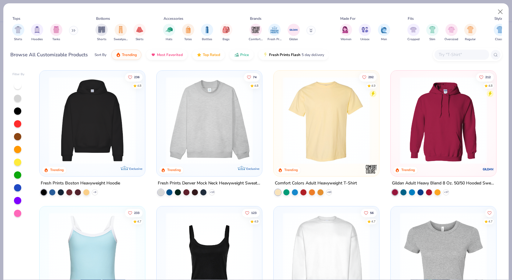
click at [308, 30] on button at bounding box center [310, 30] width 9 height 9
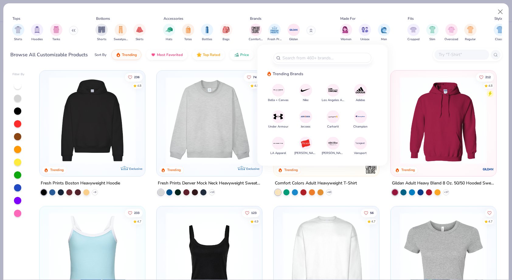
click at [278, 91] on img at bounding box center [278, 90] width 11 height 11
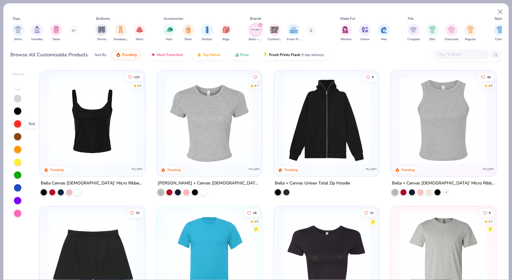
click at [17, 124] on div at bounding box center [17, 123] width 7 height 7
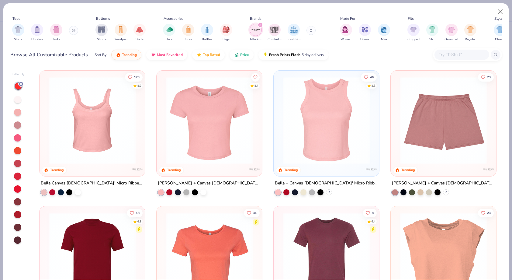
click at [98, 246] on img at bounding box center [92, 255] width 93 height 87
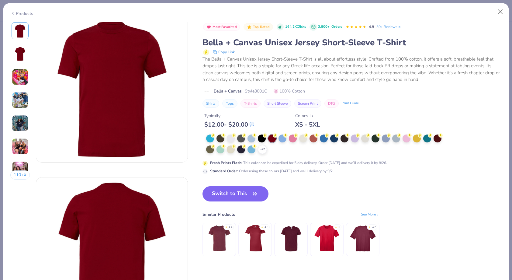
scroll to position [12, 0]
click at [238, 195] on button "Switch to This" at bounding box center [235, 193] width 66 height 15
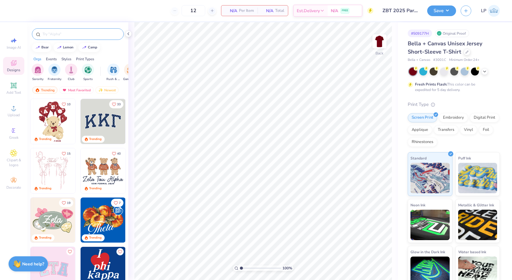
click at [81, 34] on input "text" at bounding box center [81, 34] width 78 height 6
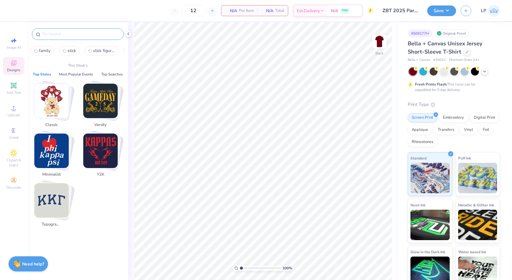
click at [41, 53] on span "family" at bounding box center [45, 51] width 12 height 6
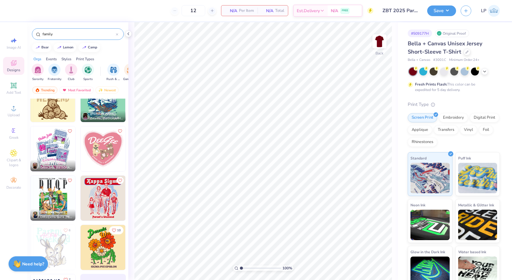
scroll to position [781, 0]
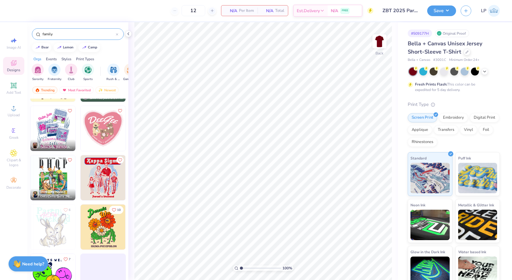
drag, startPoint x: 57, startPoint y: 31, endPoint x: 30, endPoint y: 31, distance: 26.8
click at [30, 31] on div "family" at bounding box center [77, 32] width 101 height 21
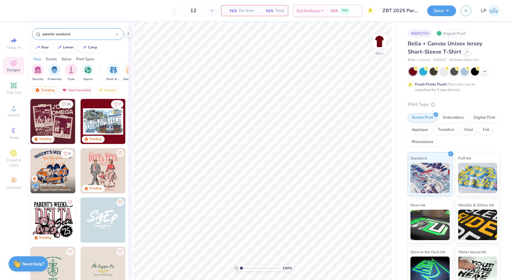
type input "parents weekend"
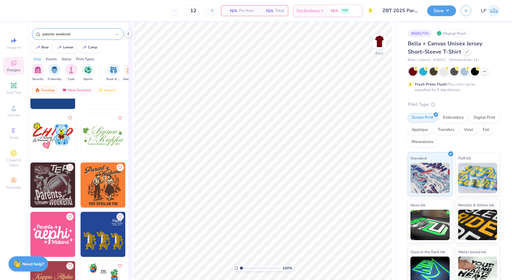
scroll to position [2707, 0]
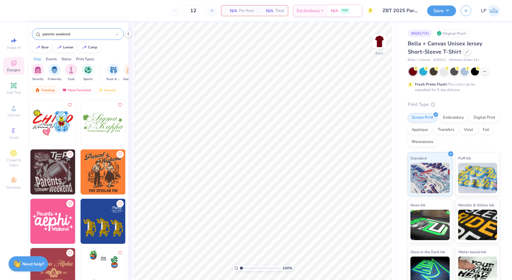
click at [56, 169] on img at bounding box center [52, 171] width 45 height 45
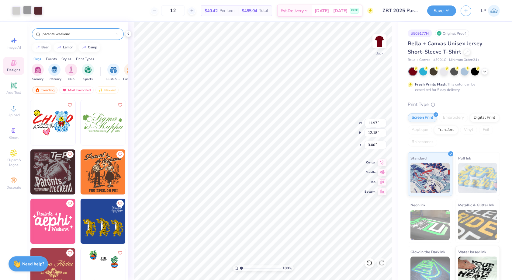
click at [28, 10] on div at bounding box center [27, 10] width 9 height 9
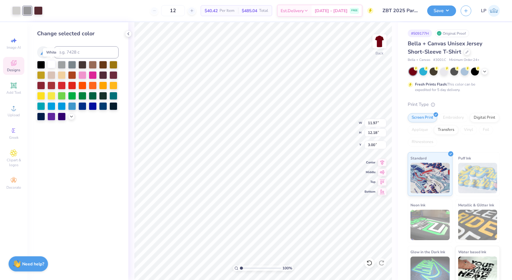
click at [52, 63] on div at bounding box center [51, 64] width 8 height 8
click at [15, 10] on div at bounding box center [16, 10] width 9 height 9
click at [40, 97] on div at bounding box center [41, 95] width 8 height 8
click at [40, 9] on div at bounding box center [38, 10] width 9 height 9
click at [49, 64] on div at bounding box center [51, 64] width 8 height 8
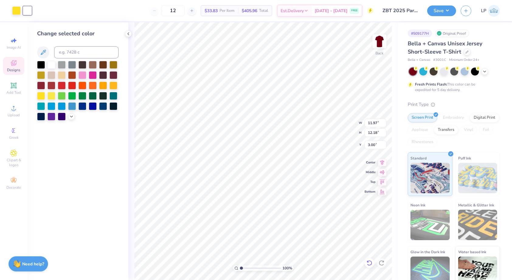
click at [371, 263] on icon at bounding box center [369, 262] width 5 height 5
click at [71, 74] on div at bounding box center [72, 75] width 8 height 8
click at [40, 10] on div at bounding box center [38, 10] width 9 height 9
click at [14, 7] on div at bounding box center [16, 10] width 9 height 9
click at [50, 64] on div at bounding box center [51, 64] width 8 height 8
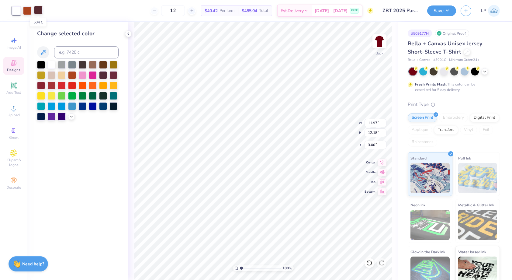
click at [39, 6] on div at bounding box center [38, 10] width 9 height 9
click at [43, 96] on div at bounding box center [41, 95] width 8 height 8
click at [27, 12] on div at bounding box center [27, 10] width 9 height 9
click at [51, 64] on div at bounding box center [51, 64] width 8 height 8
click at [368, 261] on icon at bounding box center [369, 262] width 5 height 5
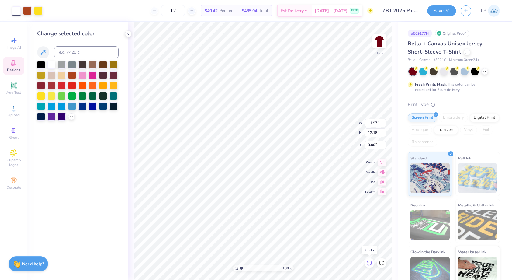
click at [368, 261] on icon at bounding box center [369, 262] width 5 height 5
click at [28, 9] on div at bounding box center [27, 10] width 9 height 9
click at [43, 95] on div at bounding box center [41, 95] width 8 height 8
click at [40, 9] on div at bounding box center [38, 10] width 9 height 9
click at [43, 65] on div at bounding box center [41, 64] width 8 height 8
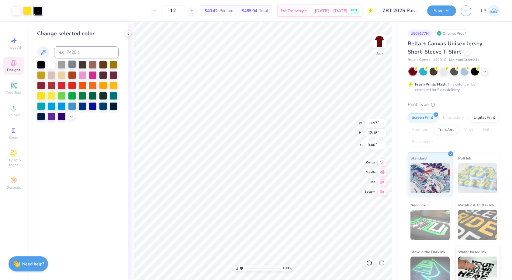
click at [71, 63] on div at bounding box center [72, 64] width 8 height 8
click at [13, 12] on div at bounding box center [16, 10] width 9 height 9
click at [62, 77] on div at bounding box center [62, 75] width 8 height 8
click at [26, 12] on div at bounding box center [27, 10] width 9 height 9
click at [55, 63] on div at bounding box center [51, 65] width 8 height 8
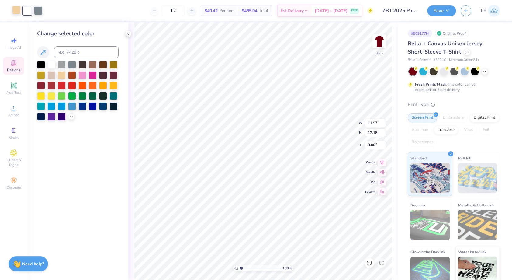
click at [17, 11] on div at bounding box center [16, 10] width 9 height 9
click at [42, 95] on div at bounding box center [41, 95] width 8 height 8
click at [36, 8] on div at bounding box center [38, 10] width 9 height 9
click at [45, 50] on icon at bounding box center [43, 52] width 5 height 5
click at [47, 49] on icon at bounding box center [43, 52] width 7 height 7
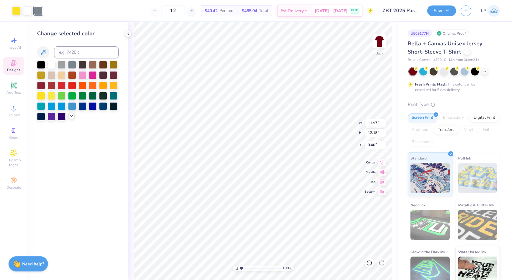
click at [72, 115] on icon at bounding box center [71, 115] width 5 height 5
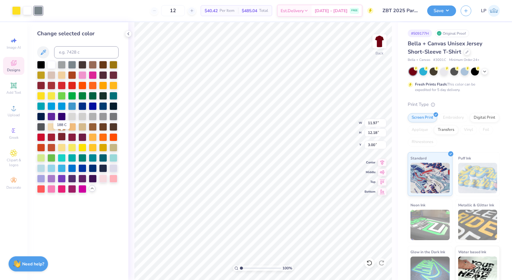
click at [63, 138] on div at bounding box center [62, 137] width 8 height 8
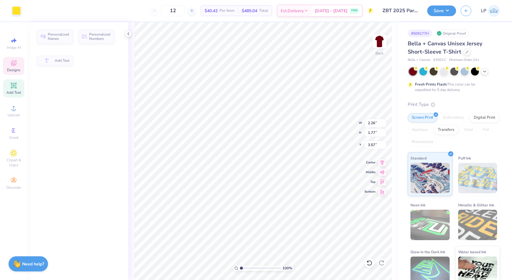
type input "2.26"
type input "1.77"
type input "3.57"
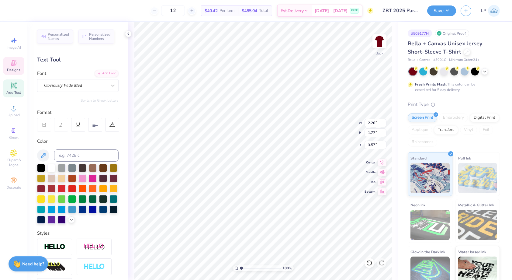
type textarea "B"
type input "1.94"
type input "1.76"
type input "3.00"
type textarea "Z"
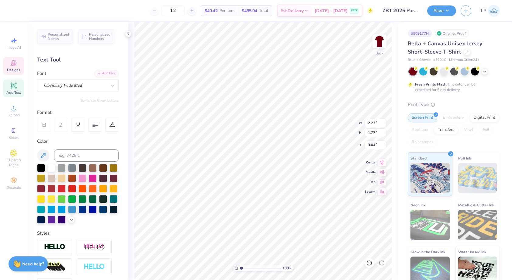
type textarea "T"
type input "3.53"
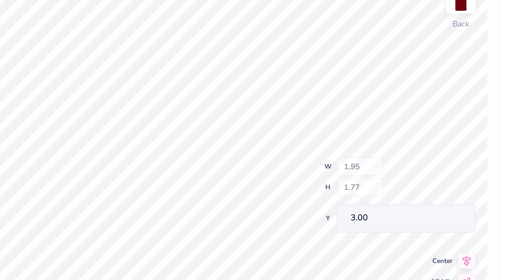
type input "3.00"
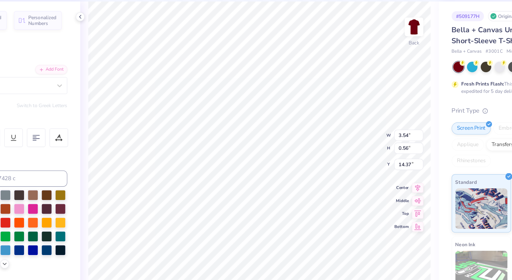
type input "3.54"
type input "0.56"
type input "14.37"
type textarea "FALL 2025"
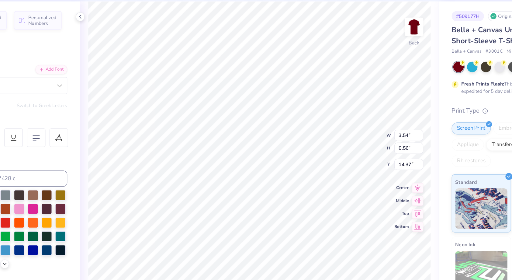
type input "4.06"
type input "0.51"
type input "13.97"
type textarea "TEMPE, [US_STATE]"
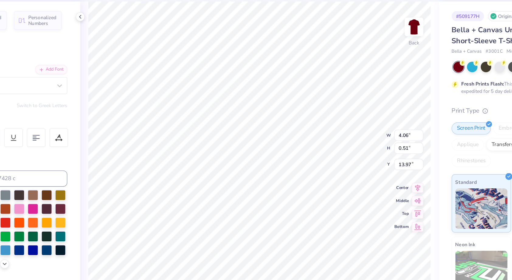
scroll to position [0, 2]
type input "4.57"
type input "0.49"
type input "4.25"
type input "0.46"
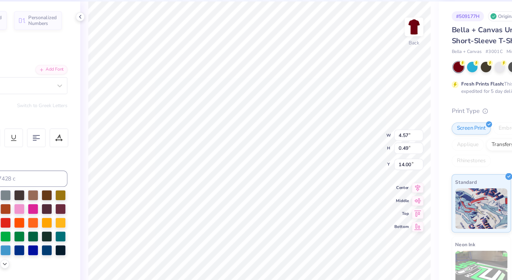
type input "14.00"
type input "4.14"
type input "0.45"
type input "14.01"
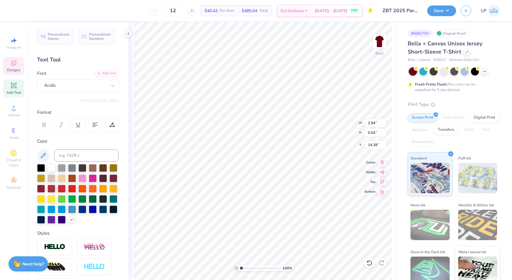
scroll to position [0, 0]
type textarea "F"
type textarea "ZETA BETA TAU"
click at [368, 261] on icon at bounding box center [369, 263] width 6 height 6
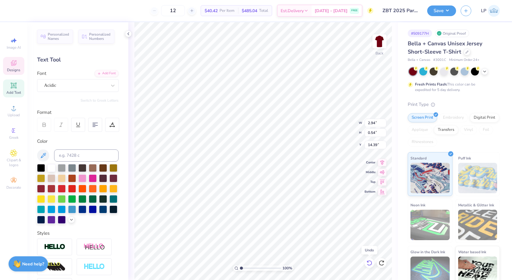
type input "2.94"
type input "0.54"
type input "14.39"
click at [381, 40] on img at bounding box center [379, 41] width 24 height 24
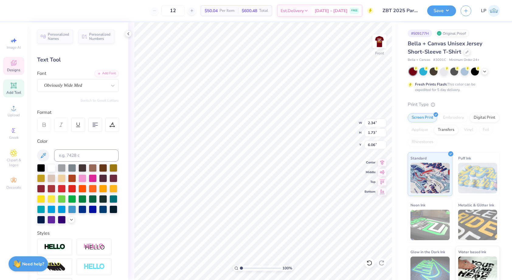
type textarea "ZETA"
type input "2.33"
click at [382, 125] on input "2.33" at bounding box center [375, 123] width 22 height 9
type input "6.09"
type textarea "BETA"
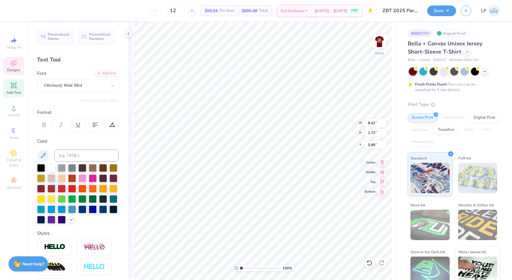
type input "7.62"
type textarea "TAU"
type input "7.62"
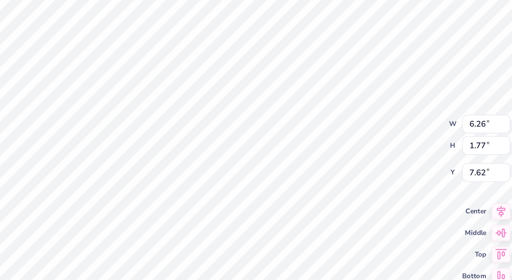
type input "8.09"
type input "8.42"
type input "1.73"
type input "6.09"
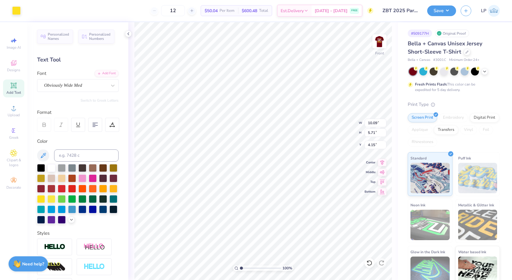
type input "7.93"
type input "4.49"
type input "5.23"
type input "9.89"
type input "5.59"
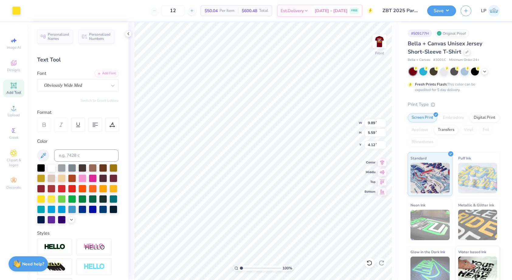
type input "4.13"
type input "7.98"
type textarea "ZETA BETA TAU"
click at [95, 120] on div at bounding box center [95, 125] width 14 height 14
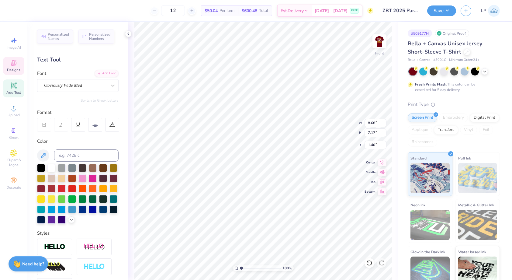
type input "5.98"
type textarea "ZETA BETA TAU"
type input "9.29"
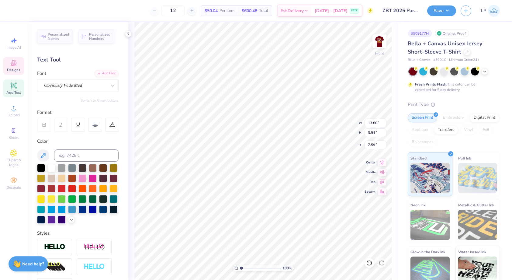
type input "2.64"
type input "4.71"
type input "3.86"
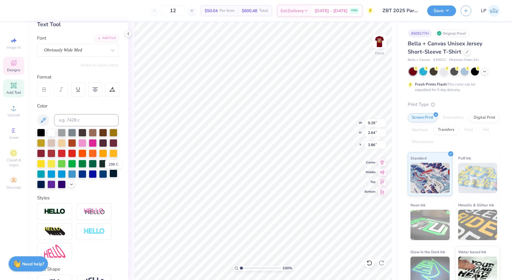
scroll to position [44, 0]
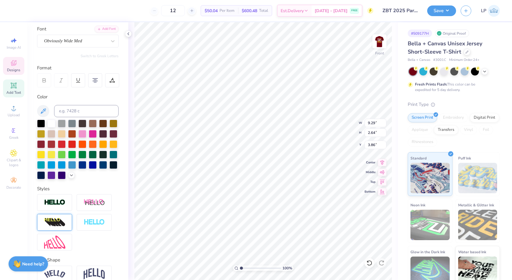
click at [55, 225] on img at bounding box center [54, 222] width 21 height 10
type input "12.08"
type input "3.43"
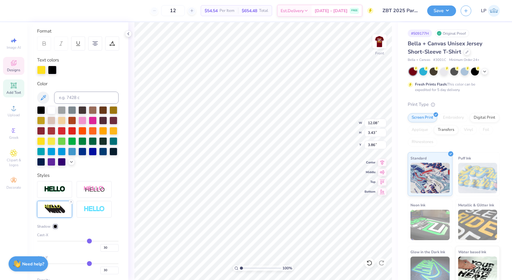
scroll to position [85, 0]
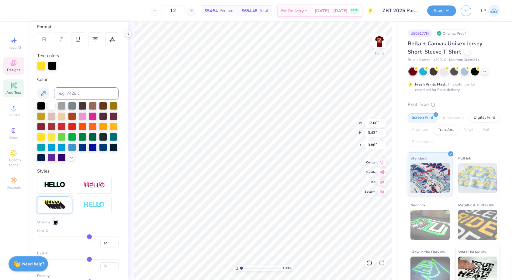
type input "26"
type input "25"
type input "21"
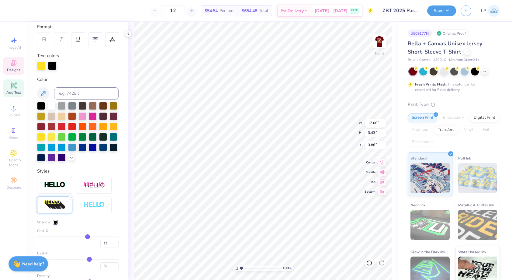
type input "21"
type input "18"
type input "15"
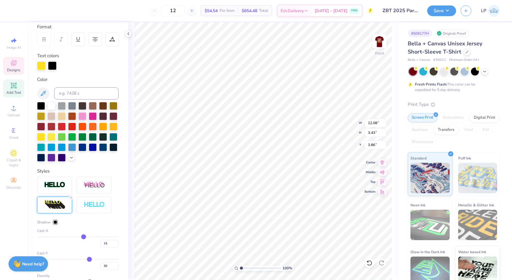
type input "11"
type input "8"
type input "4"
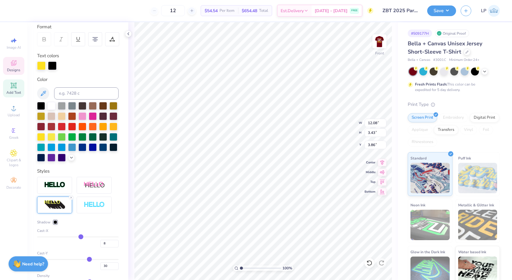
type input "4"
type input "0"
type input "-4"
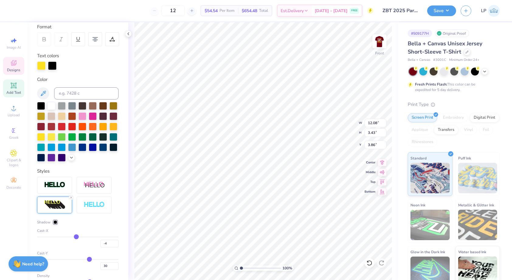
type input "-7"
type input "-10"
type input "-13"
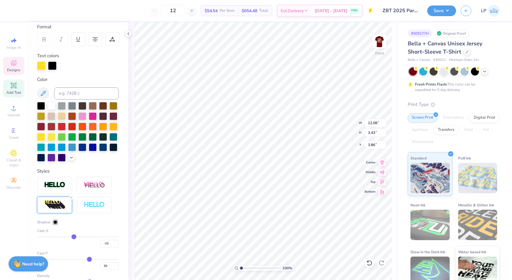
type input "-13"
type input "-16"
type input "-19"
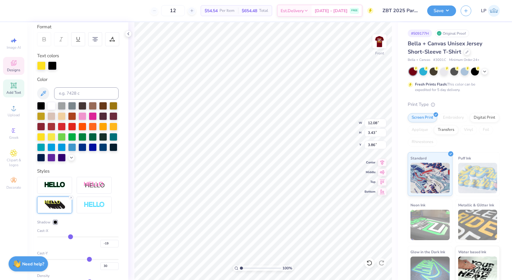
type input "-21"
type input "-22"
type input "-24"
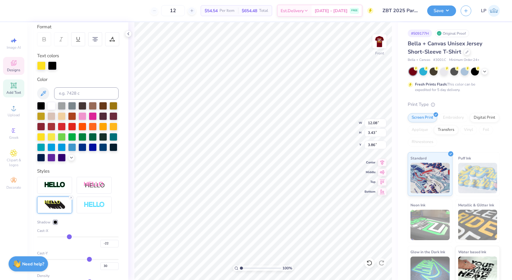
type input "-24"
type input "-26"
type input "-28"
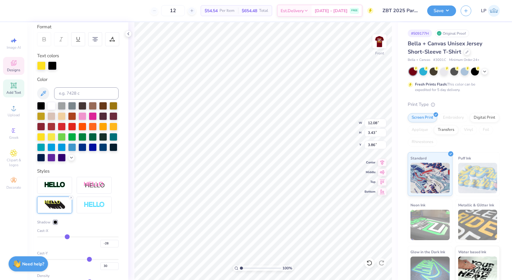
type input "-30"
type input "-31"
type input "-33"
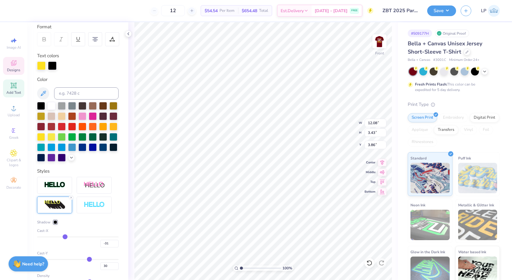
type input "-33"
type input "-35"
type input "-36"
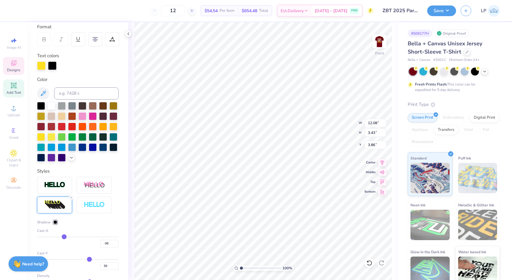
type input "-38"
type input "-39"
type input "-40"
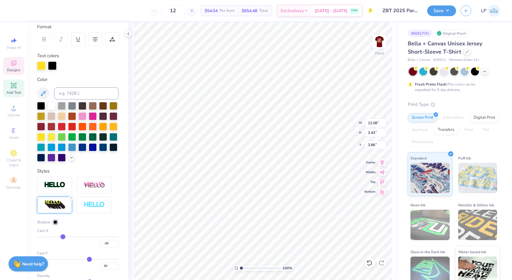
type input "-40"
type input "-41"
type input "-42"
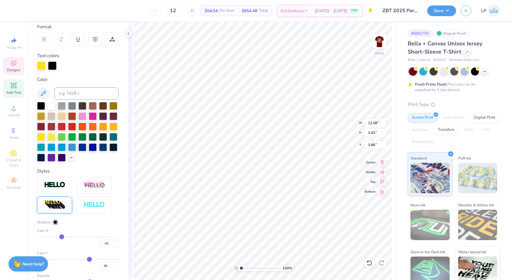
type input "-43"
type input "-44"
type input "-45"
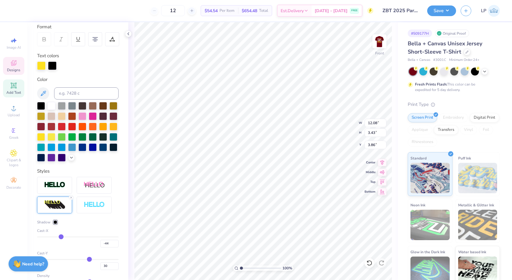
type input "-45"
type input "-46"
type input "-47"
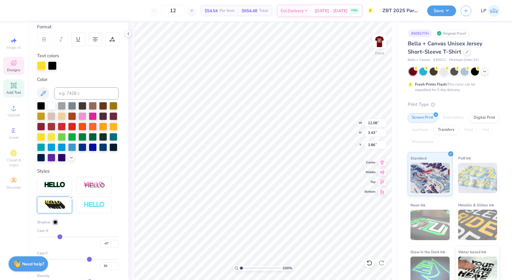
type input "-48"
type input "-49"
type input "-50"
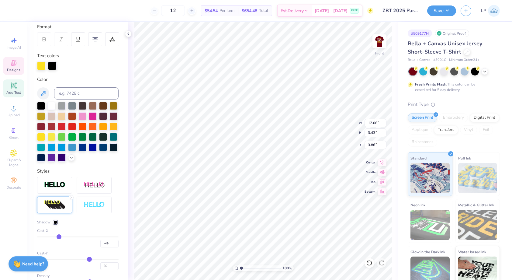
type input "-50"
type input "-51"
type input "-52"
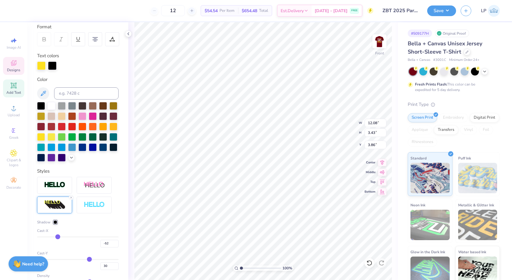
type input "-53"
drag, startPoint x: 88, startPoint y: 236, endPoint x: 57, endPoint y: 236, distance: 30.4
type input "-53"
click at [57, 236] on input "range" at bounding box center [77, 236] width 81 height 1
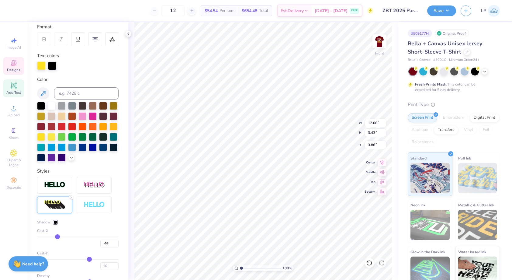
type input "13.88"
type input "3.35"
type input "3.90"
type input "-52"
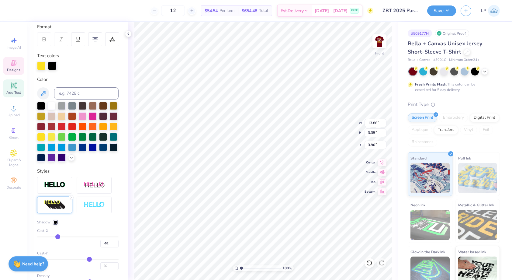
type input "-50"
type input "-45"
type input "-43"
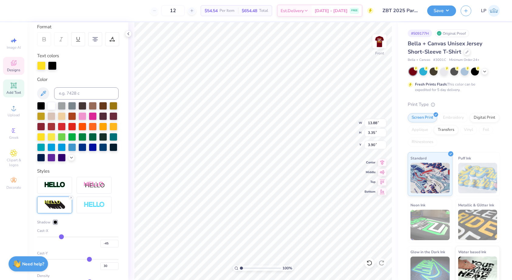
type input "-43"
type input "-41"
type input "-38"
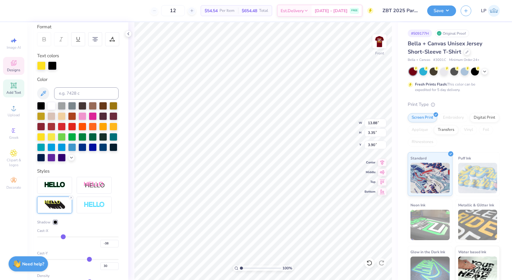
type input "-36"
type input "-33"
type input "-31"
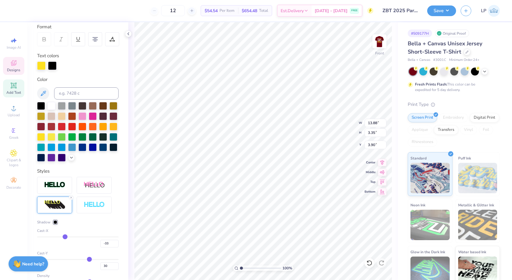
type input "-31"
type input "-28"
type input "-25"
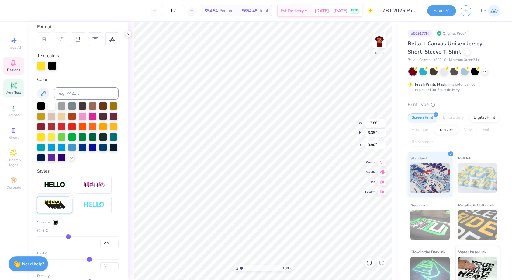
type input "-22"
type input "-20"
type input "-18"
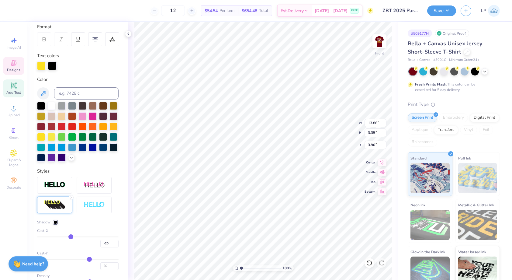
type input "-18"
type input "-17"
type input "-16"
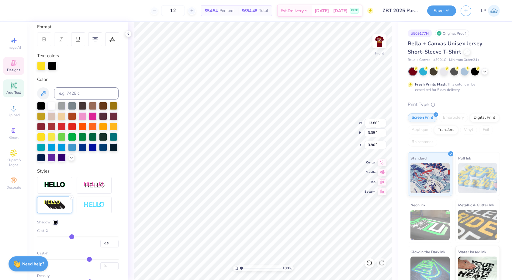
type input "-15"
type input "-14"
type input "-13"
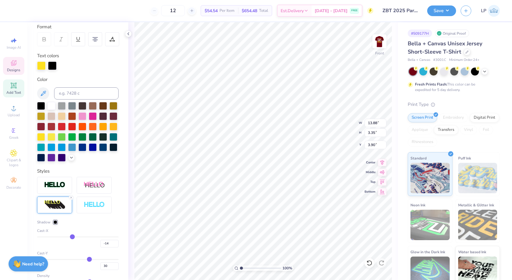
type input "-13"
type input "-12"
type input "-11"
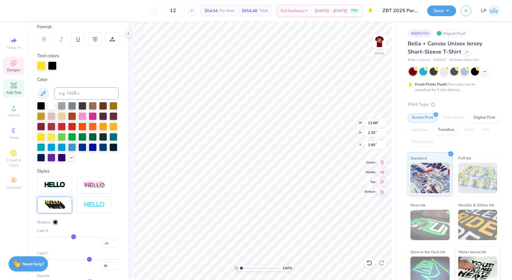
type input "-9"
type input "-8"
type input "-6"
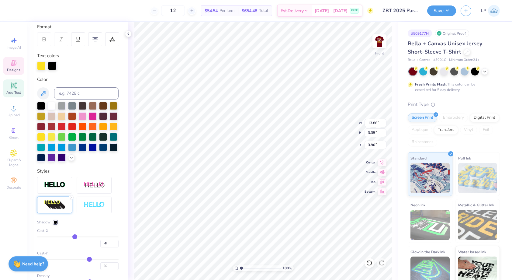
type input "-6"
type input "-3"
type input "2"
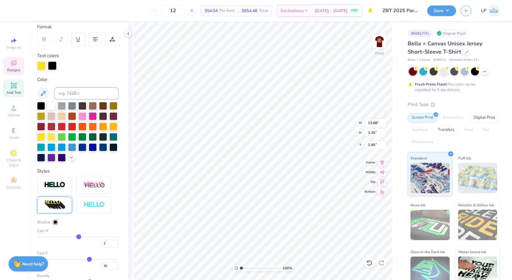
type input "6"
drag, startPoint x: 57, startPoint y: 236, endPoint x: 89, endPoint y: 236, distance: 32.2
click at [89, 236] on input "range" at bounding box center [77, 236] width 81 height 1
drag, startPoint x: 88, startPoint y: 235, endPoint x: 83, endPoint y: 235, distance: 4.3
click at [83, 236] on input "range" at bounding box center [77, 236] width 81 height 1
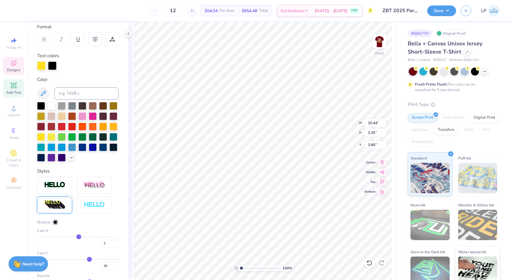
drag, startPoint x: 83, startPoint y: 235, endPoint x: 78, endPoint y: 235, distance: 4.9
click at [78, 236] on input "range" at bounding box center [77, 236] width 81 height 1
drag, startPoint x: 90, startPoint y: 259, endPoint x: 78, endPoint y: 259, distance: 12.2
click at [78, 259] on input "range" at bounding box center [77, 259] width 81 height 1
click at [80, 259] on input "range" at bounding box center [77, 259] width 81 height 1
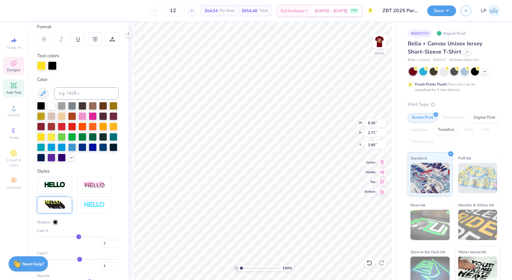
click at [56, 222] on div at bounding box center [56, 222] width 4 height 4
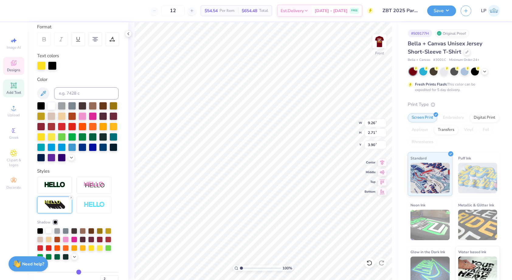
click at [50, 231] on div at bounding box center [49, 230] width 6 height 6
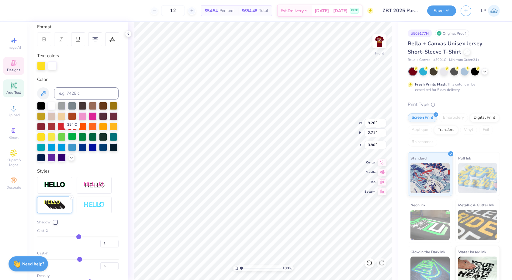
click at [71, 137] on div at bounding box center [72, 136] width 8 height 8
click at [44, 136] on div at bounding box center [41, 136] width 8 height 8
click at [80, 134] on div at bounding box center [82, 136] width 8 height 8
click at [55, 65] on div at bounding box center [52, 65] width 9 height 9
click at [41, 134] on div at bounding box center [41, 136] width 8 height 8
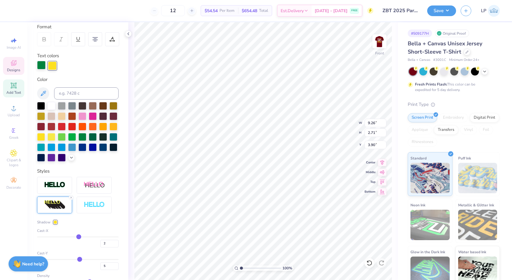
click at [41, 62] on div at bounding box center [41, 65] width 9 height 9
click at [52, 104] on div at bounding box center [51, 105] width 8 height 8
click at [68, 185] on div at bounding box center [54, 185] width 35 height 17
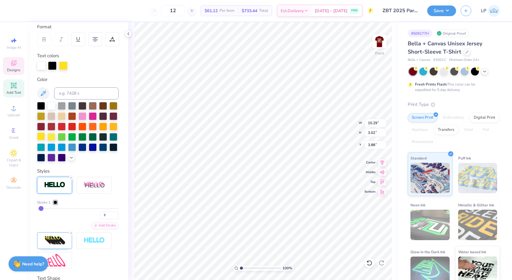
click at [42, 138] on div at bounding box center [41, 136] width 8 height 8
click at [65, 63] on div at bounding box center [63, 65] width 9 height 9
click at [50, 103] on div at bounding box center [51, 105] width 8 height 8
click at [371, 262] on icon at bounding box center [369, 262] width 5 height 5
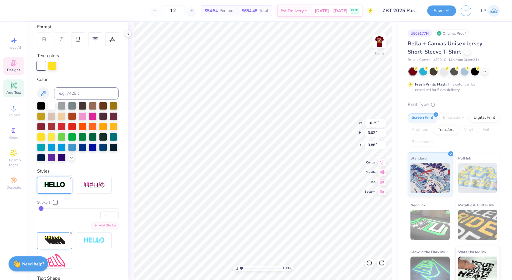
click at [57, 202] on div at bounding box center [56, 202] width 4 height 4
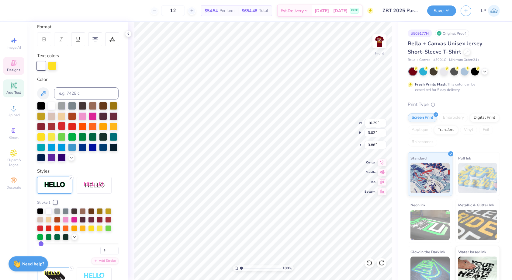
click at [63, 127] on div at bounding box center [62, 126] width 8 height 8
click at [93, 226] on div at bounding box center [91, 227] width 6 height 6
click at [42, 66] on div at bounding box center [41, 65] width 9 height 9
click at [42, 67] on div at bounding box center [41, 65] width 9 height 9
click at [51, 103] on div at bounding box center [51, 105] width 8 height 8
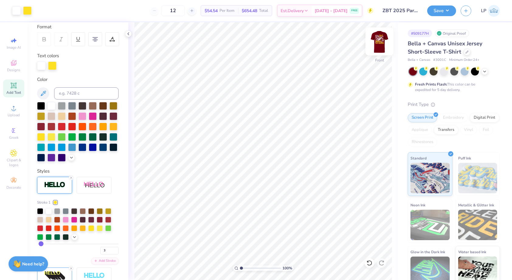
click at [380, 47] on img at bounding box center [379, 41] width 24 height 24
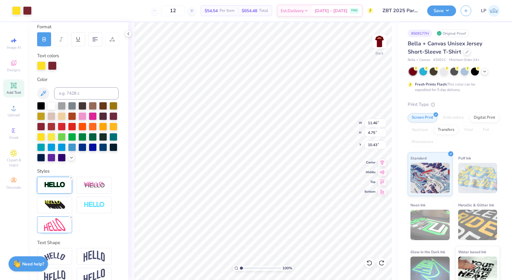
click at [58, 189] on div at bounding box center [54, 185] width 35 height 17
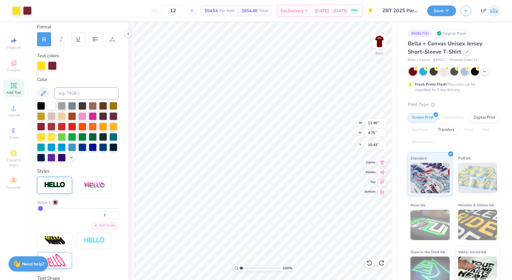
click at [56, 202] on div at bounding box center [56, 202] width 4 height 4
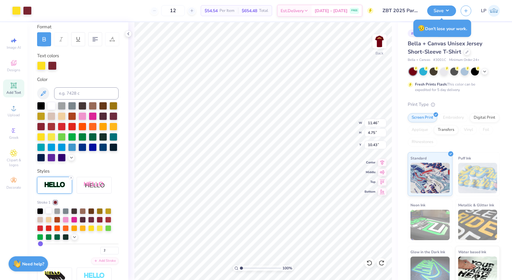
click at [48, 209] on div at bounding box center [49, 210] width 6 height 6
click at [92, 227] on div at bounding box center [91, 227] width 6 height 6
click at [50, 210] on div at bounding box center [49, 210] width 6 height 6
drag, startPoint x: 91, startPoint y: 228, endPoint x: 20, endPoint y: 28, distance: 212.1
click at [91, 228] on div at bounding box center [91, 228] width 6 height 6
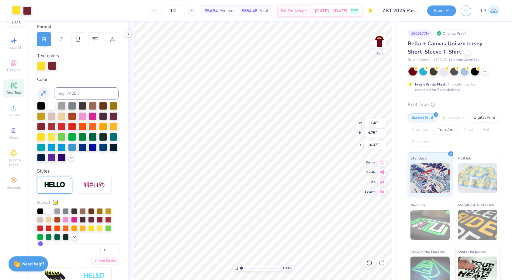
click at [16, 12] on div at bounding box center [16, 10] width 9 height 9
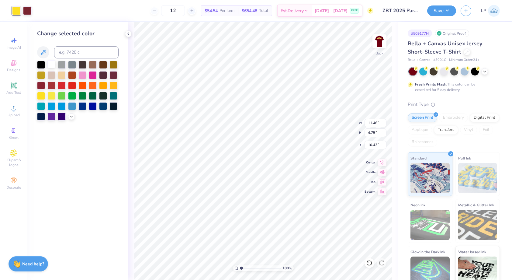
click at [49, 64] on div at bounding box center [51, 64] width 8 height 8
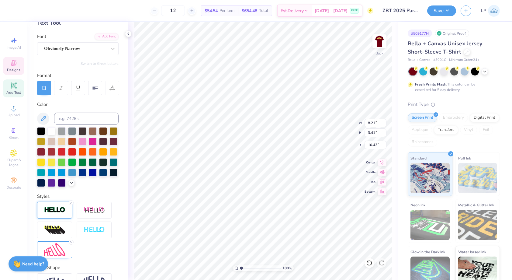
scroll to position [41, 0]
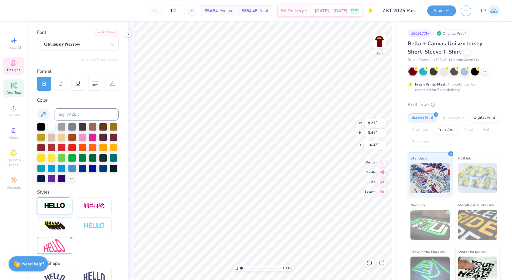
click at [58, 208] on img at bounding box center [54, 205] width 21 height 7
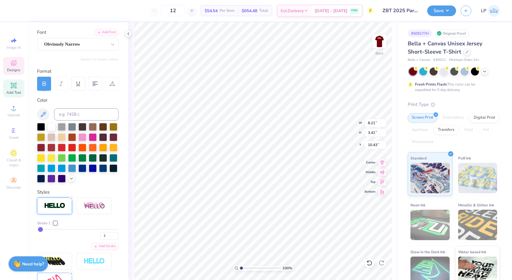
click at [55, 221] on div at bounding box center [56, 223] width 4 height 4
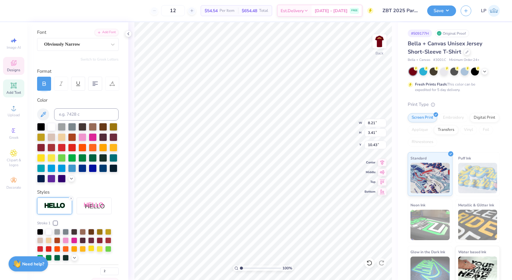
click at [91, 247] on div at bounding box center [91, 248] width 6 height 6
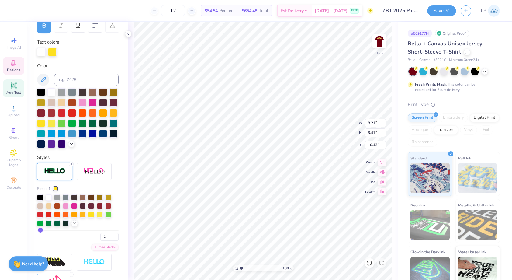
scroll to position [98, 0]
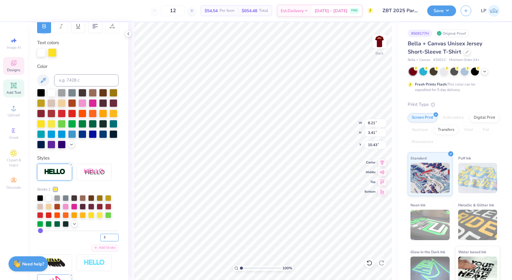
click at [117, 236] on input "3" at bounding box center [109, 237] width 18 height 8
click at [370, 262] on icon at bounding box center [369, 263] width 6 height 6
click at [370, 261] on icon at bounding box center [369, 263] width 6 height 6
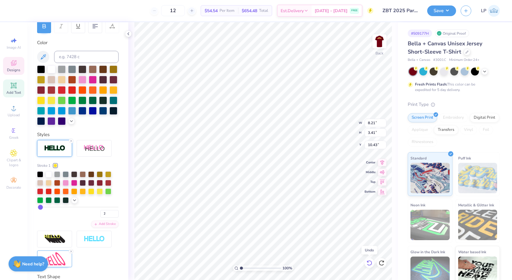
click at [370, 261] on icon at bounding box center [369, 263] width 6 height 6
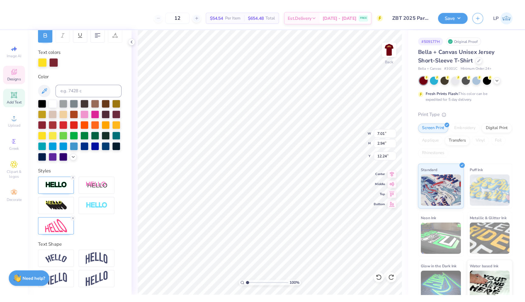
scroll to position [97, 0]
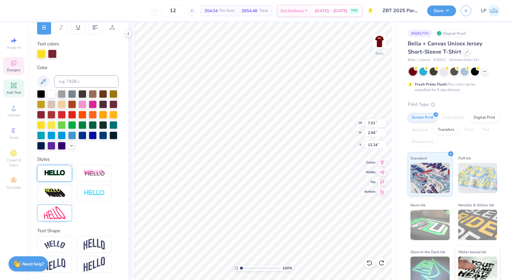
click at [51, 173] on img at bounding box center [54, 172] width 21 height 7
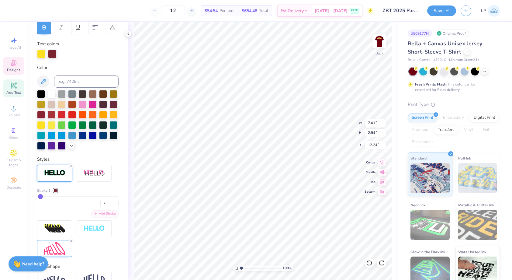
click at [57, 190] on div at bounding box center [56, 190] width 4 height 4
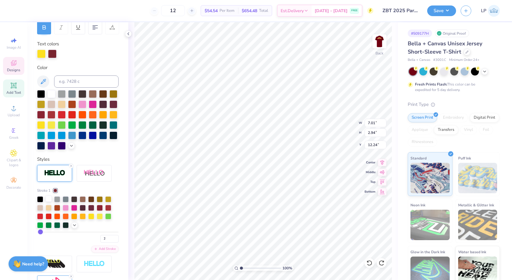
click at [50, 199] on div at bounding box center [49, 198] width 6 height 6
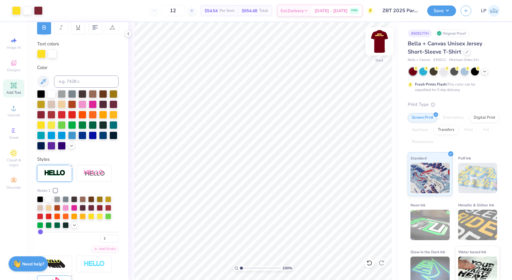
click at [374, 43] on img at bounding box center [379, 41] width 24 height 24
click at [440, 9] on button "Save" at bounding box center [441, 10] width 29 height 11
click at [444, 13] on button "Save" at bounding box center [441, 10] width 29 height 11
click at [444, 12] on button "Save" at bounding box center [441, 10] width 29 height 11
click at [377, 43] on img at bounding box center [379, 41] width 24 height 24
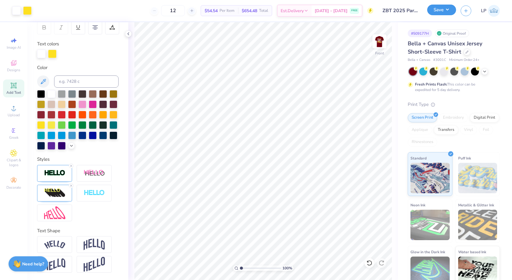
click at [437, 12] on button "Save" at bounding box center [441, 10] width 29 height 11
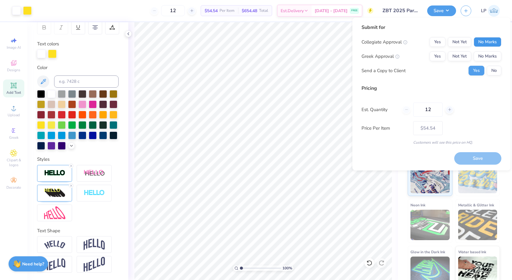
click at [487, 43] on button "No Marks" at bounding box center [488, 42] width 28 height 10
click at [462, 58] on button "Not Yet" at bounding box center [459, 56] width 23 height 10
click at [499, 69] on button "No" at bounding box center [494, 71] width 15 height 10
drag, startPoint x: 436, startPoint y: 110, endPoint x: 406, endPoint y: 109, distance: 30.1
click at [406, 109] on div "12" at bounding box center [427, 109] width 51 height 14
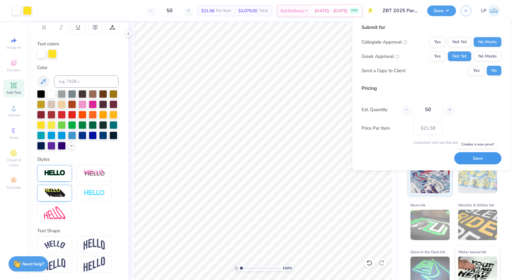
click at [477, 161] on button "Save" at bounding box center [477, 158] width 47 height 12
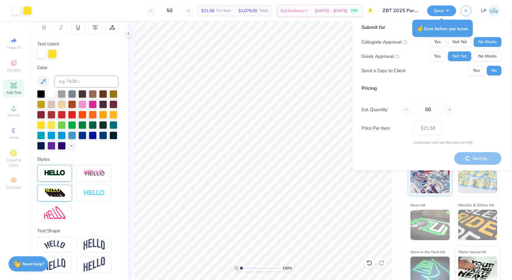
click at [362, 48] on div "Collegiate Approval Yes Not Yet No Marks Greek Approval Yes Not Yet No Marks Se…" at bounding box center [431, 56] width 140 height 38
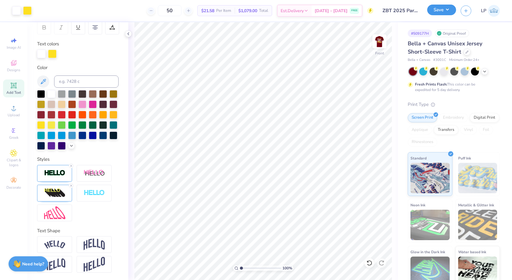
click at [434, 14] on button "Save" at bounding box center [441, 10] width 29 height 11
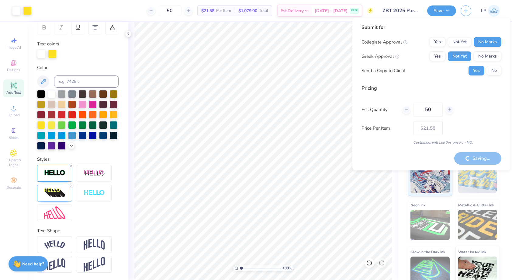
click at [496, 70] on button "No" at bounding box center [494, 71] width 15 height 10
click at [484, 157] on div "Saving..." at bounding box center [477, 158] width 47 height 12
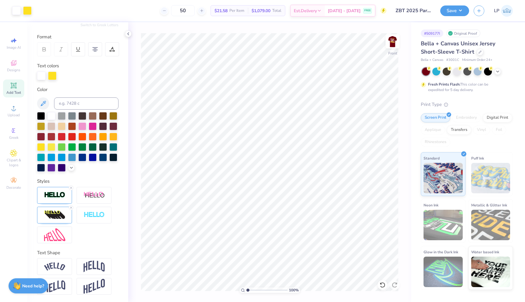
scroll to position [75, 0]
